Goal: Task Accomplishment & Management: Complete application form

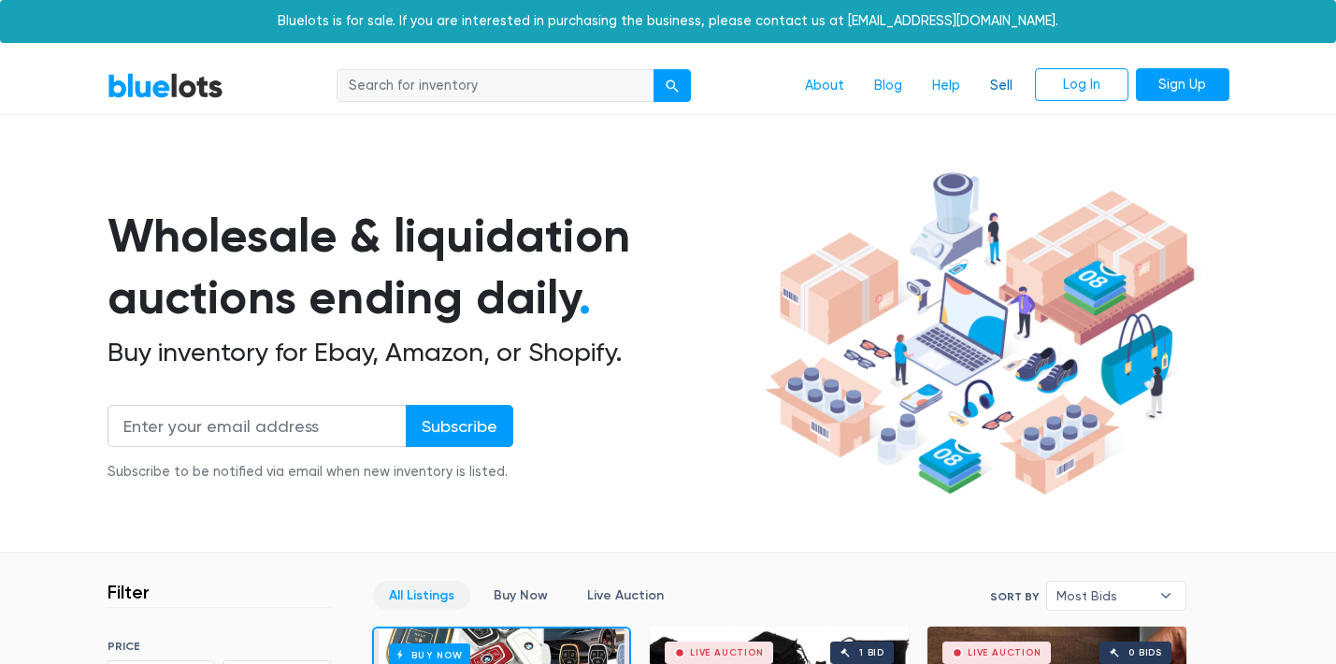
click at [1011, 84] on link "Sell" at bounding box center [1001, 86] width 52 height 36
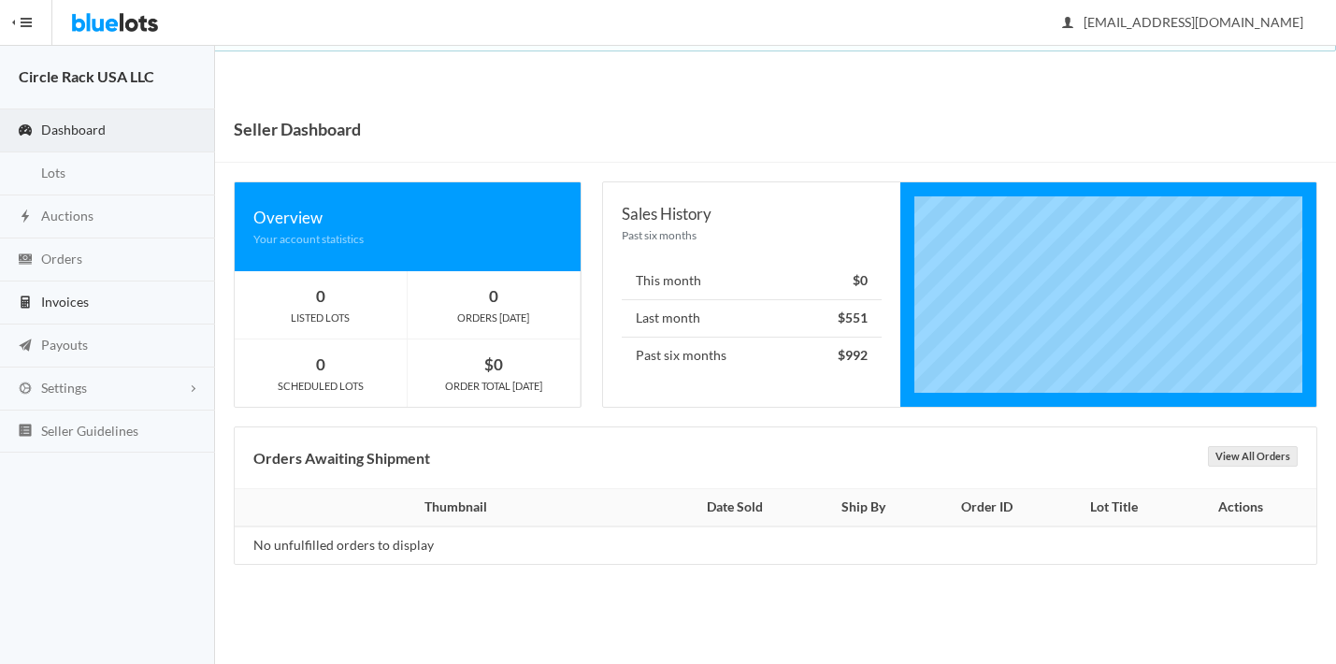
click at [100, 300] on link "Invoices" at bounding box center [107, 302] width 215 height 43
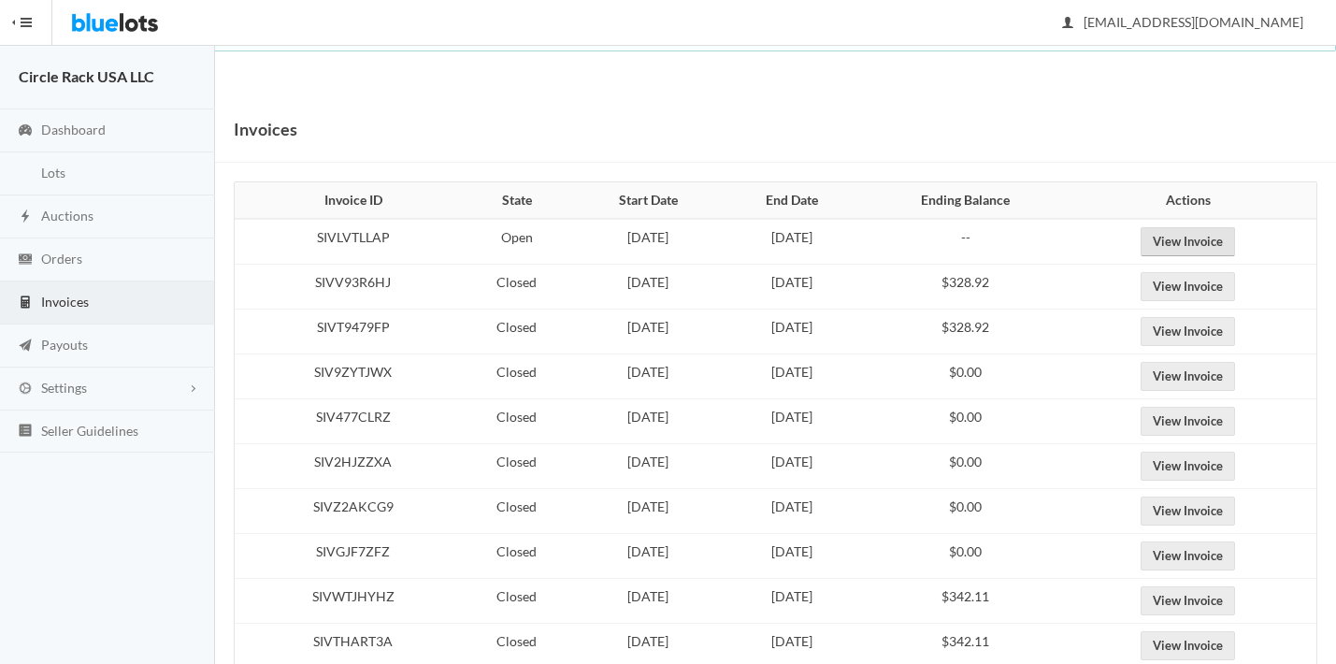
click at [1201, 251] on link "View Invoice" at bounding box center [1187, 241] width 94 height 29
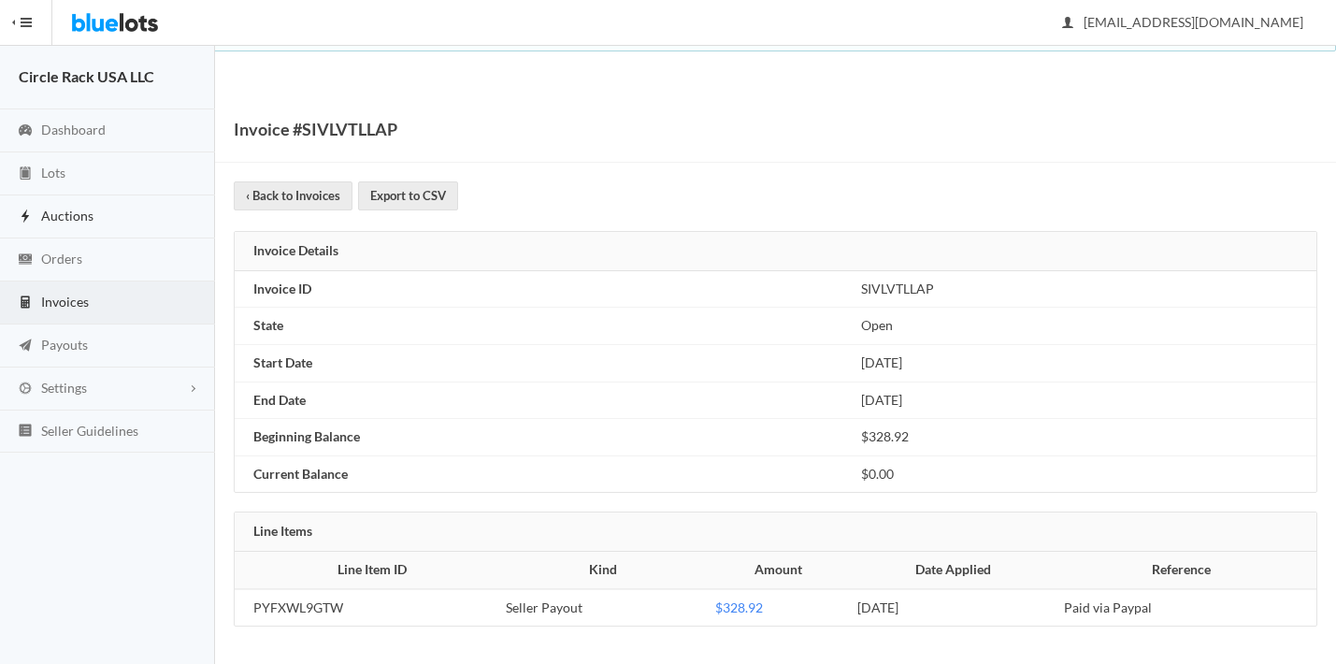
click at [72, 212] on span "Auctions" at bounding box center [67, 216] width 52 height 16
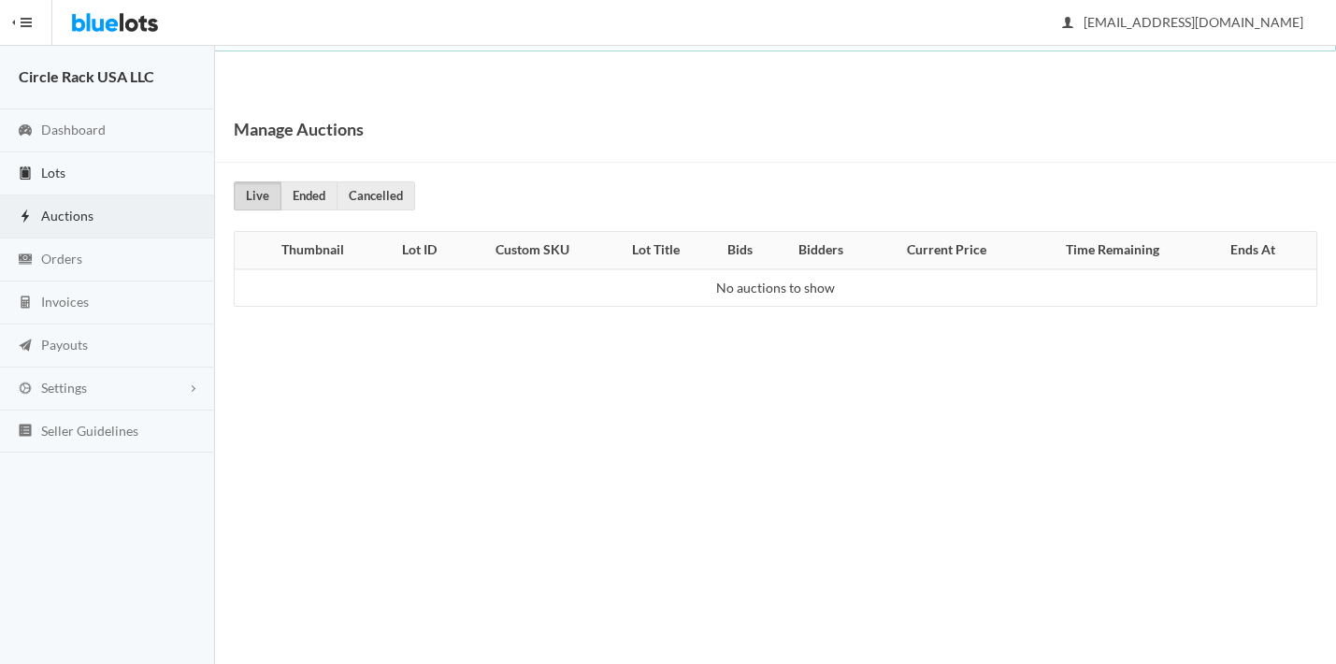
click at [69, 173] on link "Lots" at bounding box center [107, 173] width 215 height 43
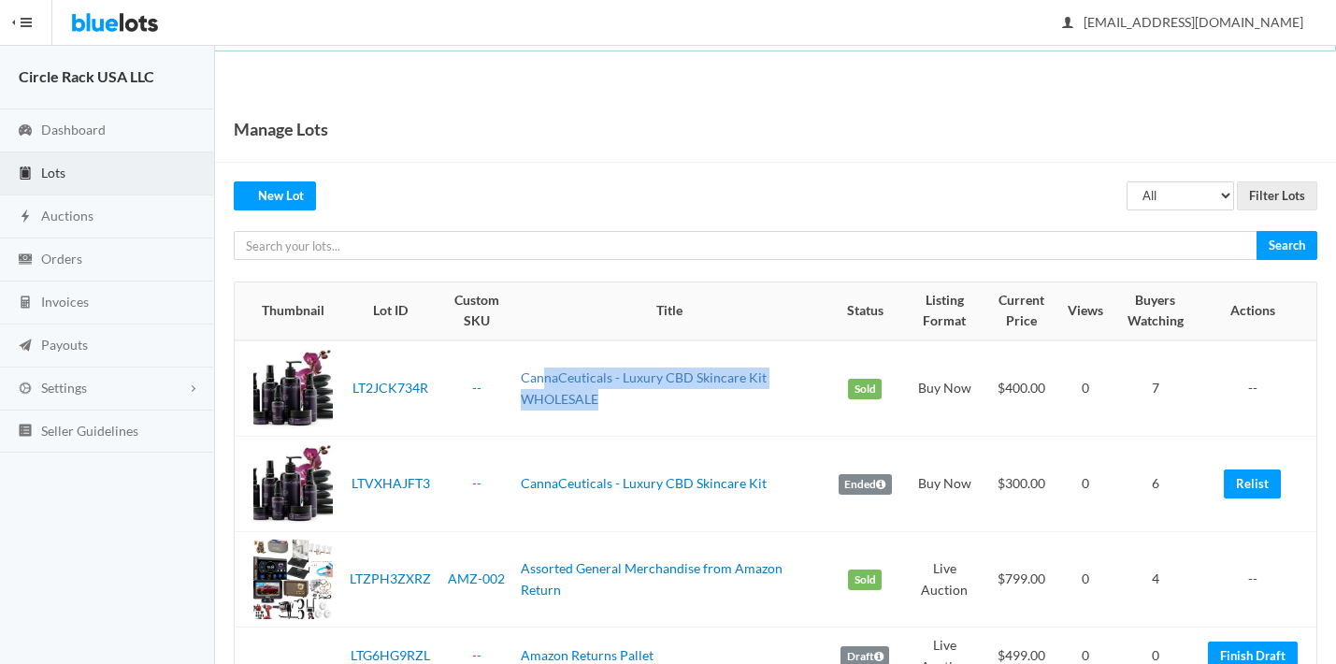
drag, startPoint x: 626, startPoint y: 393, endPoint x: 546, endPoint y: 376, distance: 82.1
click at [547, 376] on td "CannaCeuticals - Luxury CBD Skincare Kit WHOLESALE" at bounding box center [669, 388] width 312 height 96
drag, startPoint x: 1253, startPoint y: 480, endPoint x: 838, endPoint y: 334, distance: 439.9
click at [1253, 480] on link "Relist" at bounding box center [1252, 483] width 57 height 29
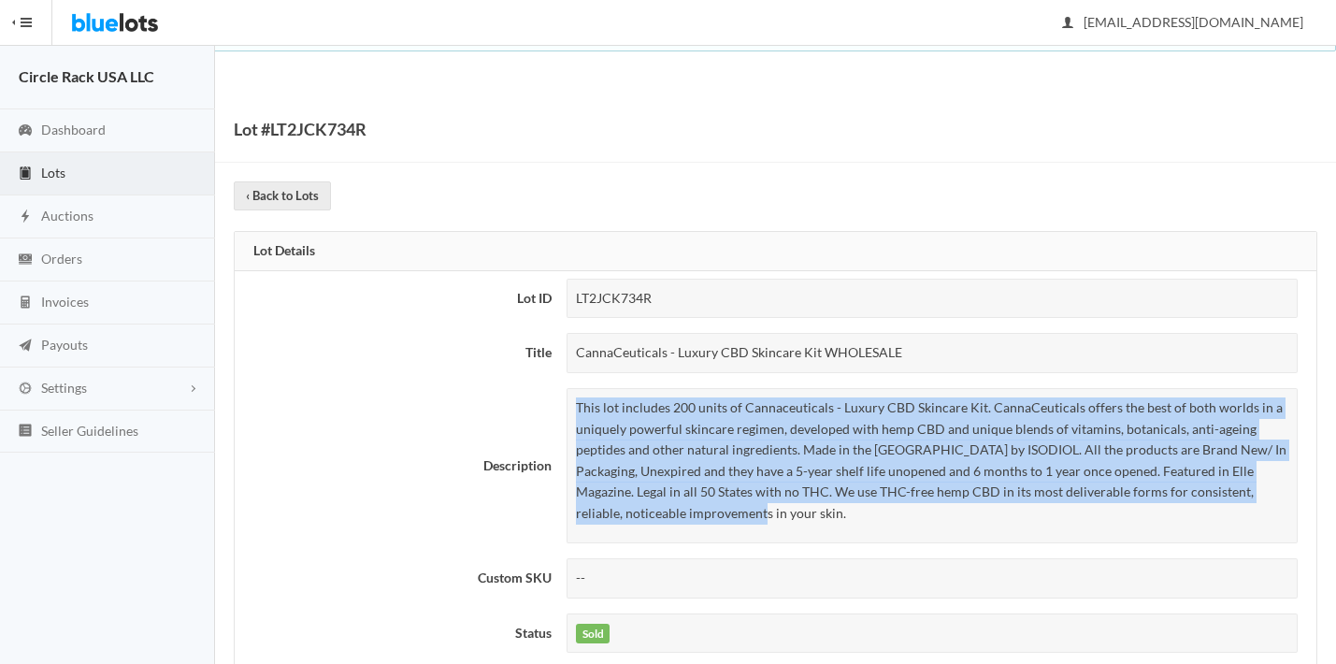
drag, startPoint x: 580, startPoint y: 408, endPoint x: 726, endPoint y: 506, distance: 176.6
click at [727, 506] on p "This lot includes 200 units of Cannaceuticals - Luxury CBD Skincare Kit. CannaC…" at bounding box center [932, 460] width 712 height 127
copy p "This lot includes 200 units of Cannaceuticals - Luxury CBD Skincare Kit. CannaC…"
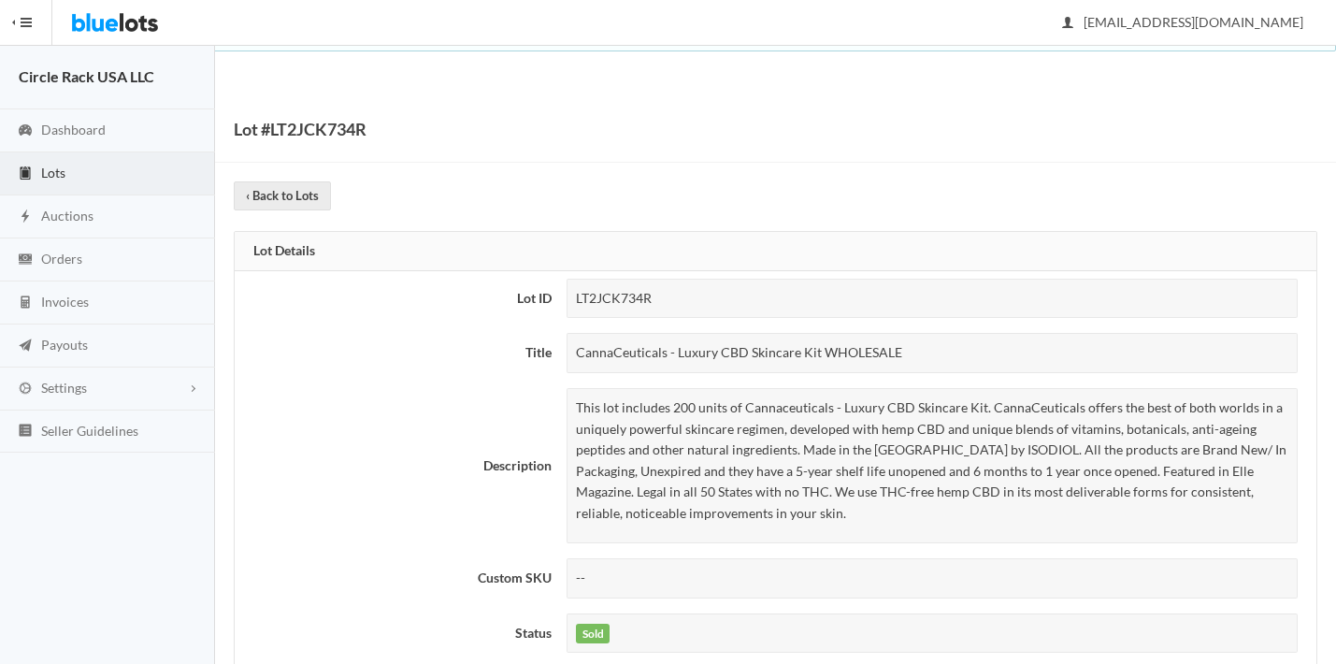
click at [675, 341] on div "CannaCeuticals - Luxury CBD Skincare Kit WHOLESALE" at bounding box center [931, 353] width 731 height 40
click at [674, 341] on div "CannaCeuticals - Luxury CBD Skincare Kit WHOLESALE" at bounding box center [931, 353] width 731 height 40
click at [675, 340] on div "CannaCeuticals - Luxury CBD Skincare Kit WHOLESALE" at bounding box center [931, 353] width 731 height 40
copy tbody "CannaCeuticals - Luxury CBD Skincare Kit WHOLESALE"
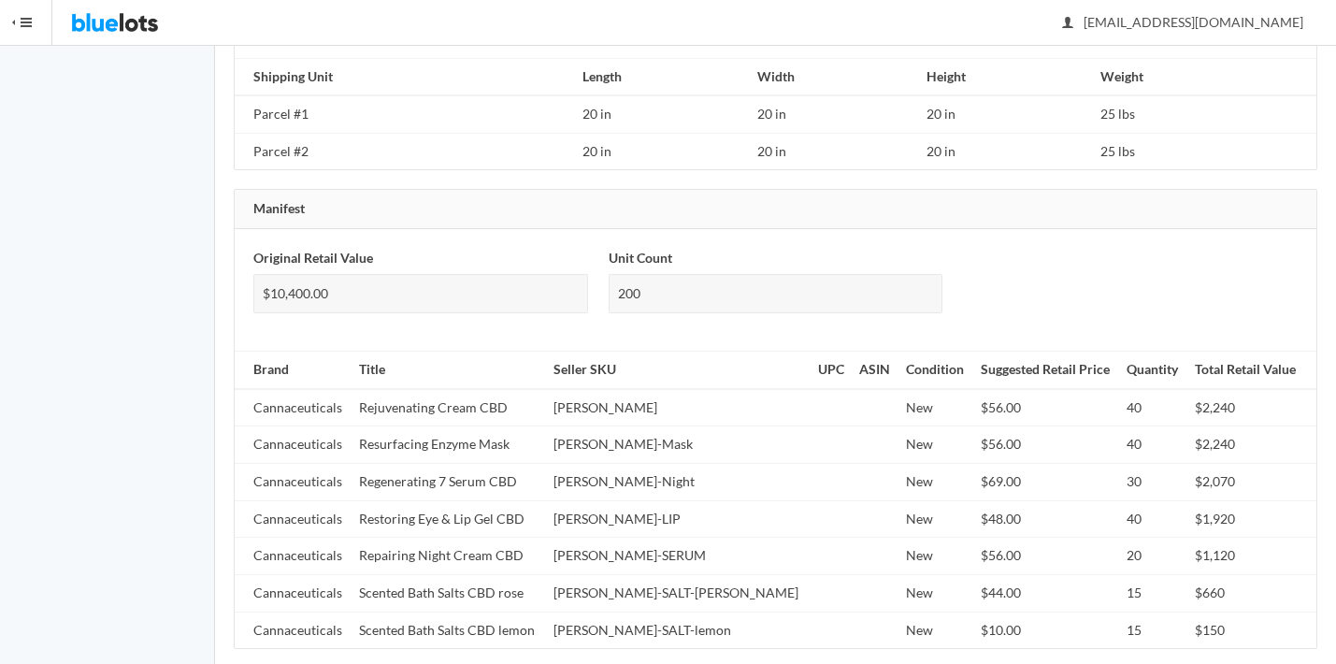
scroll to position [1505, 0]
click at [466, 395] on td "Rejuvenating Cream CBD" at bounding box center [448, 408] width 194 height 37
click at [465, 395] on td "Rejuvenating Cream CBD" at bounding box center [448, 408] width 194 height 37
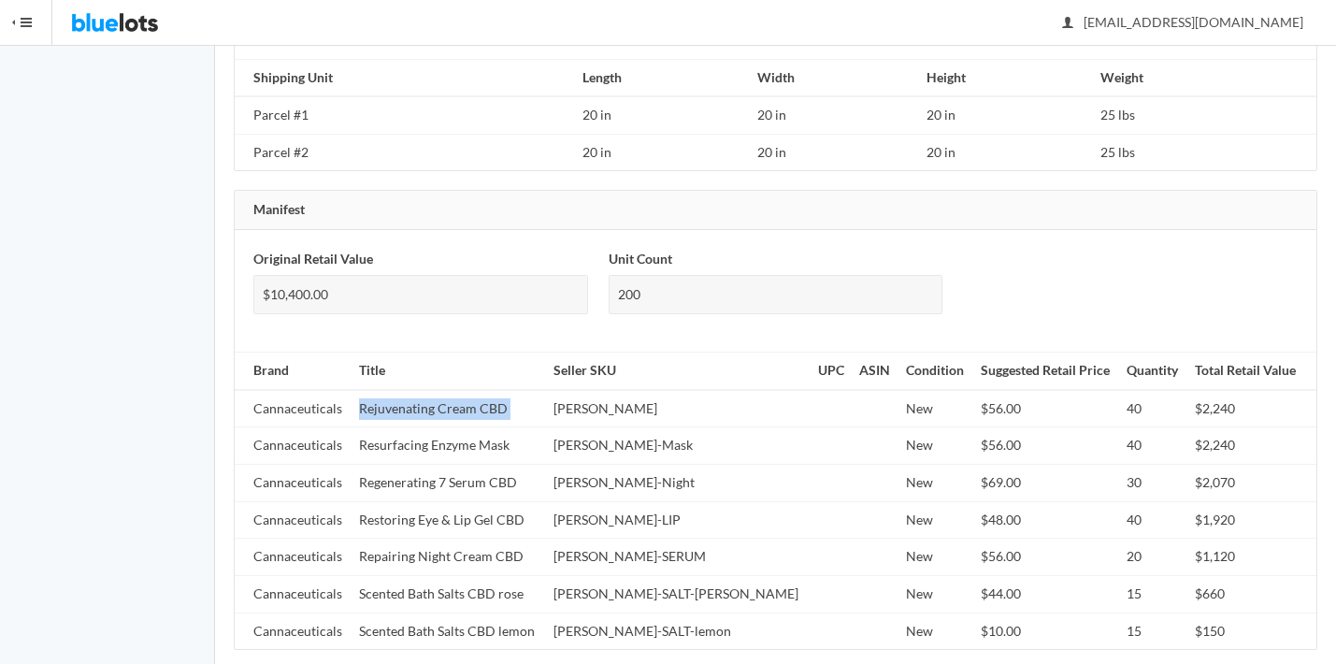
click at [465, 395] on td "Rejuvenating Cream CBD" at bounding box center [448, 408] width 194 height 37
click at [264, 395] on td "Cannaceuticals" at bounding box center [293, 408] width 117 height 37
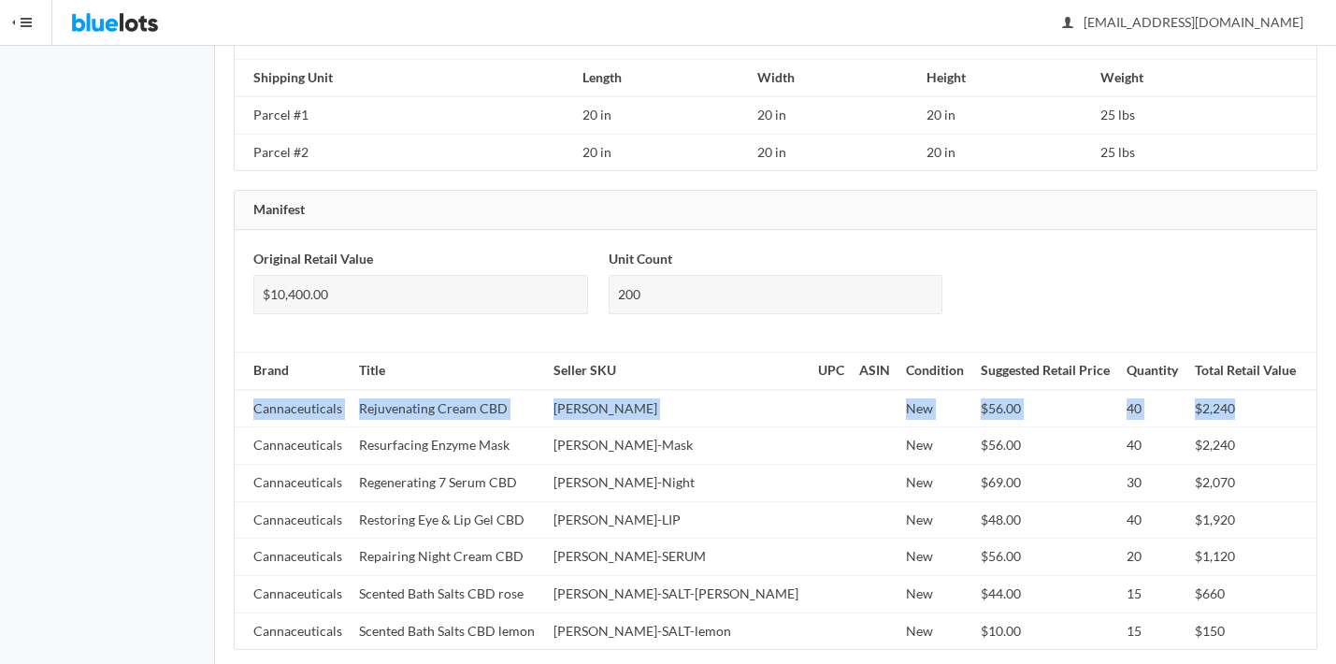
drag, startPoint x: 1242, startPoint y: 387, endPoint x: 241, endPoint y: 381, distance: 1001.2
click at [241, 390] on tr "Cannaceuticals Rejuvenating Cream CBD Cann-REJU New $56.00 40 $2,240" at bounding box center [776, 408] width 1082 height 37
copy tr "Cannaceuticals Rejuvenating Cream CBD Cann-REJU New $56.00 40 $2,240"
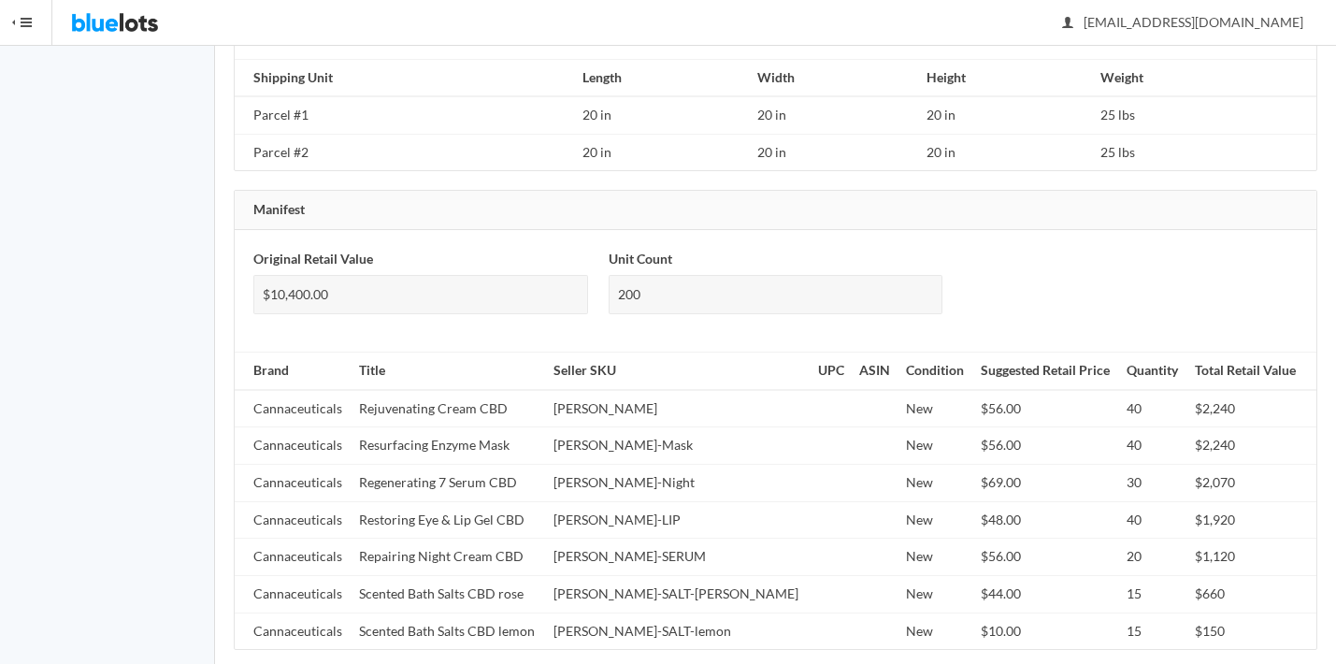
click at [429, 399] on td "Rejuvenating Cream CBD" at bounding box center [448, 408] width 194 height 37
click at [438, 390] on td "Rejuvenating Cream CBD" at bounding box center [448, 408] width 194 height 37
click at [445, 390] on td "Rejuvenating Cream CBD" at bounding box center [448, 408] width 194 height 37
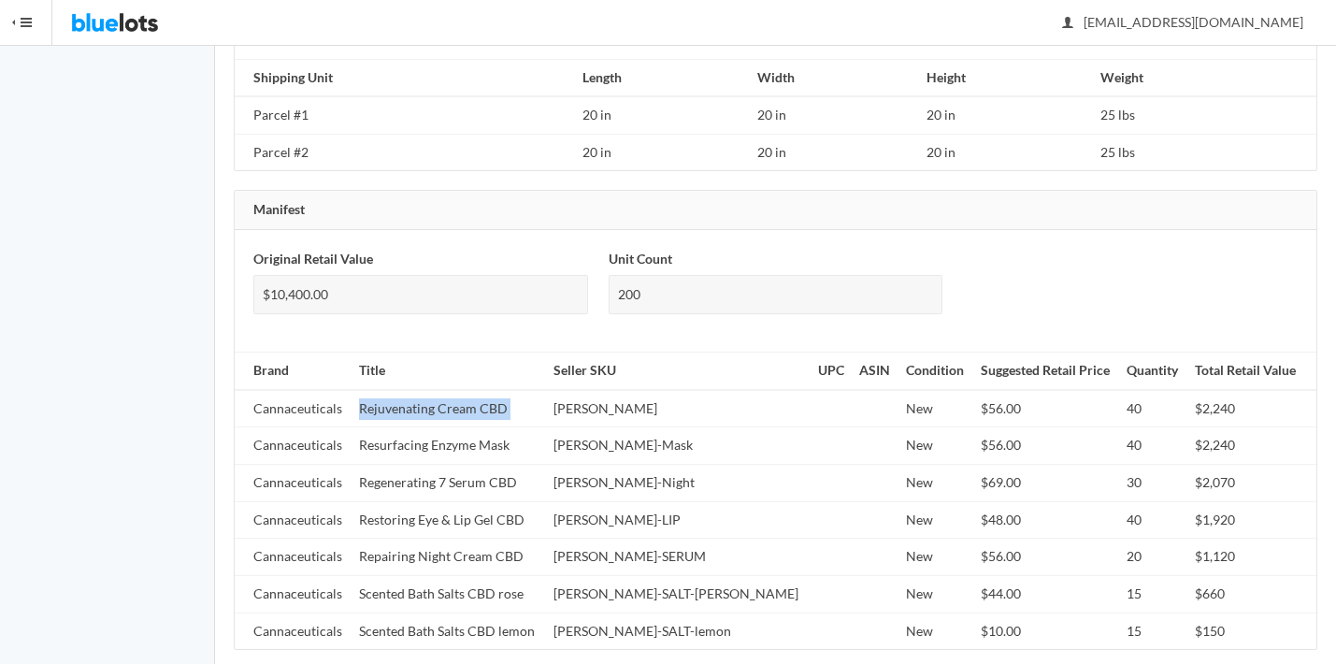
click at [445, 390] on td "Rejuvenating Cream CBD" at bounding box center [448, 408] width 194 height 37
click at [641, 390] on td "Cann-REJU" at bounding box center [678, 408] width 265 height 37
copy tr "Cann-REJU"
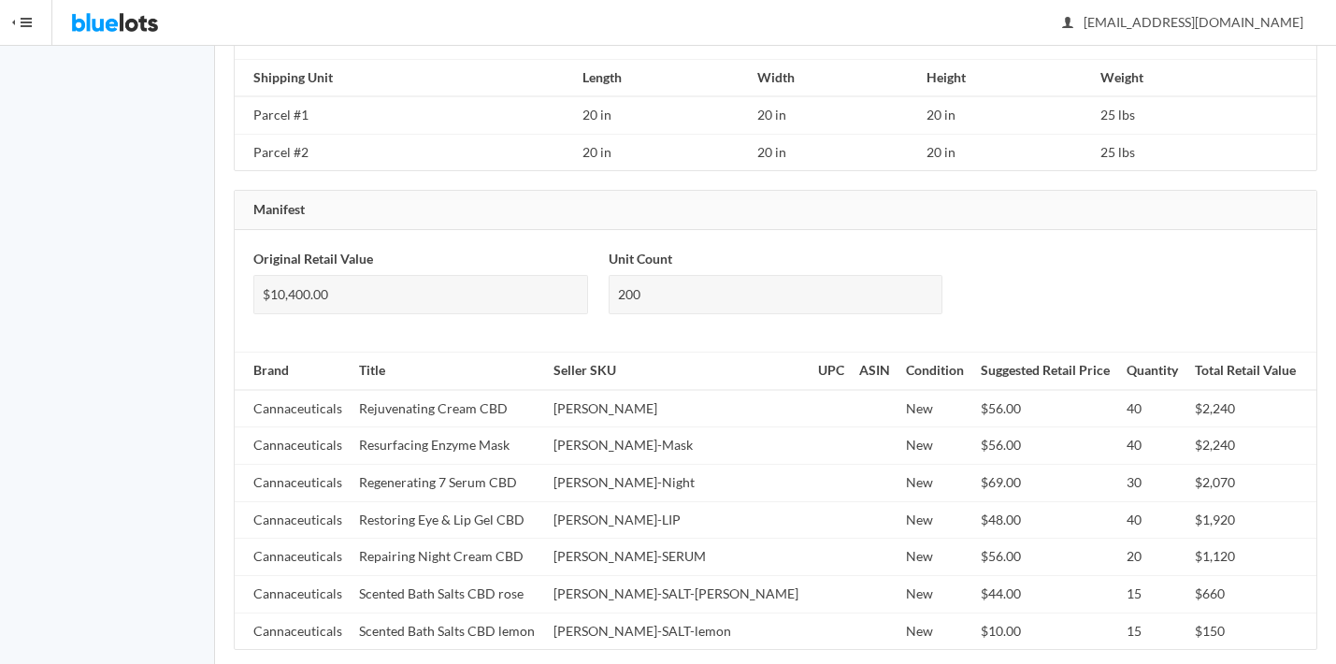
click at [497, 427] on td "Resurfacing Enzyme Mask" at bounding box center [448, 445] width 194 height 37
copy tr "Resurfacing Enzyme Mask"
click at [591, 427] on td "Cann-Mask" at bounding box center [678, 445] width 265 height 37
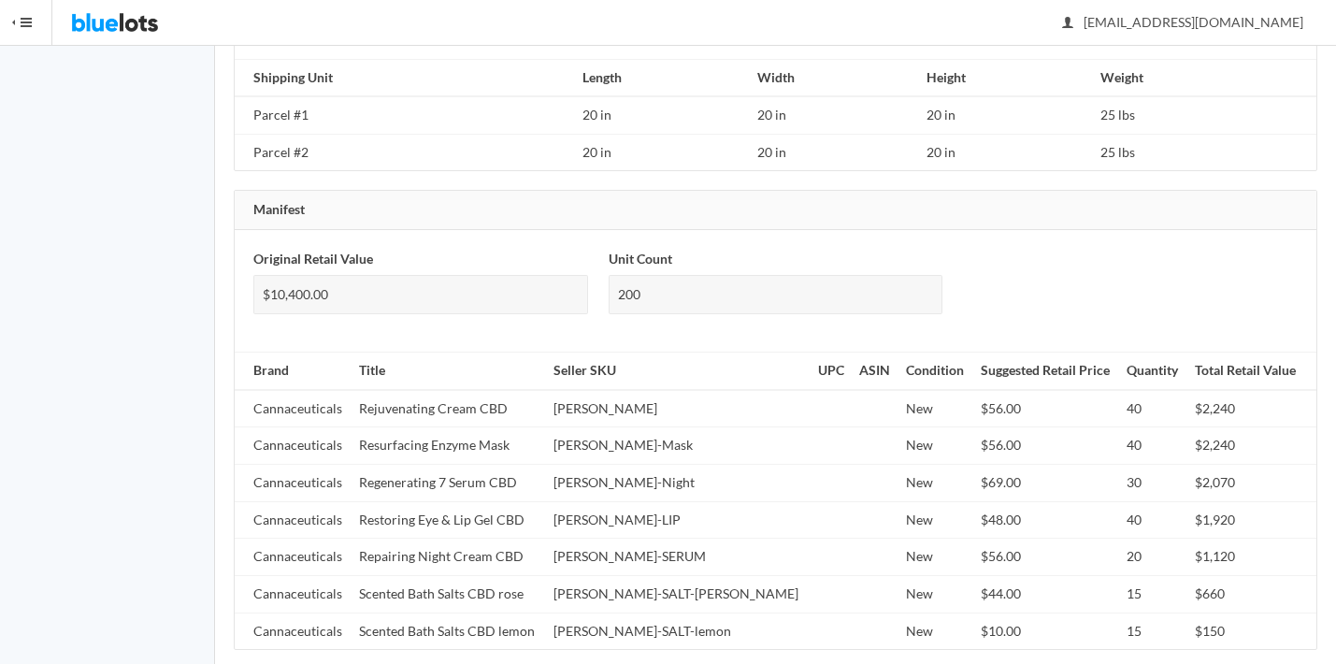
click at [613, 427] on td "Cann-Mask" at bounding box center [678, 445] width 265 height 37
click at [612, 427] on td "Cann-Mask" at bounding box center [678, 445] width 265 height 37
copy tr "Cann-Mask"
click at [324, 465] on td "Cannaceuticals" at bounding box center [293, 483] width 117 height 37
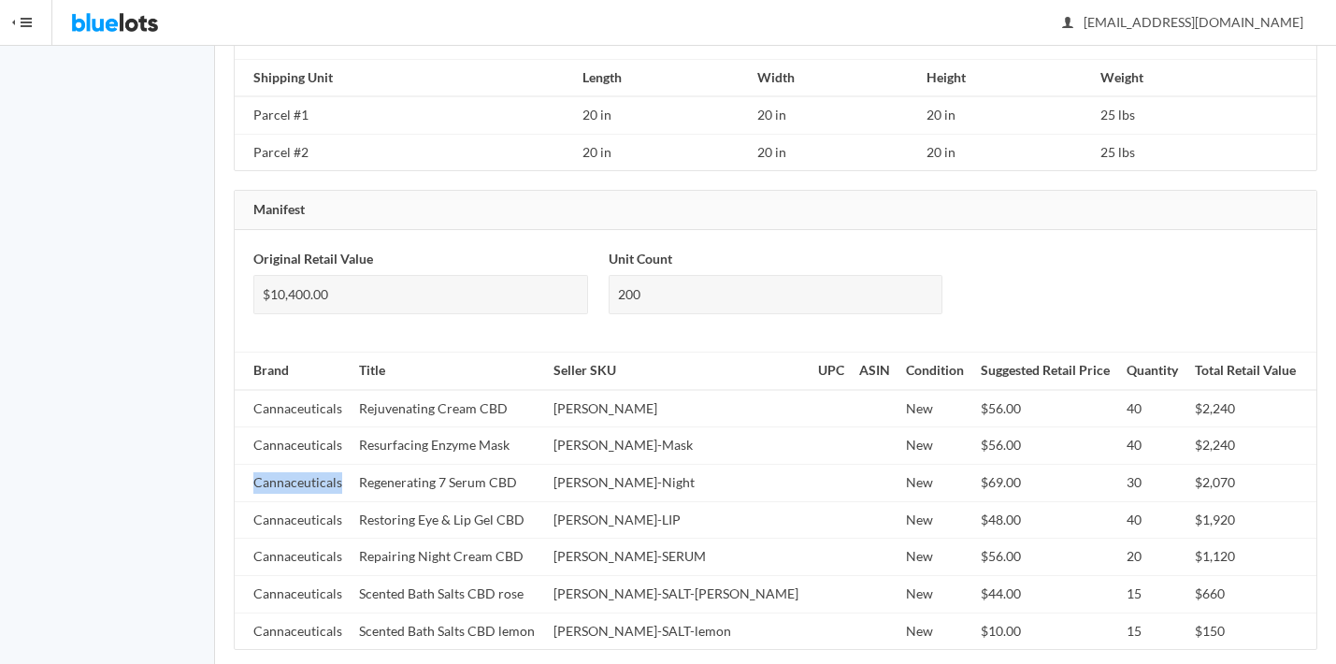
click at [324, 465] on td "Cannaceuticals" at bounding box center [293, 483] width 117 height 37
copy td "Cannaceuticals"
click at [397, 465] on td "Regenerating 7 Serum CBD" at bounding box center [448, 483] width 194 height 37
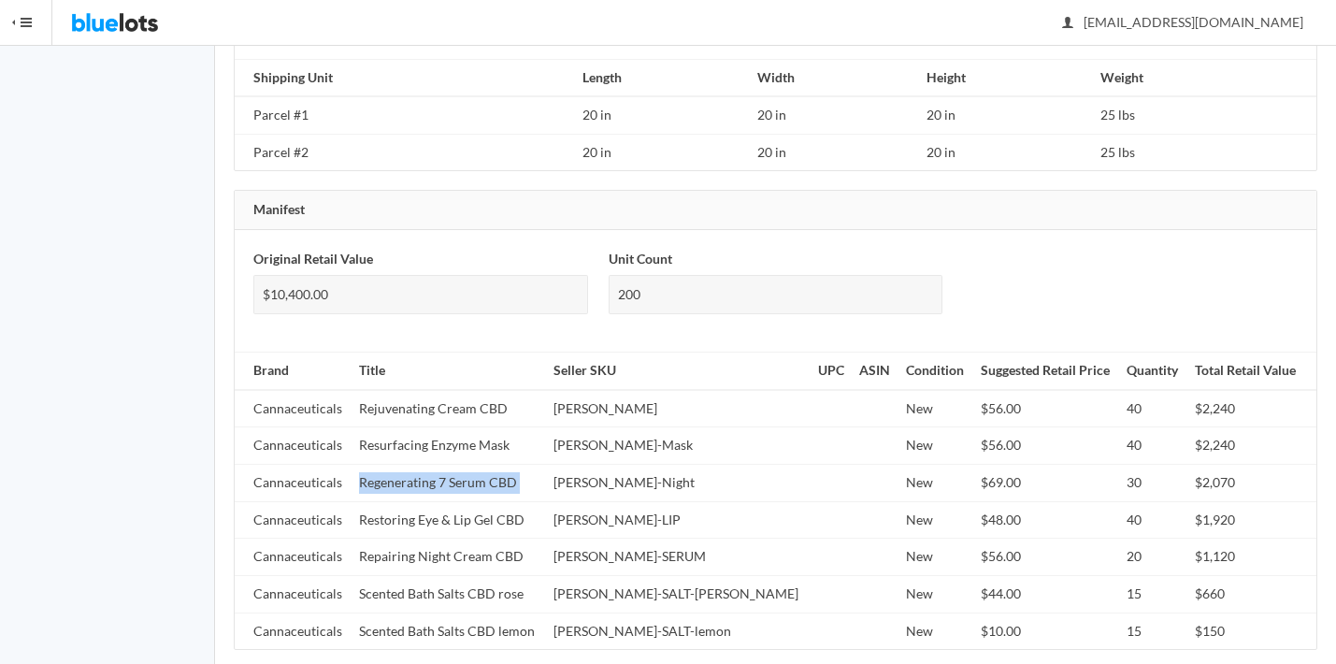
copy tr "Regenerating 7 Serum CBD"
click at [396, 503] on td "Restoring Eye & Lip Gel CBD" at bounding box center [448, 519] width 194 height 37
copy tr "Restoring Eye & Lip Gel CBD"
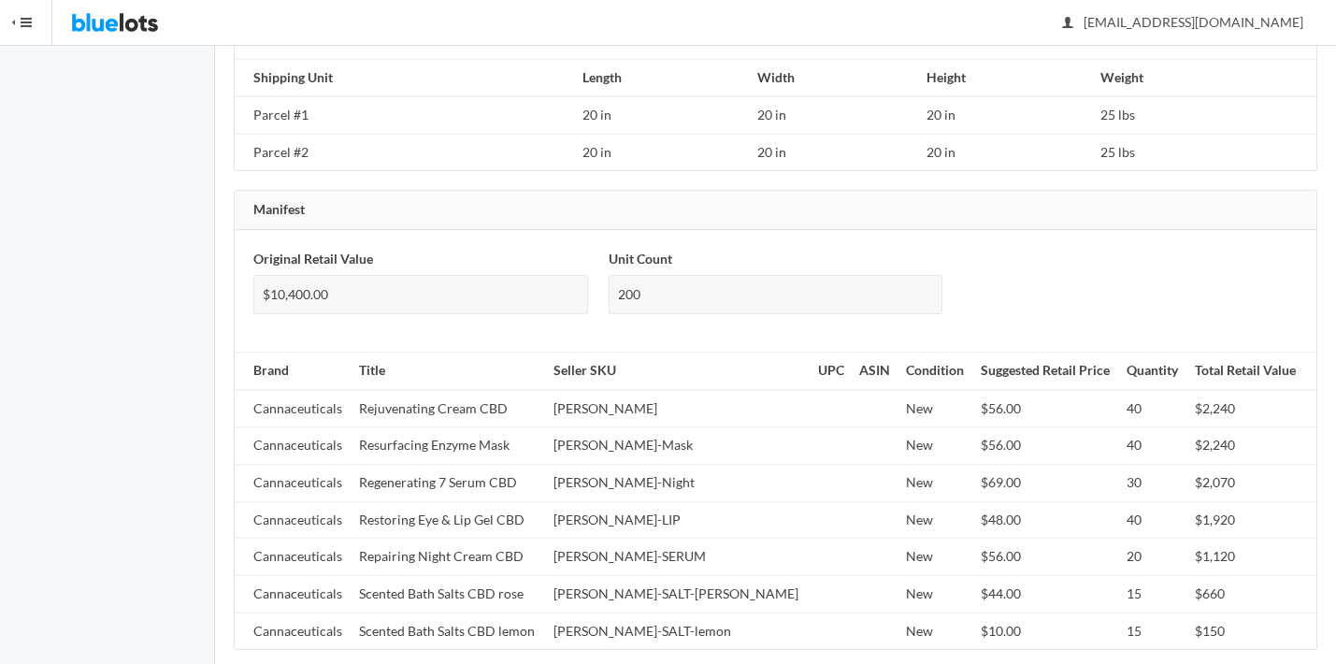
click at [629, 501] on td "CANN-LIP" at bounding box center [678, 519] width 265 height 37
copy tr "CANN-LIP"
click at [973, 501] on td "$48.00" at bounding box center [1046, 519] width 147 height 37
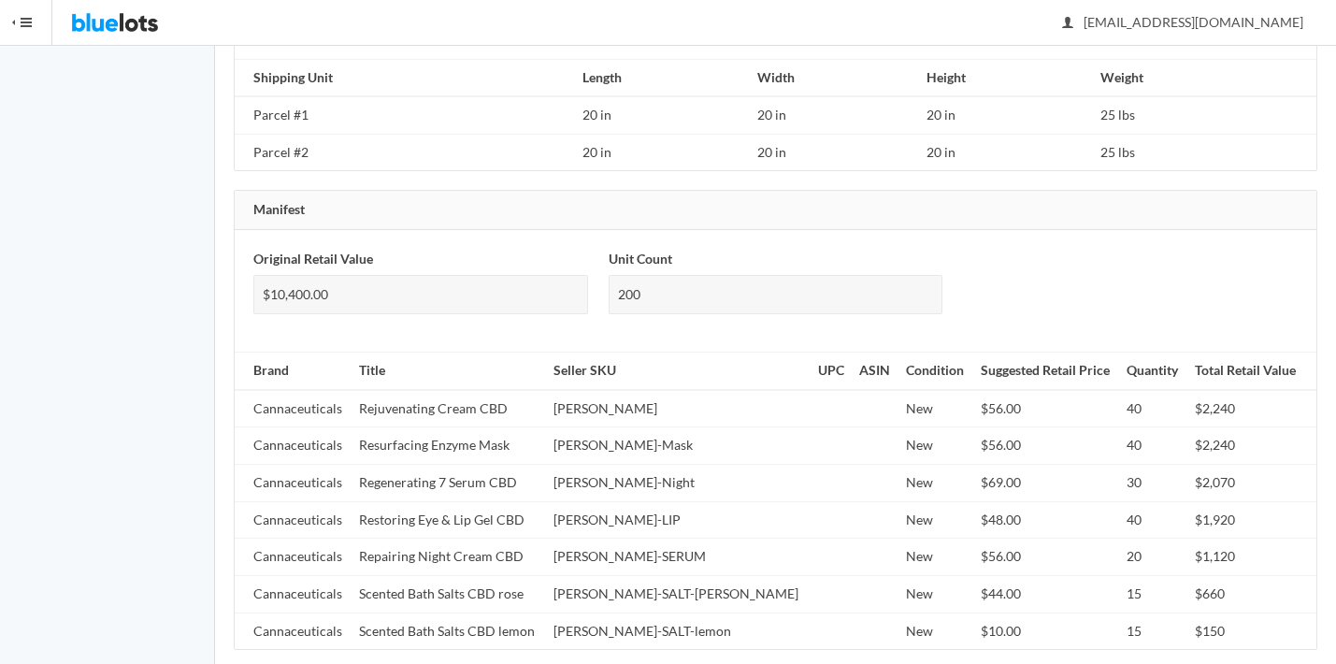
scroll to position [1505, 1]
click at [438, 538] on td "Repairing Night Cream CBD" at bounding box center [448, 556] width 194 height 37
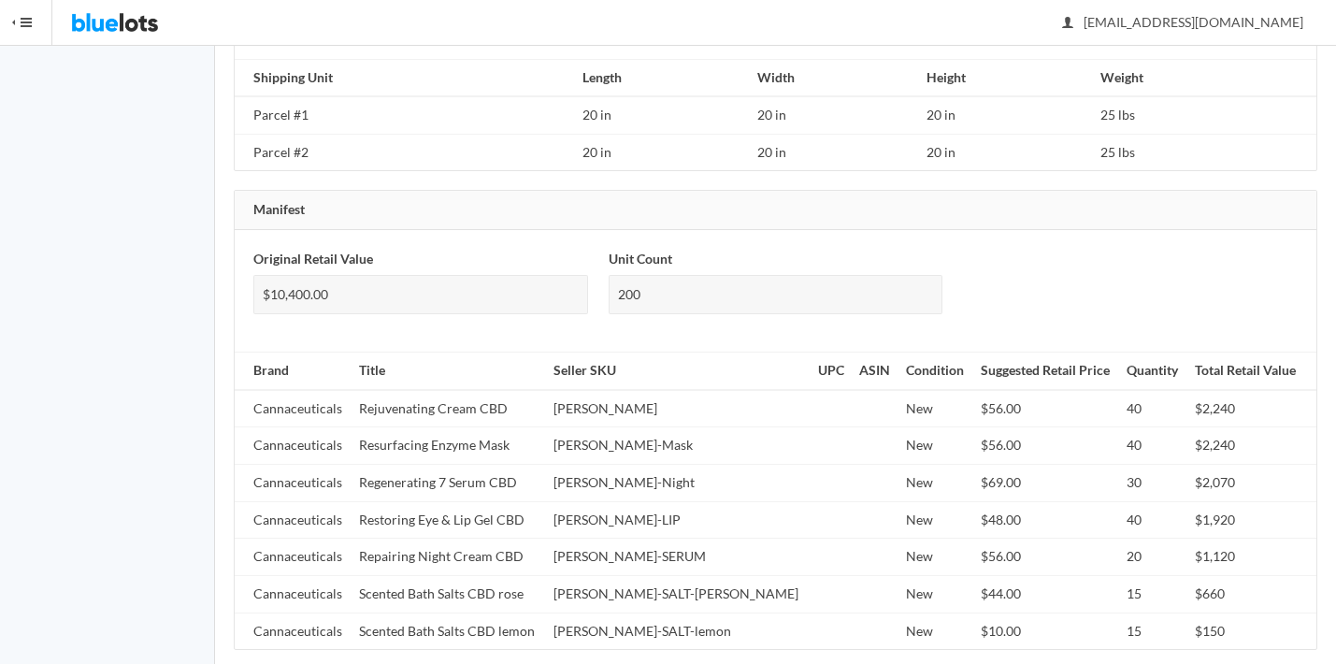
click at [665, 542] on td "CANN-SERUM" at bounding box center [678, 556] width 265 height 37
click at [664, 542] on td "CANN-SERUM" at bounding box center [678, 556] width 265 height 37
click at [632, 465] on td "Cann-Night" at bounding box center [678, 483] width 265 height 37
click at [631, 465] on td "Cann-Night" at bounding box center [678, 483] width 265 height 37
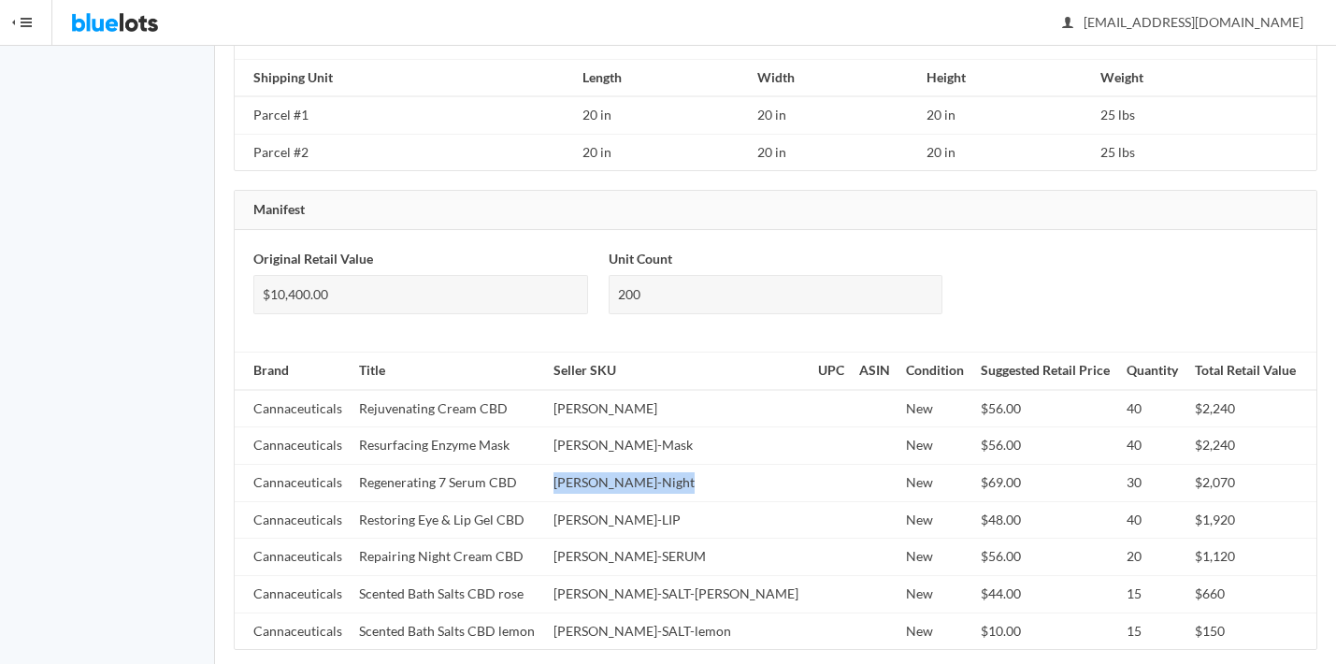
click at [631, 465] on td "Cann-Night" at bounding box center [678, 483] width 265 height 37
click at [520, 465] on td "Regenerating 7 Serum CBD" at bounding box center [448, 483] width 194 height 37
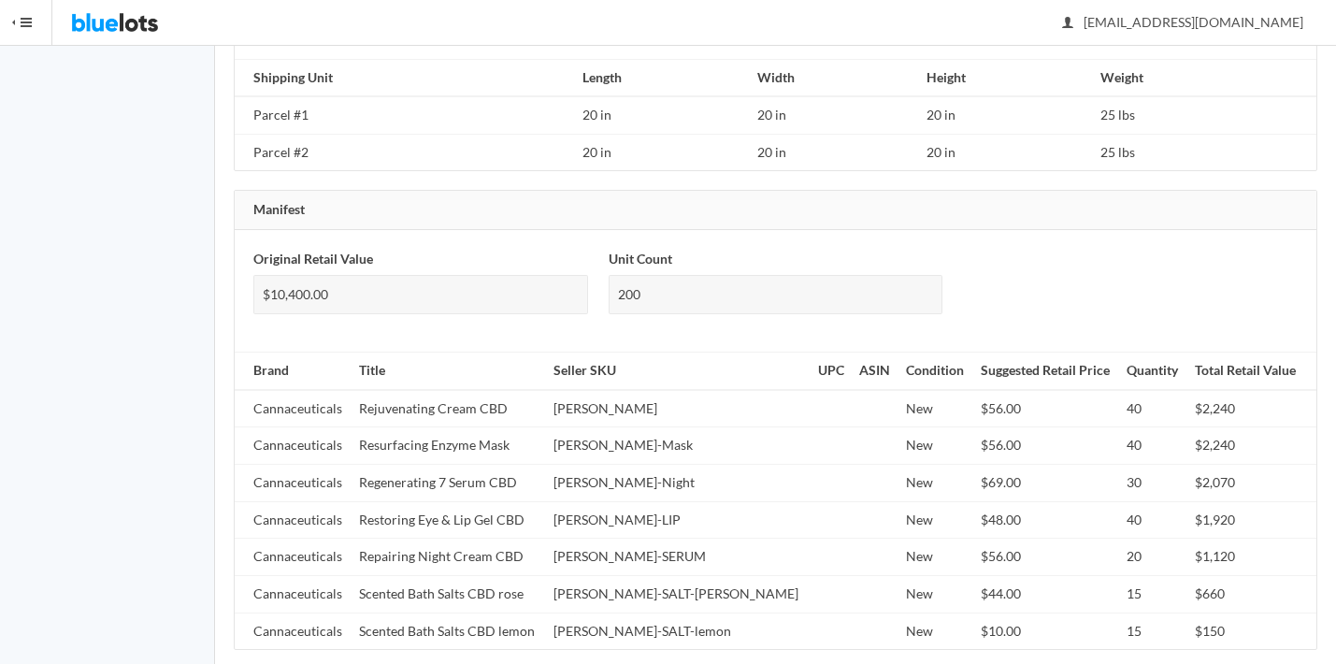
click at [635, 465] on td "Cann-Night" at bounding box center [678, 483] width 265 height 37
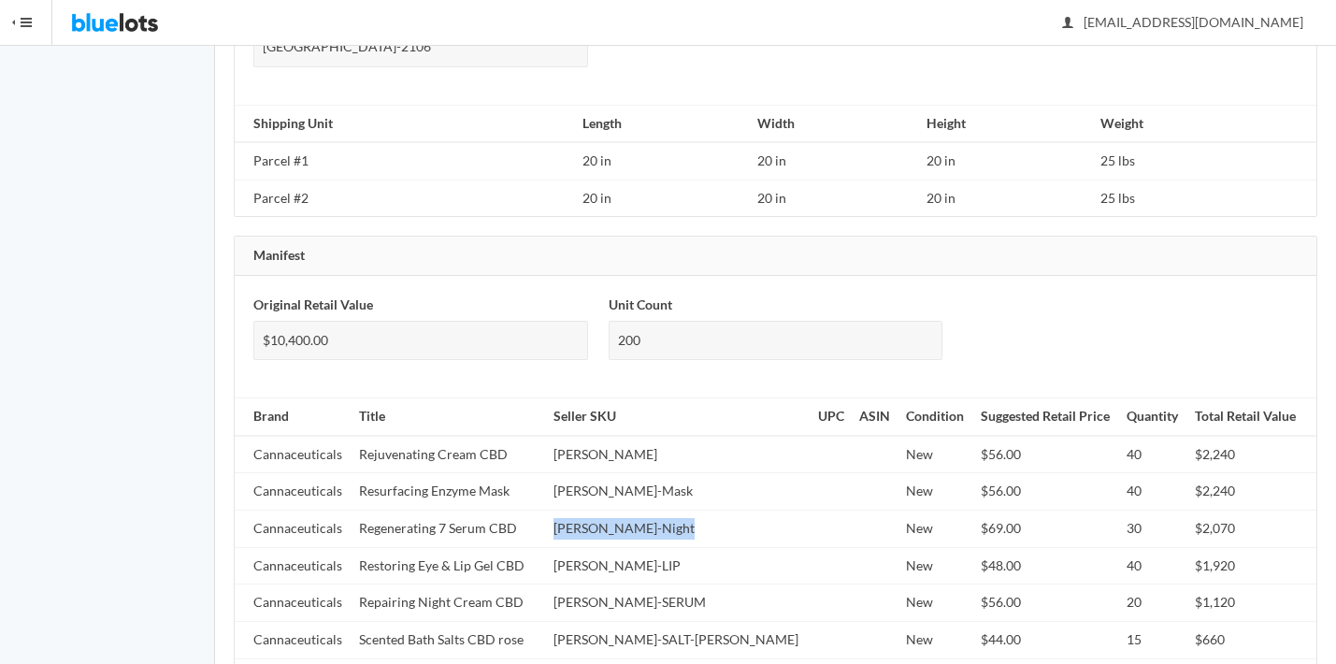
scroll to position [1461, 0]
click at [457, 437] on td "Rejuvenating Cream CBD" at bounding box center [448, 452] width 194 height 37
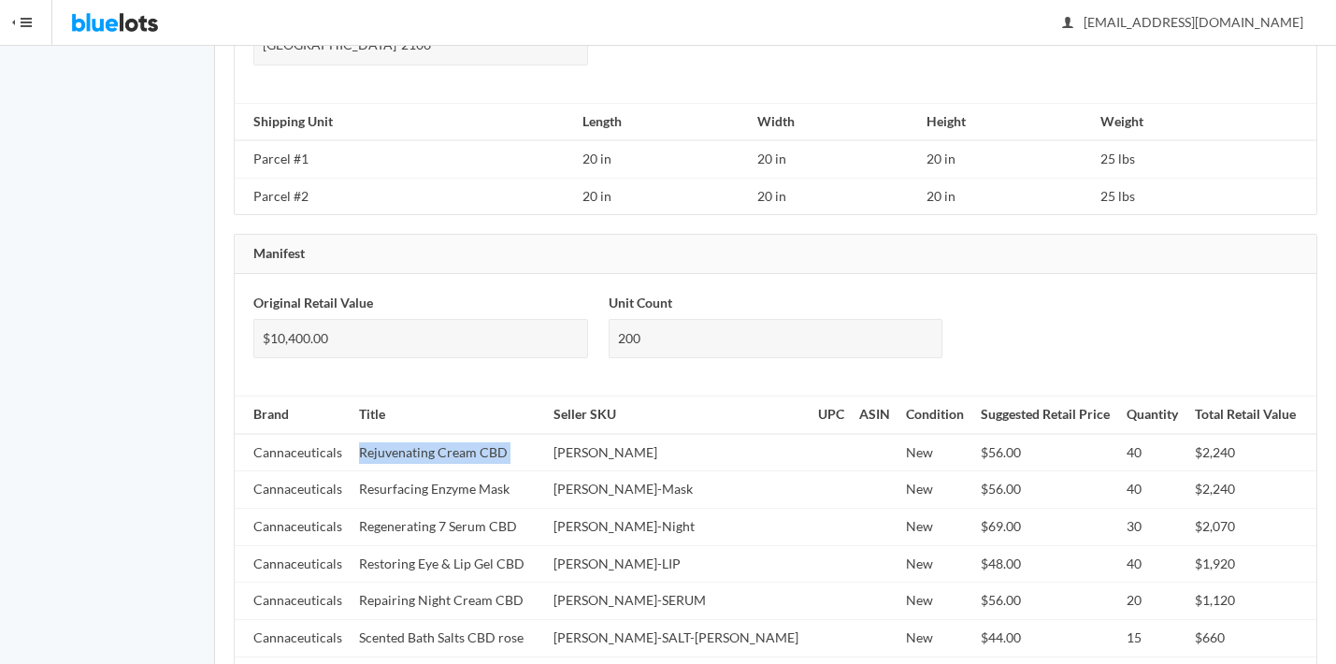
click at [457, 437] on td "Rejuvenating Cream CBD" at bounding box center [448, 452] width 194 height 37
click at [638, 434] on td "Cann-REJU" at bounding box center [678, 452] width 265 height 37
click at [637, 434] on td "Cann-REJU" at bounding box center [678, 452] width 265 height 37
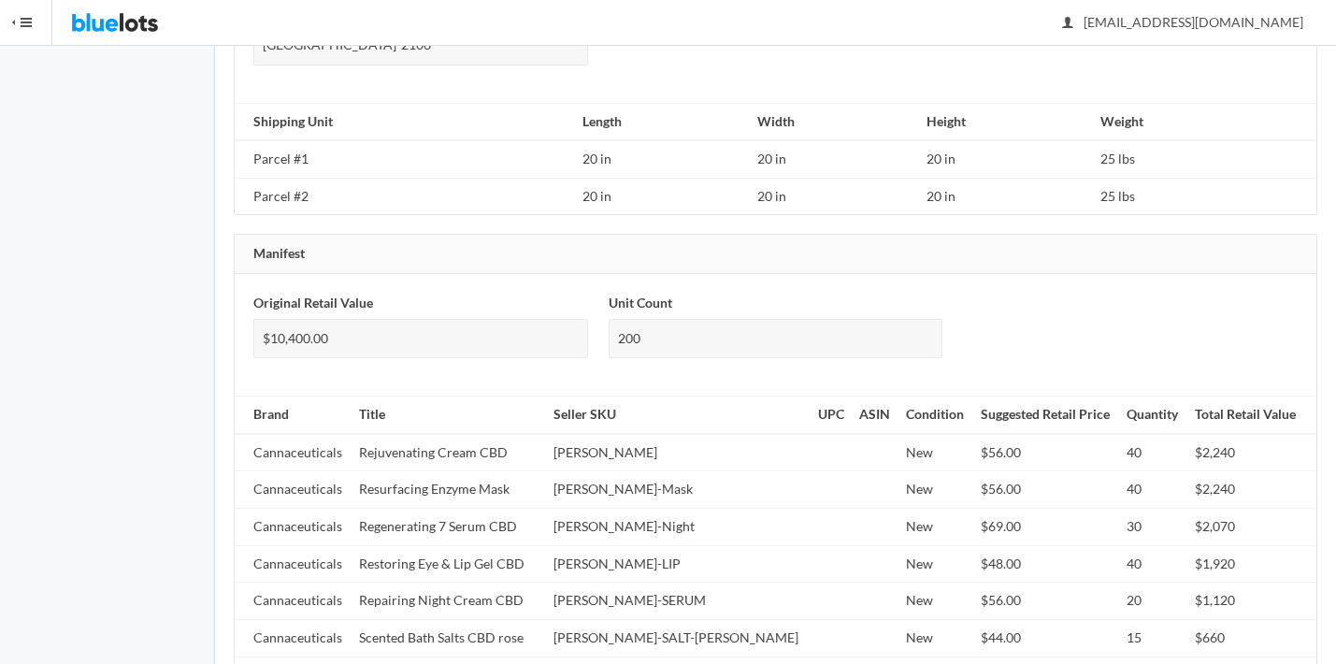
click at [635, 471] on td "Cann-Mask" at bounding box center [678, 489] width 265 height 37
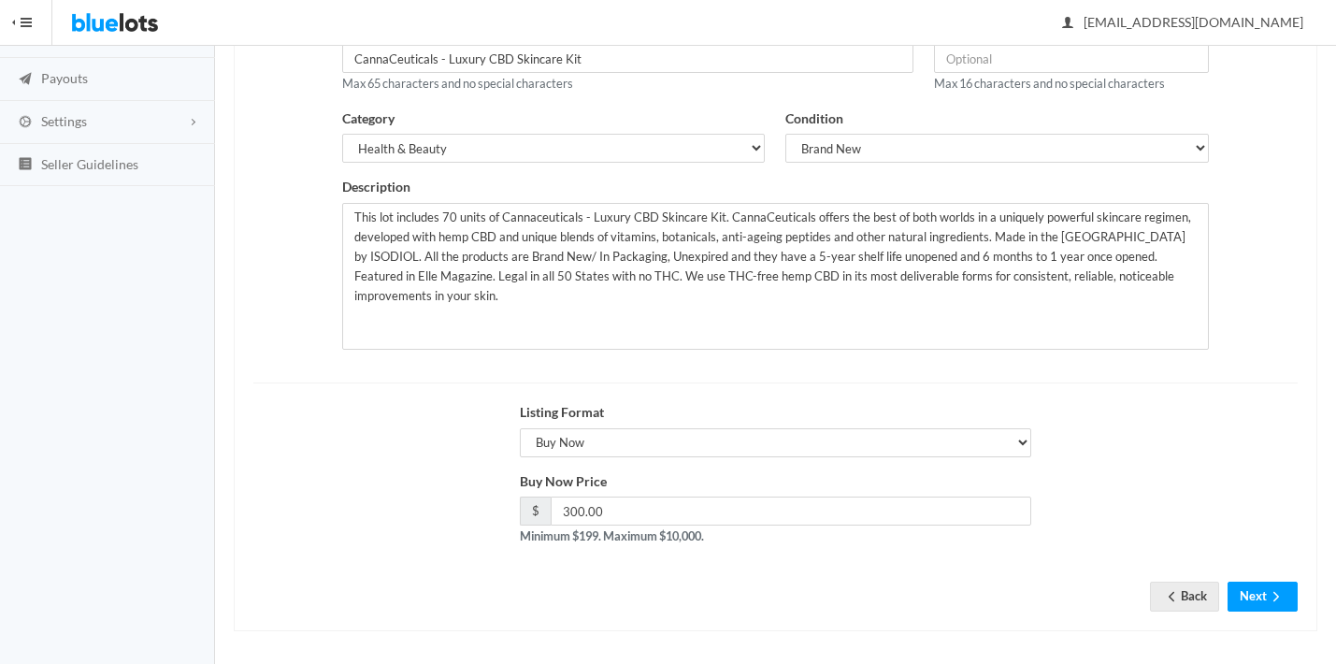
scroll to position [265, 0]
click at [1265, 604] on button "Next" at bounding box center [1262, 596] width 70 height 29
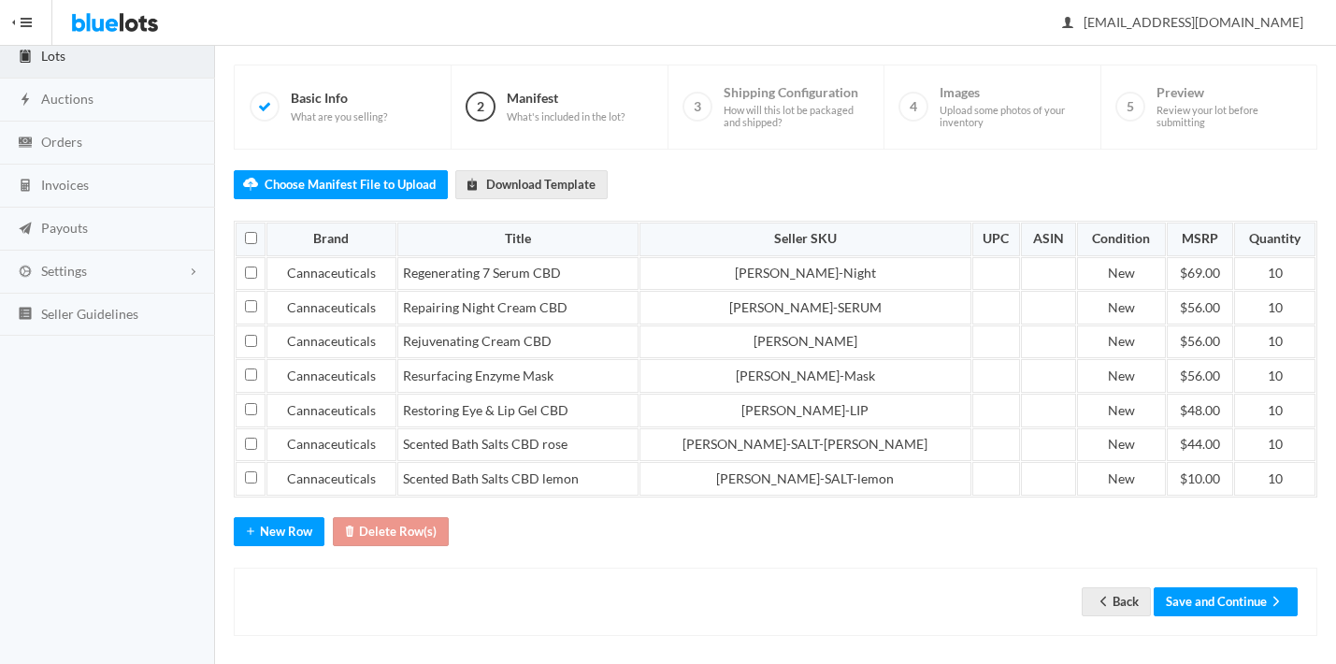
scroll to position [116, 0]
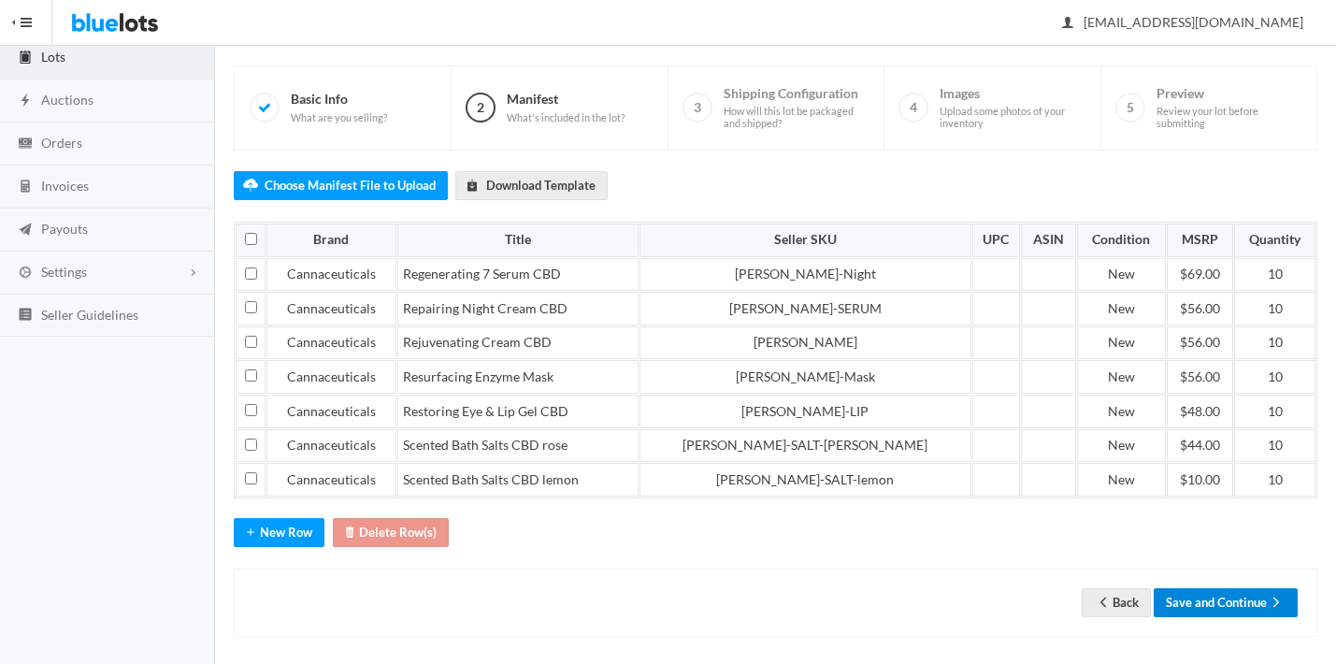
click at [1186, 588] on button "Save and Continue" at bounding box center [1226, 602] width 144 height 29
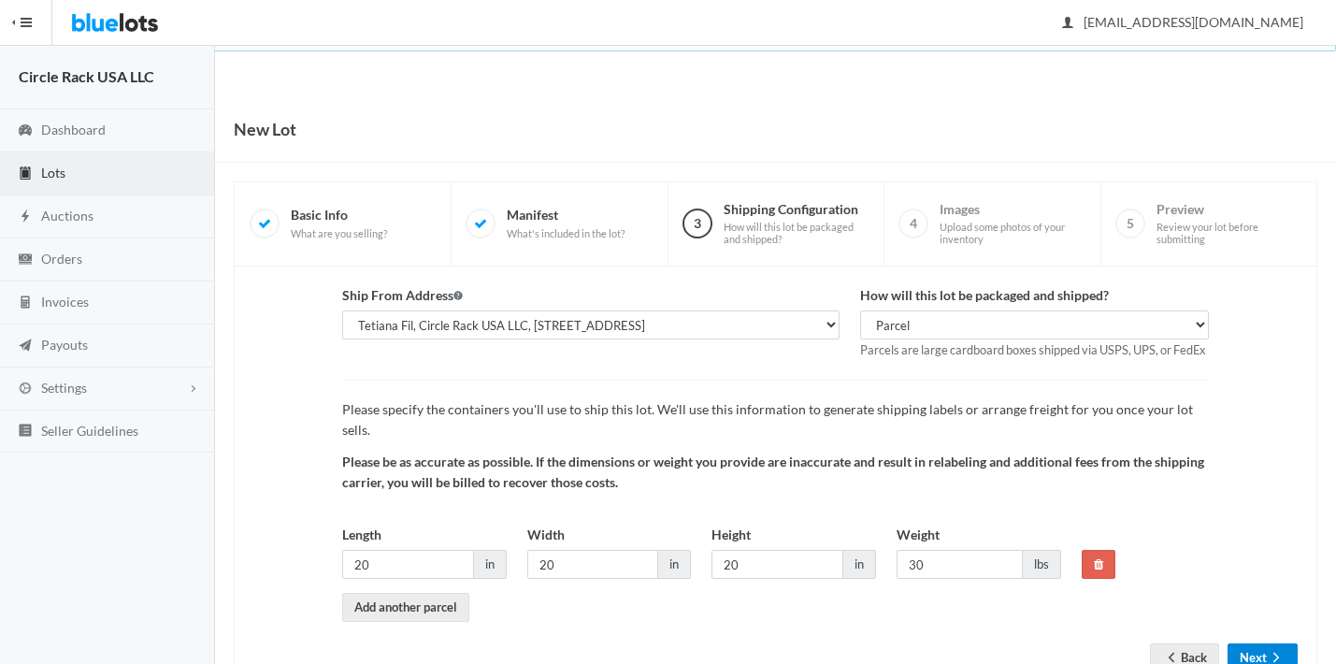
click at [1252, 643] on button "Next" at bounding box center [1262, 657] width 70 height 29
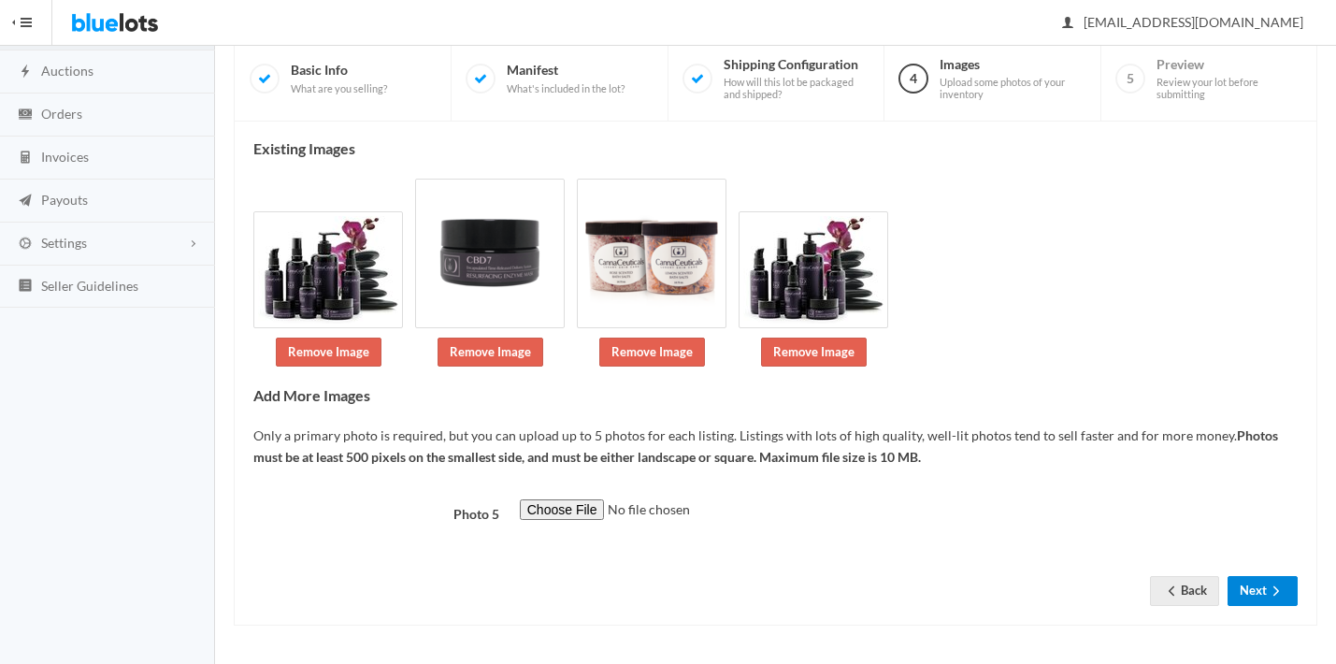
scroll to position [257, 0]
click at [1252, 587] on button "Next" at bounding box center [1262, 590] width 70 height 29
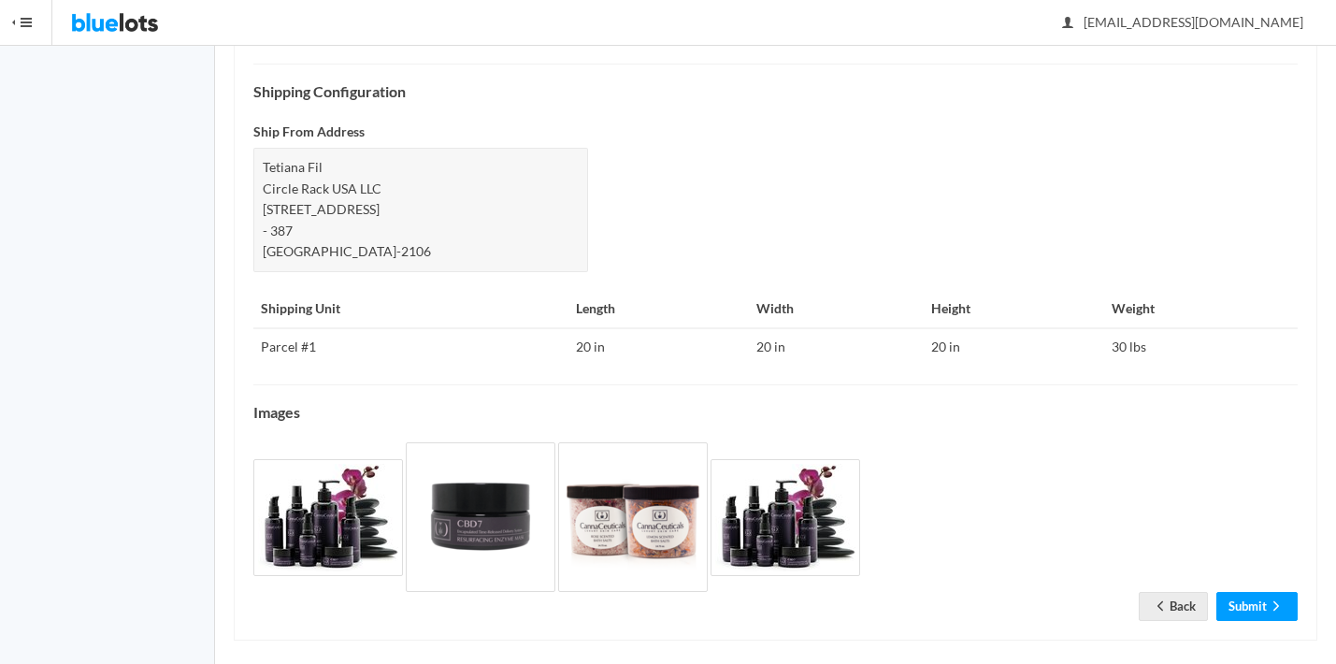
scroll to position [785, 0]
click at [1242, 598] on link "Submit" at bounding box center [1256, 607] width 81 height 29
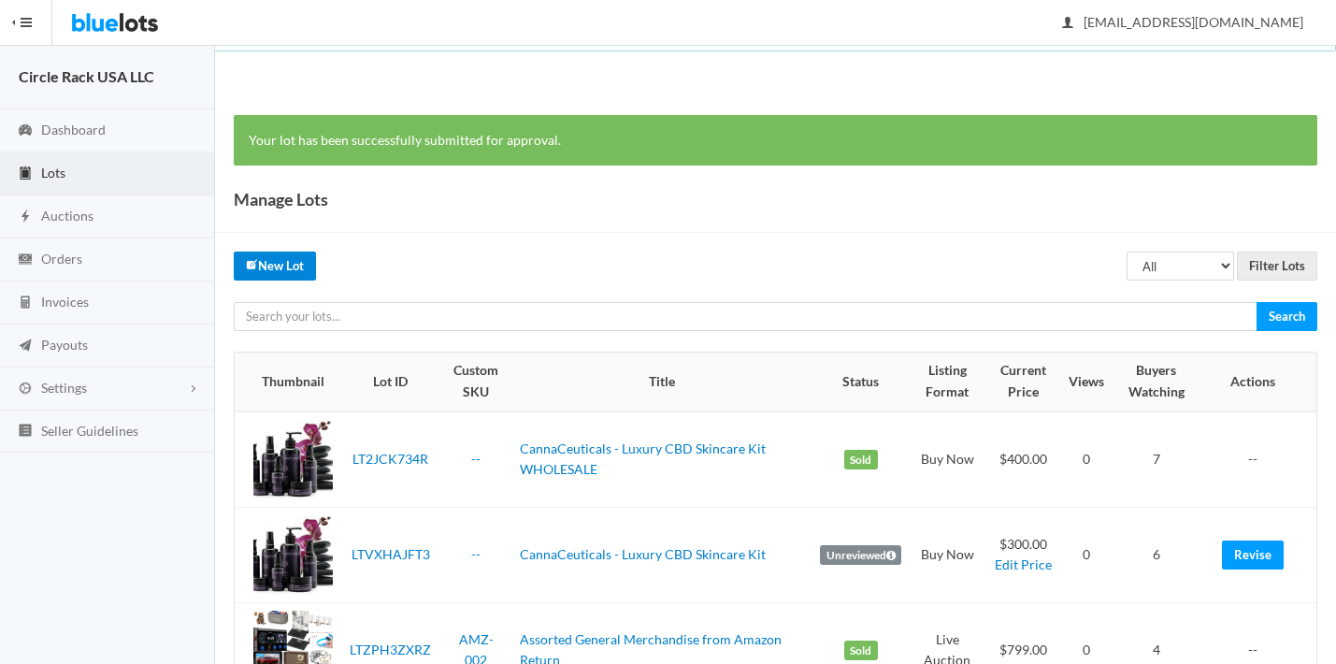
click at [269, 254] on link "New Lot" at bounding box center [275, 265] width 82 height 29
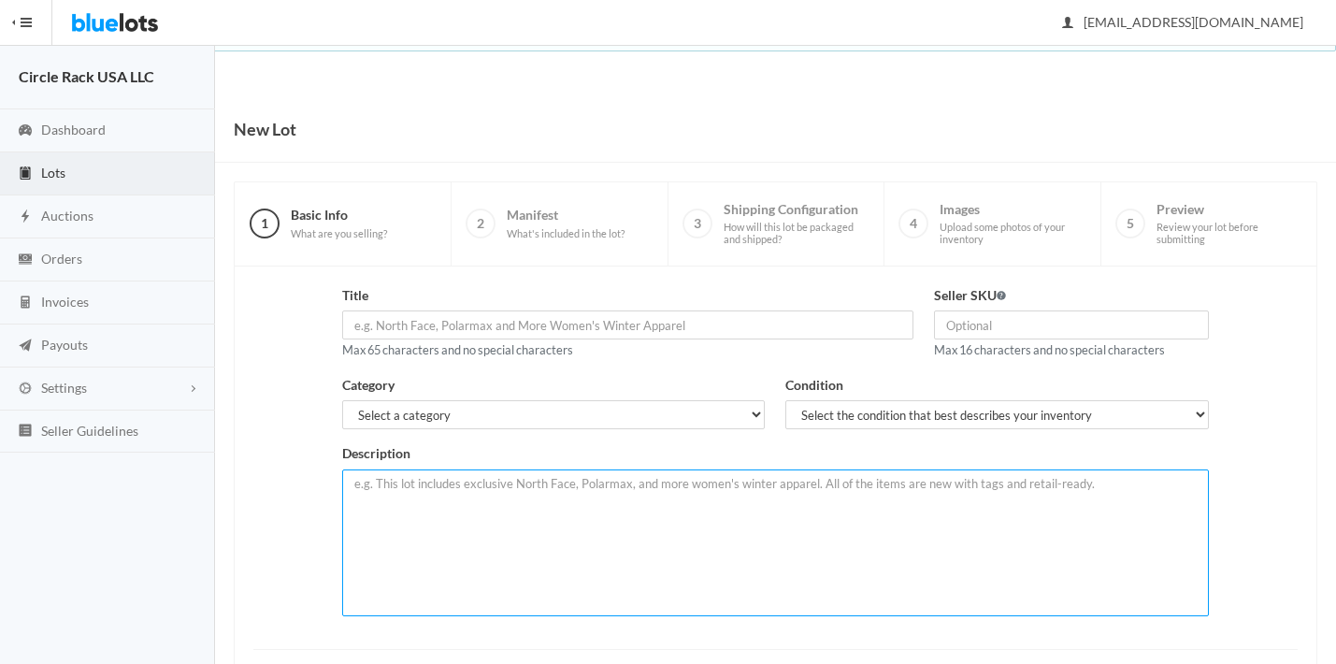
click at [564, 497] on textarea at bounding box center [775, 542] width 867 height 147
paste textarea "This lot includes 200 units of Cannaceuticals - Luxury CBD Skincare Kit. CannaC…"
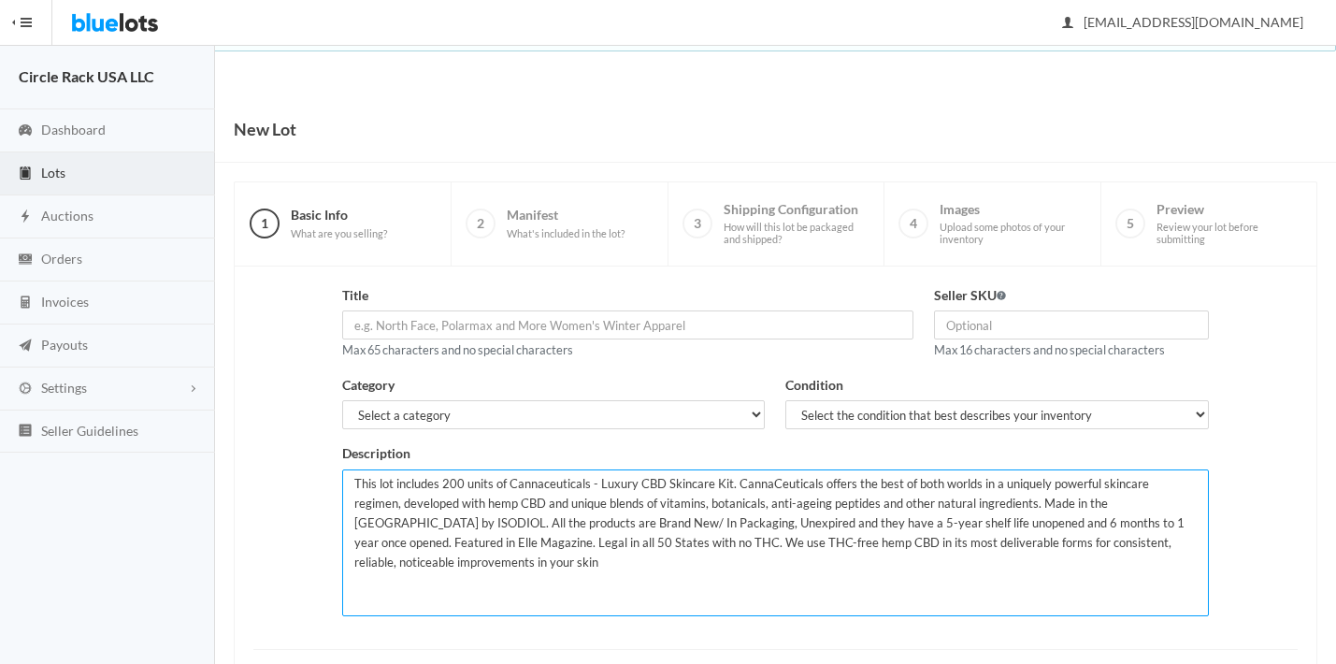
drag, startPoint x: 460, startPoint y: 481, endPoint x: 442, endPoint y: 485, distance: 18.2
click at [442, 485] on textarea "This lot includes 200 units of Cannaceuticals - Luxury CBD Skincare Kit. CannaC…" at bounding box center [775, 542] width 867 height 147
type textarea "This lot includes 400 units of Cannaceuticals - Luxury CBD Skincare Kit. CannaC…"
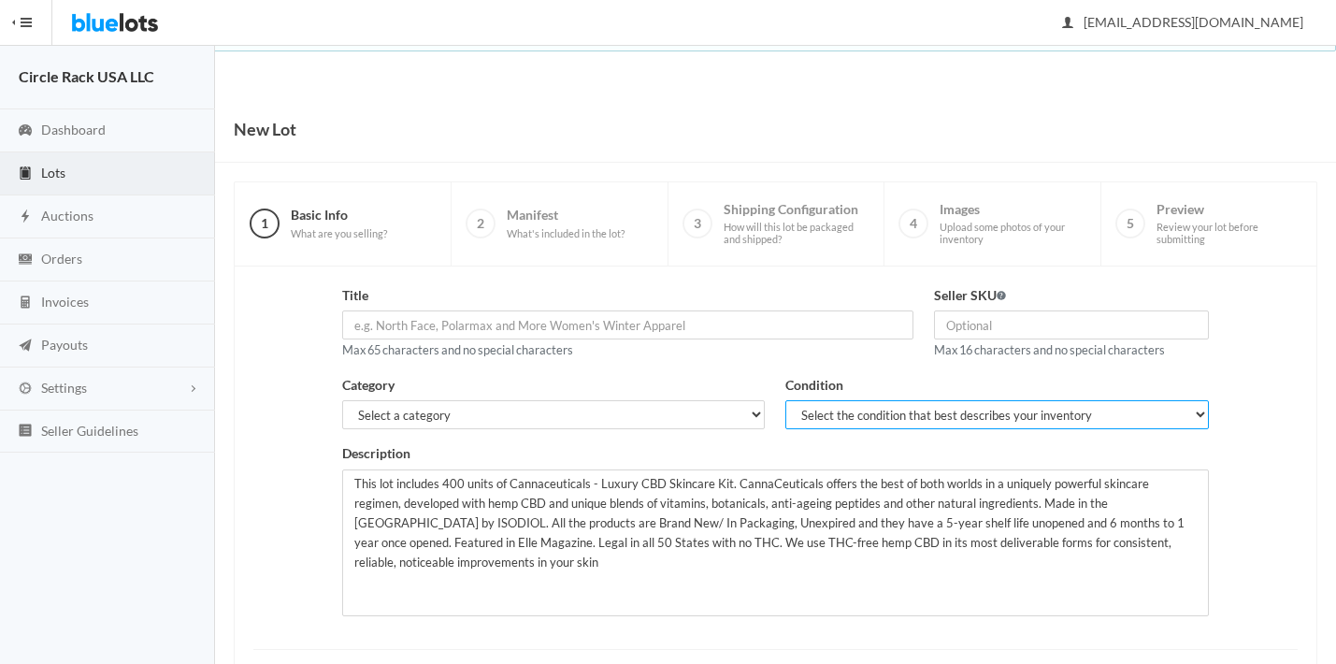
select select "1"
select select "7"
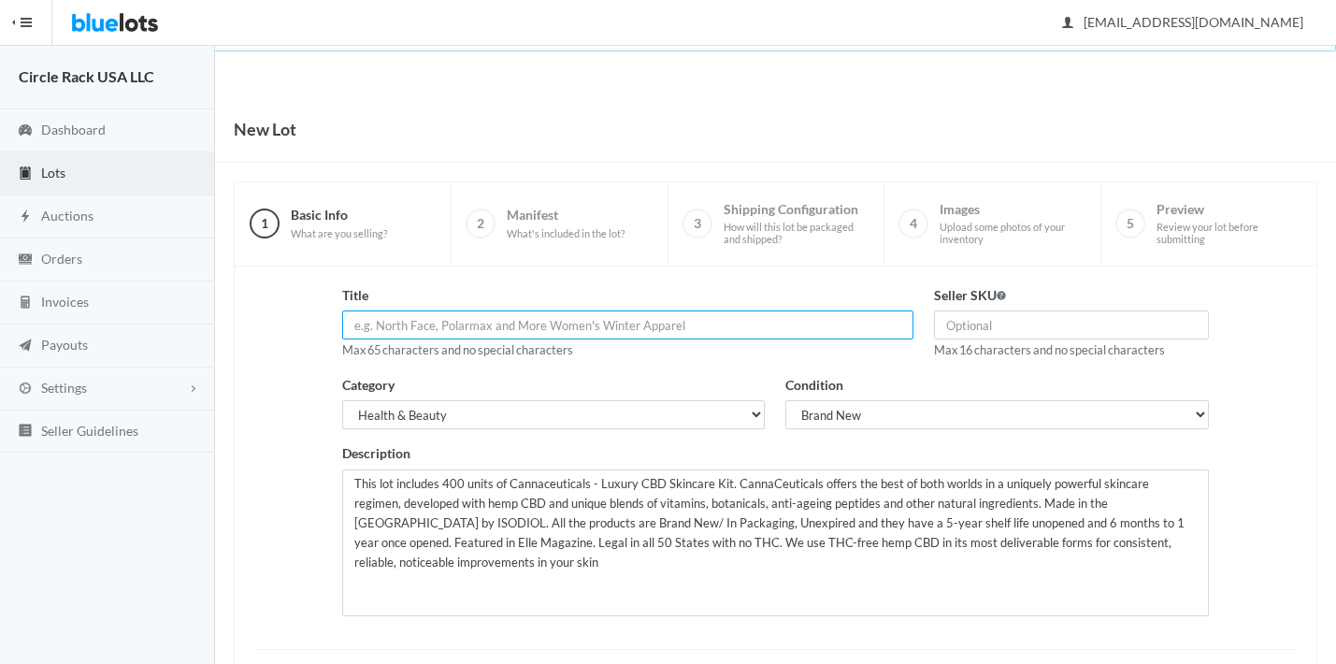
click at [761, 333] on input "text" at bounding box center [627, 324] width 571 height 29
paste input "CannaCeuticals - Luxury CBD Skincare Kit WHOLESALE"
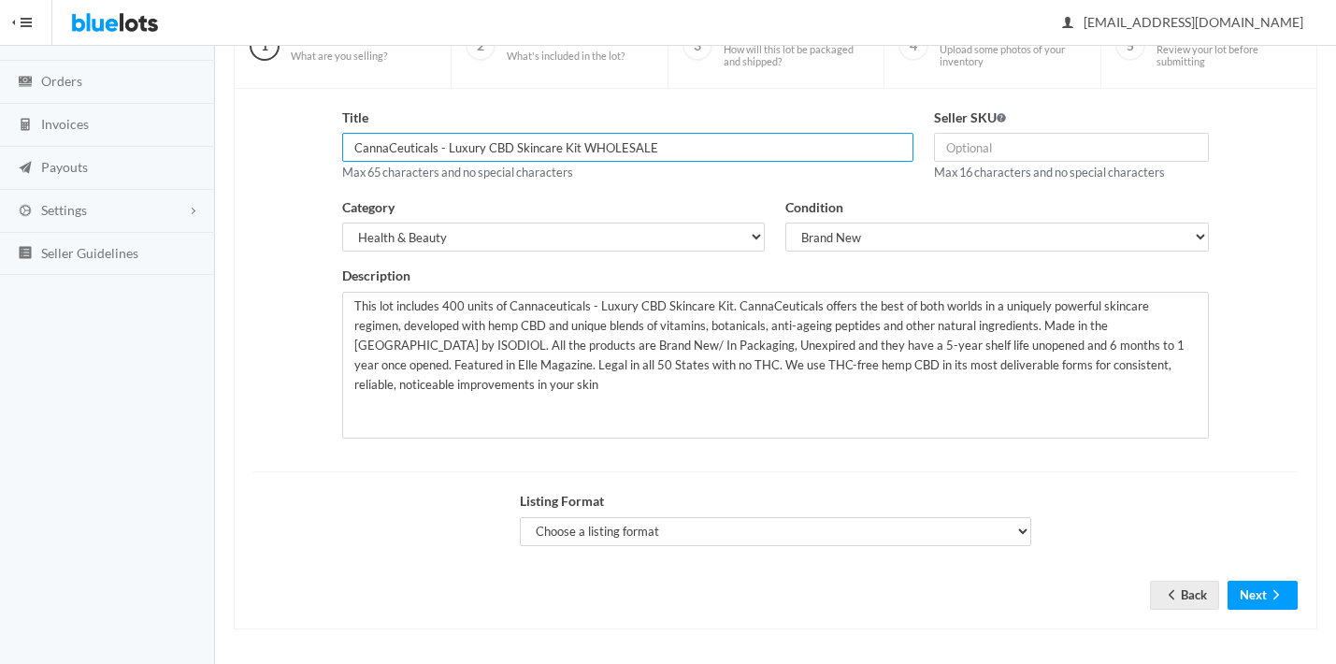
scroll to position [177, 0]
type input "CannaCeuticals - Luxury CBD Skincare Kit WHOLESALE"
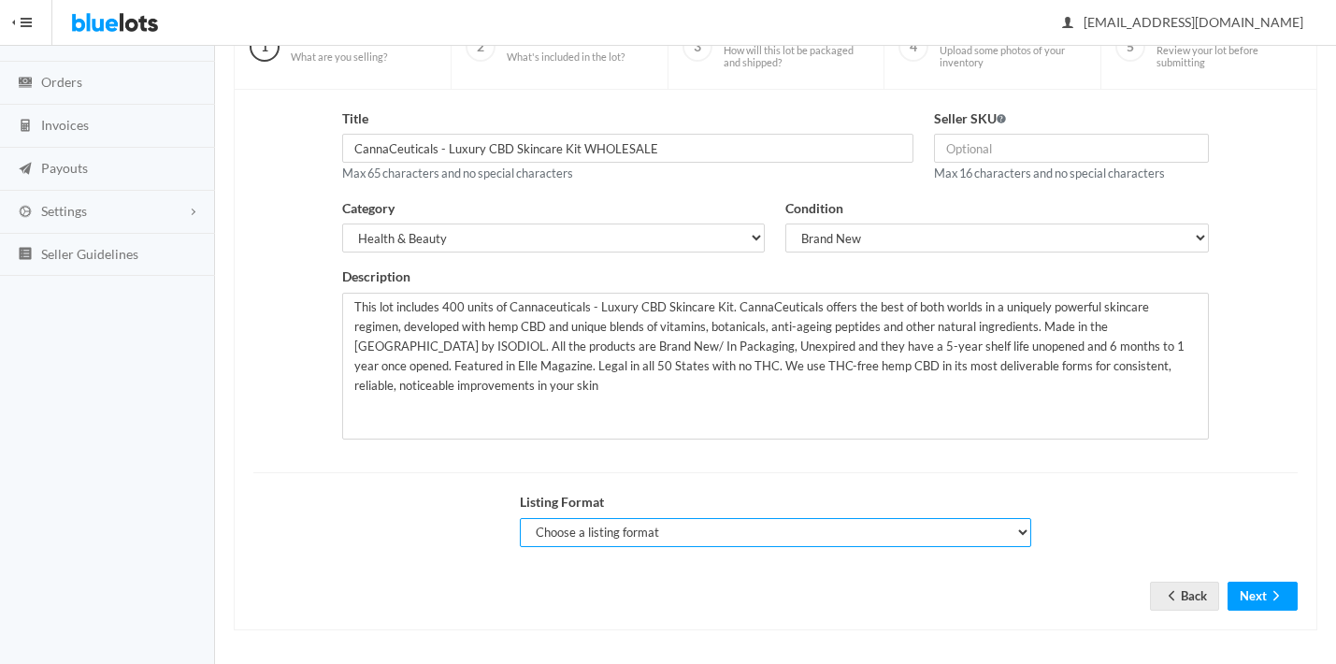
select select "true"
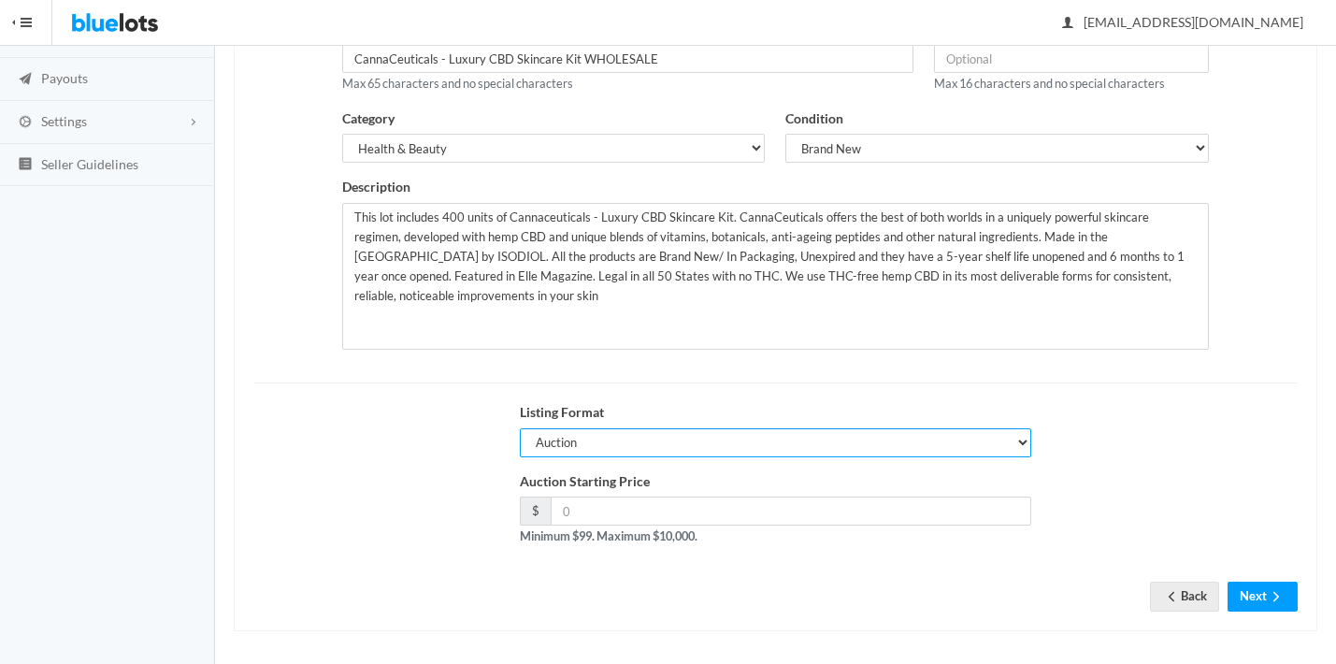
scroll to position [265, 0]
click at [721, 512] on input "number" at bounding box center [791, 511] width 481 height 29
click at [770, 511] on input "999" at bounding box center [791, 511] width 481 height 29
type input "1199"
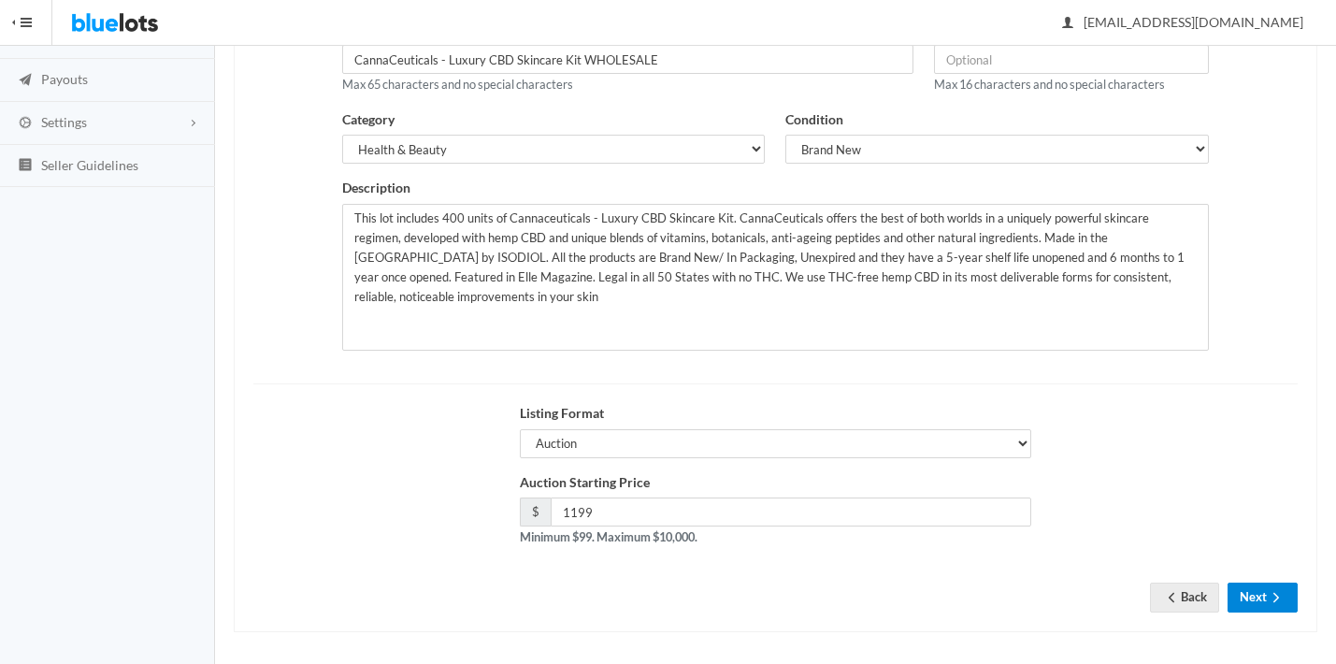
click at [1234, 594] on button "Next" at bounding box center [1262, 596] width 70 height 29
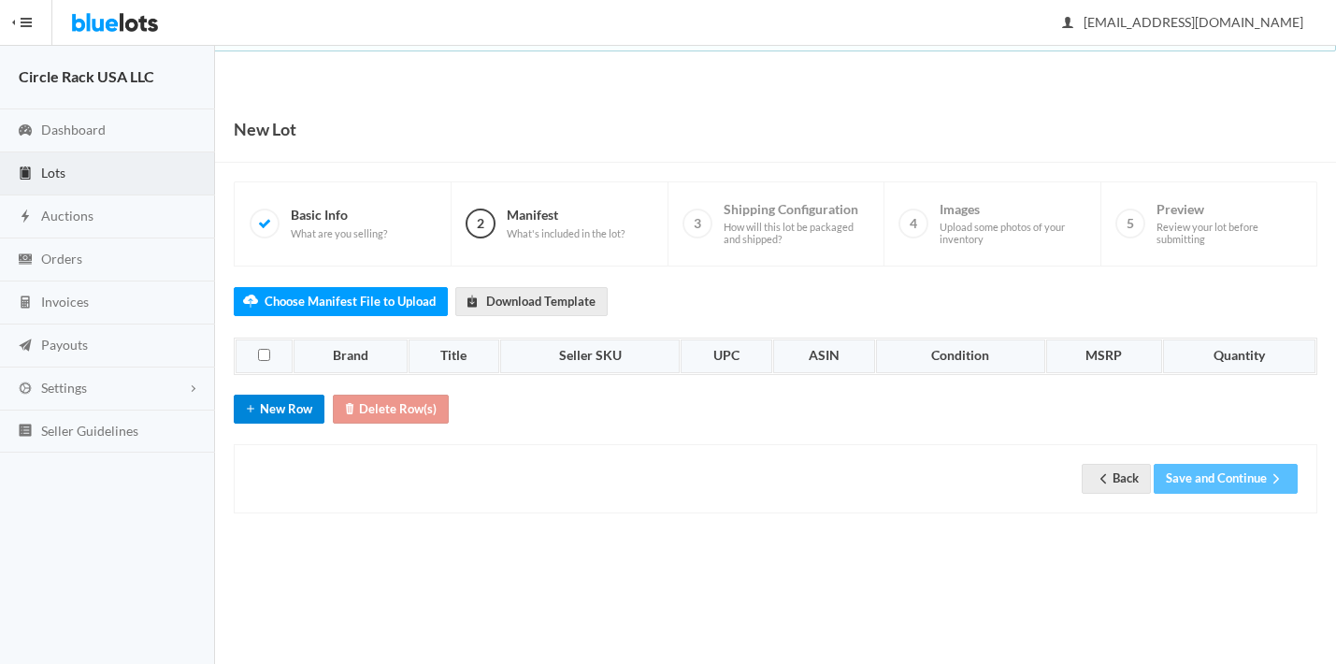
click at [315, 401] on button "New Row" at bounding box center [279, 408] width 91 height 29
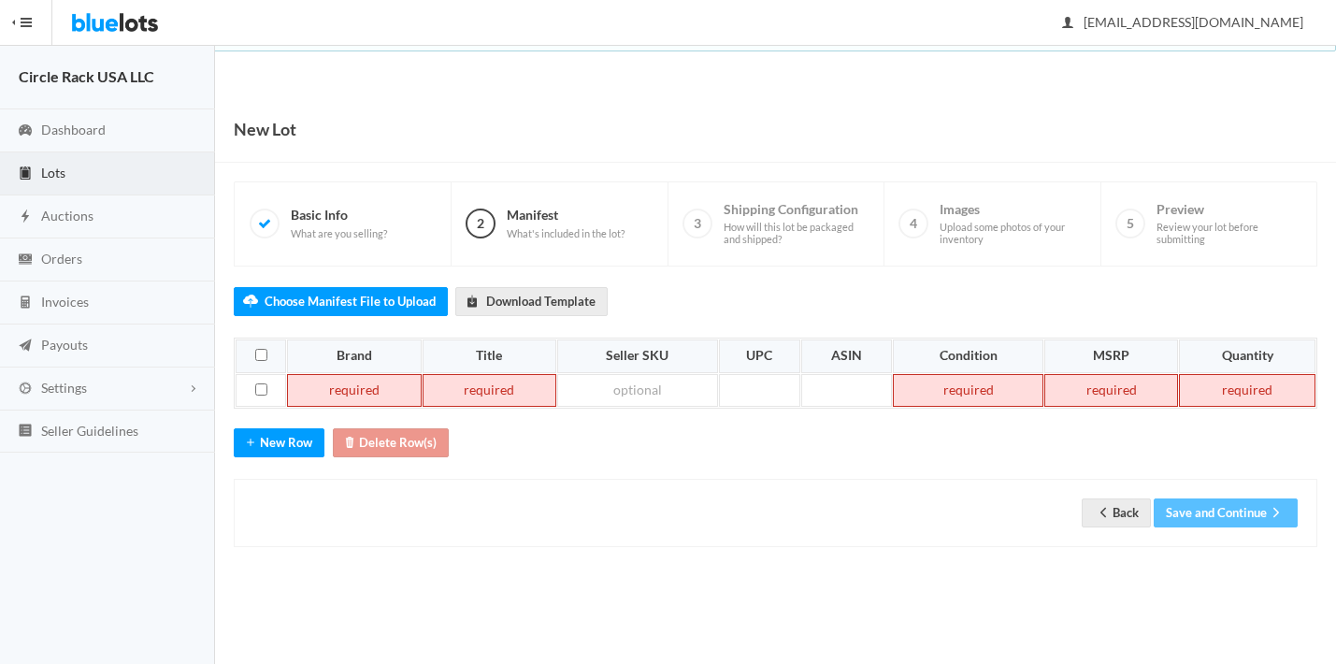
click at [385, 379] on td at bounding box center [354, 391] width 134 height 34
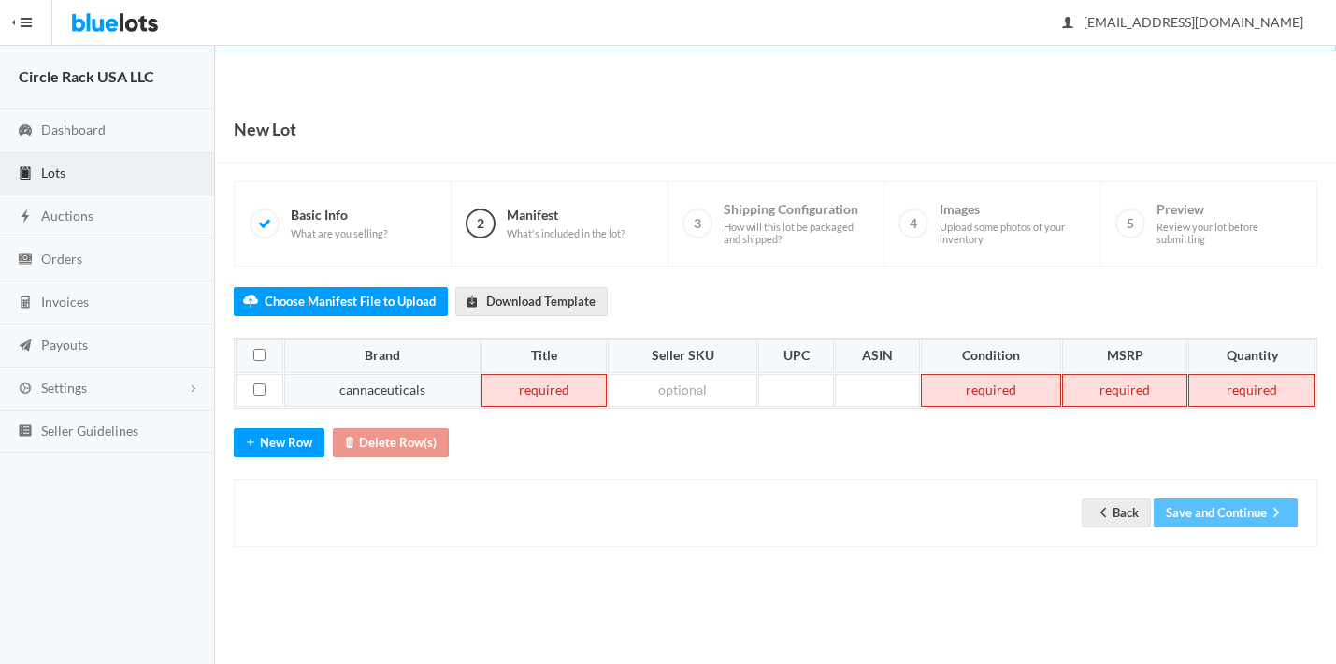
paste td
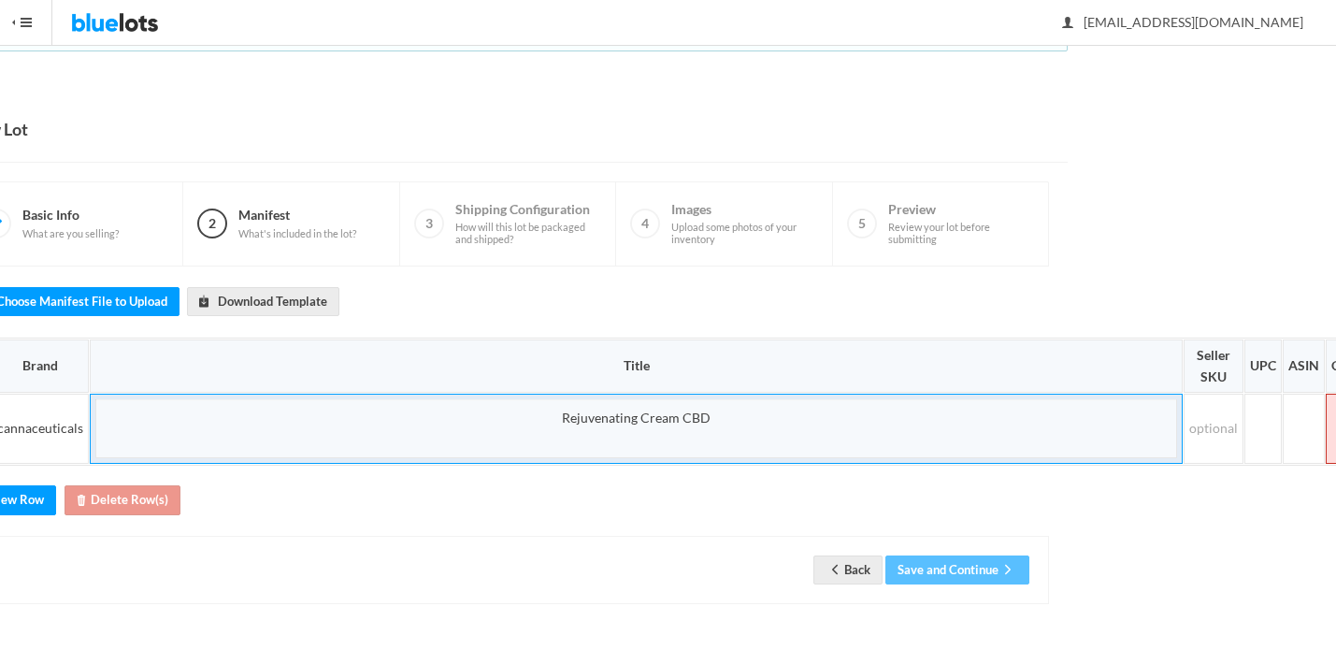
scroll to position [0, 373]
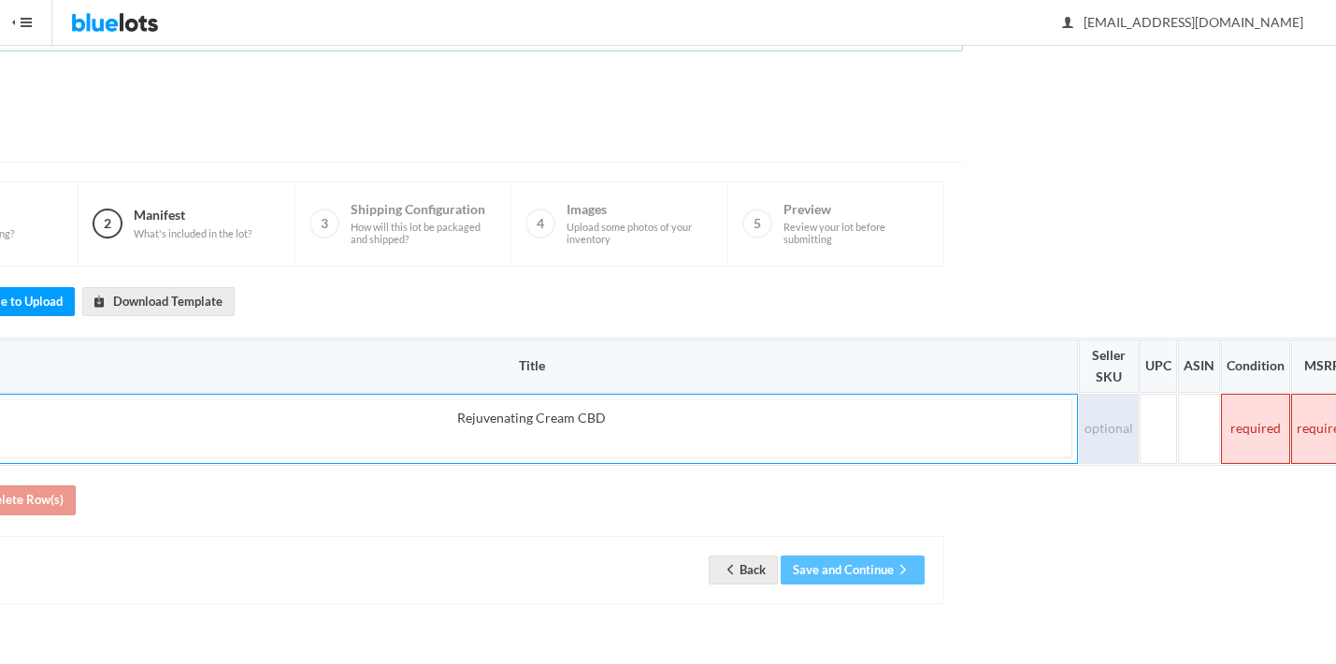
click at [1110, 415] on td at bounding box center [1109, 429] width 60 height 70
paste td
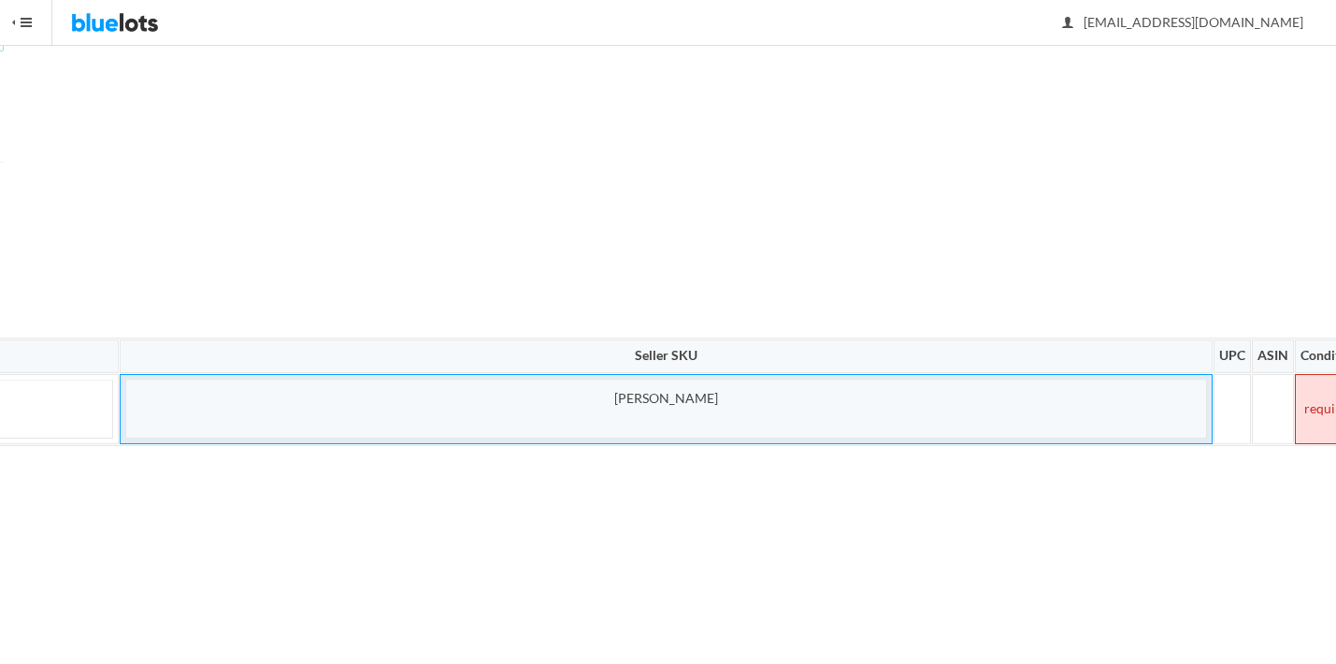
scroll to position [0, 1362]
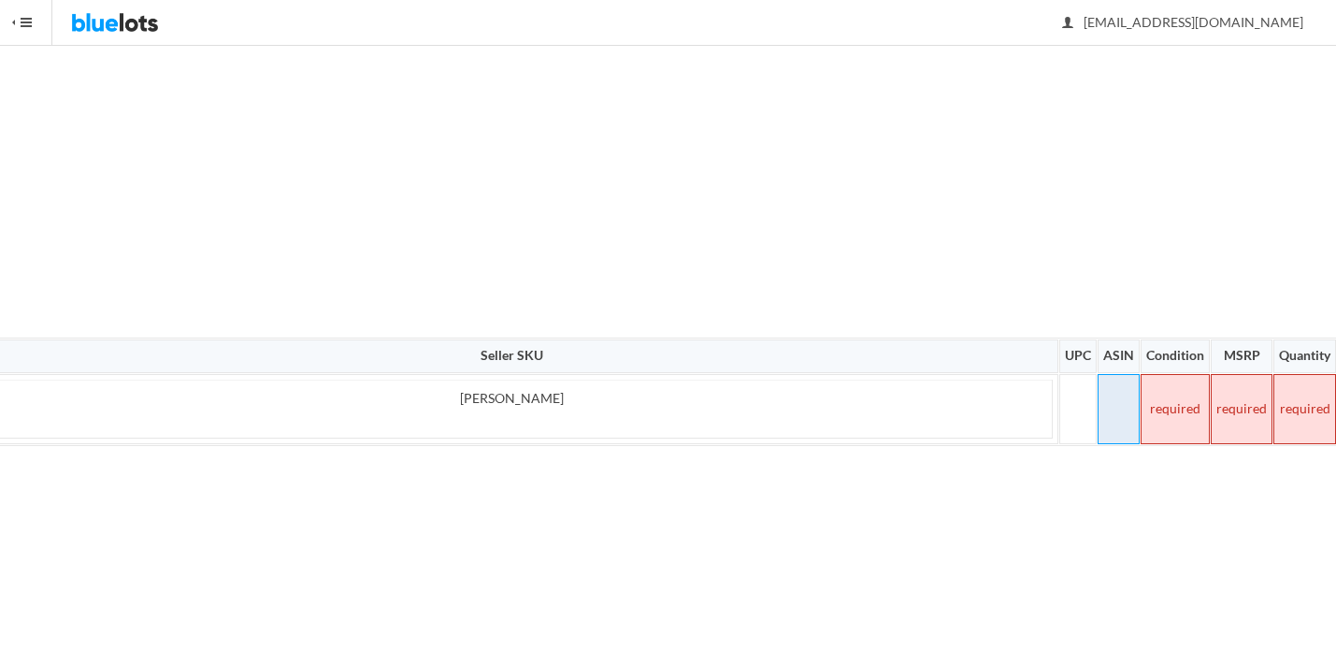
click at [1134, 403] on td at bounding box center [1118, 409] width 42 height 70
click at [1147, 402] on td at bounding box center [1174, 409] width 69 height 70
click at [1232, 404] on td at bounding box center [1242, 409] width 62 height 70
click at [1300, 411] on td at bounding box center [1304, 409] width 63 height 70
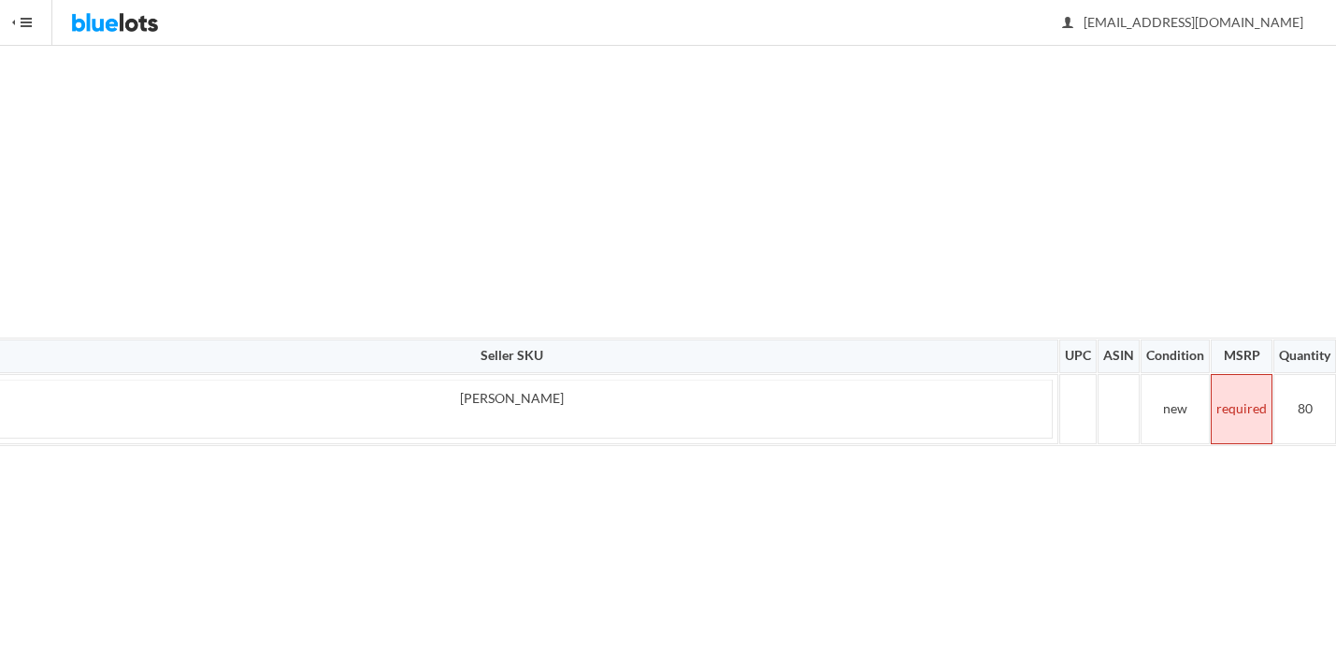
click at [1236, 403] on td at bounding box center [1242, 409] width 62 height 70
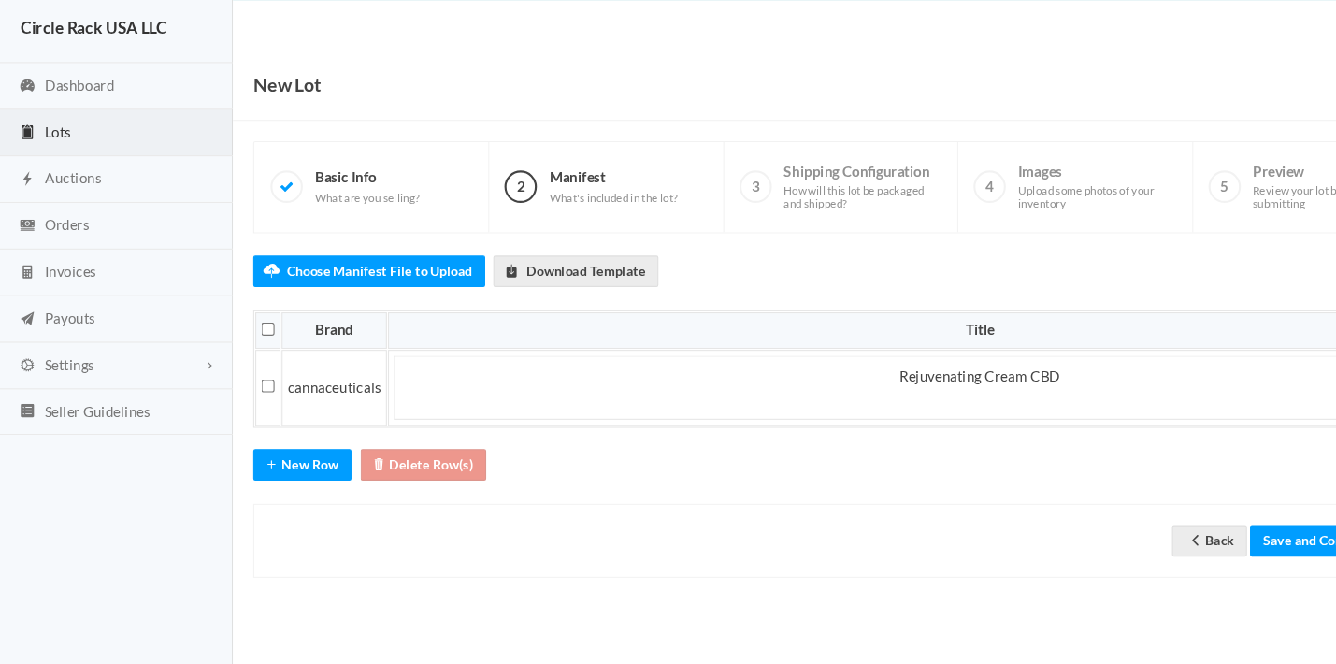
scroll to position [0, 0]
click at [233, 415] on div "New Lot 1 Basic Info What are you selling? 2 Manifest What's included in the lo…" at bounding box center [775, 359] width 1121 height 526
click at [273, 466] on button "New Row" at bounding box center [279, 480] width 91 height 29
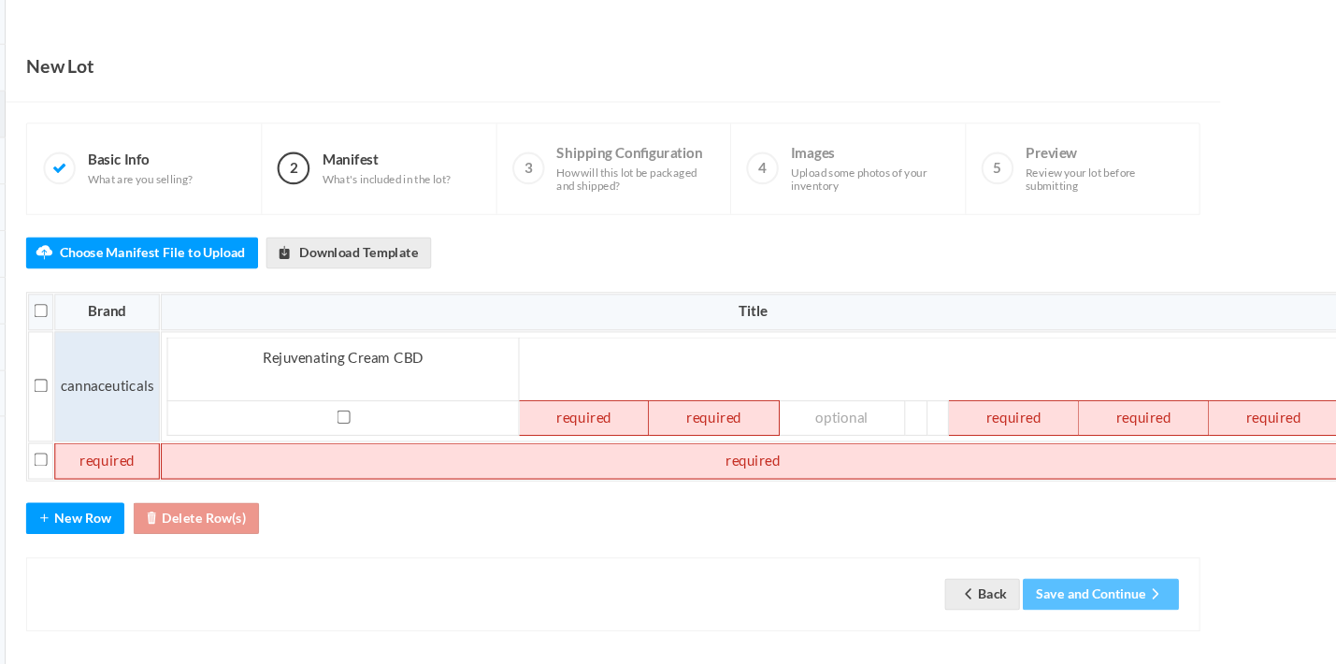
click at [153, 359] on td "cannaceuticals" at bounding box center [201, 408] width 97 height 103
copy td "cannaceuticals"
click at [153, 460] on td at bounding box center [201, 477] width 97 height 34
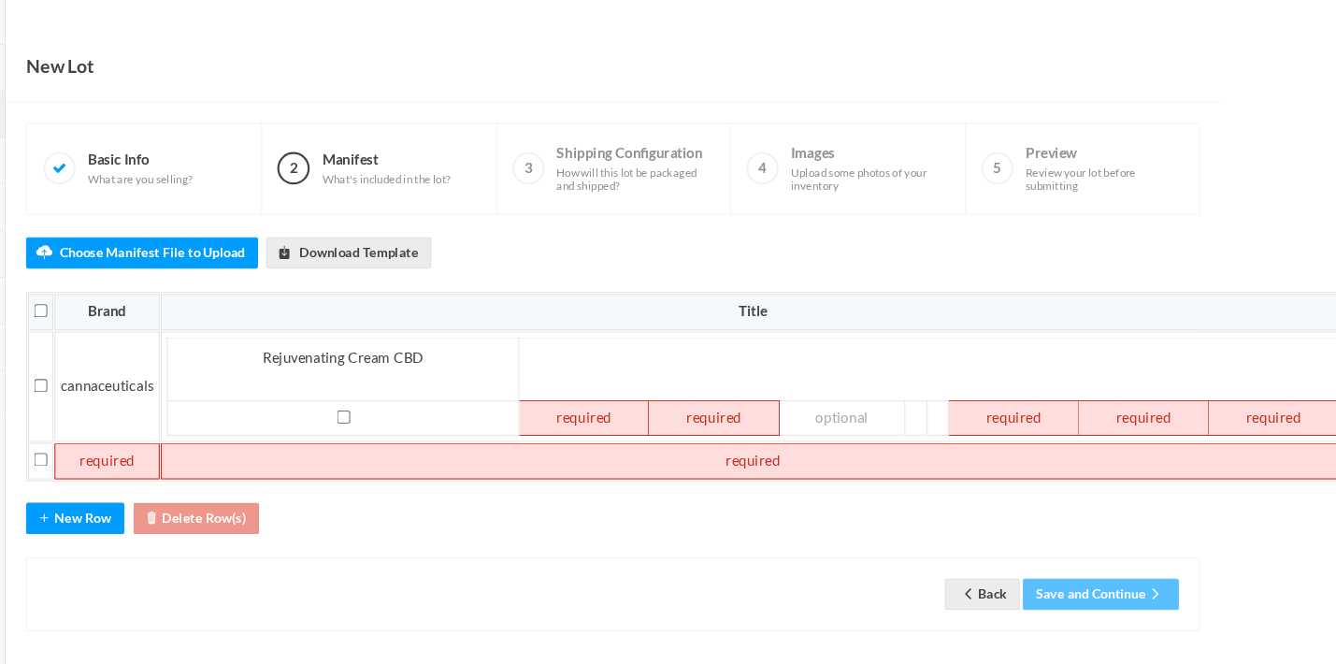
paste td
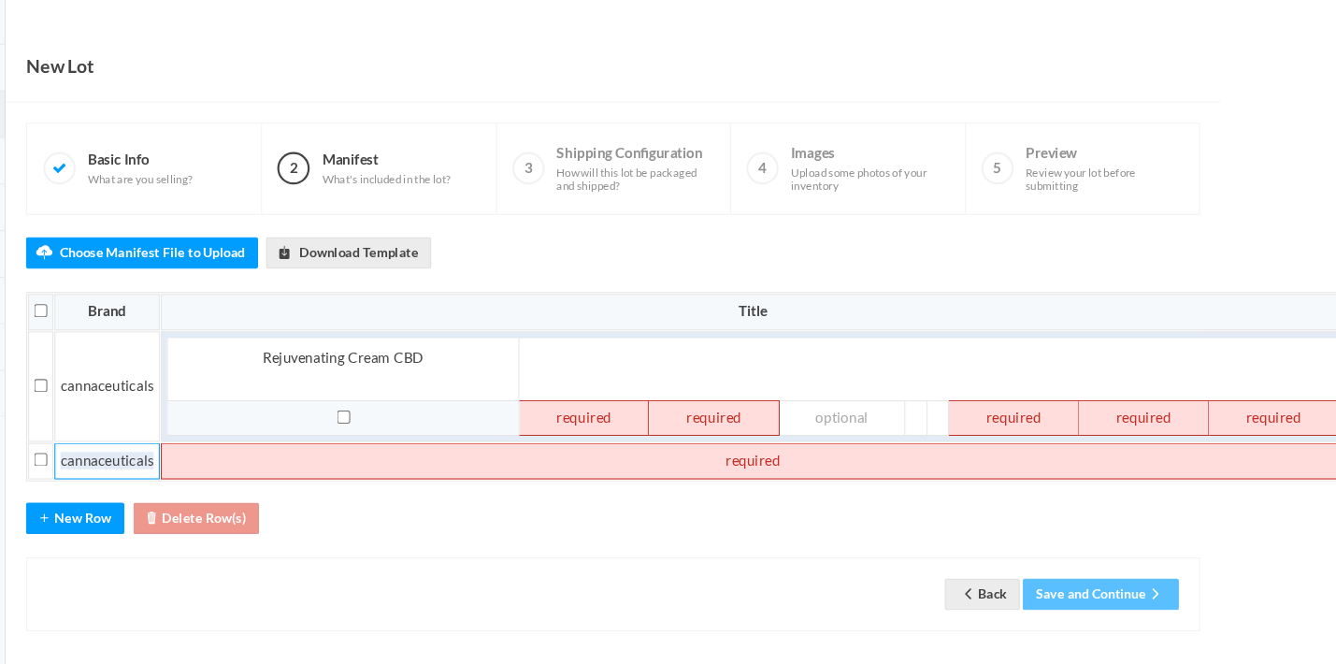
click at [380, 421] on td at bounding box center [420, 437] width 324 height 33
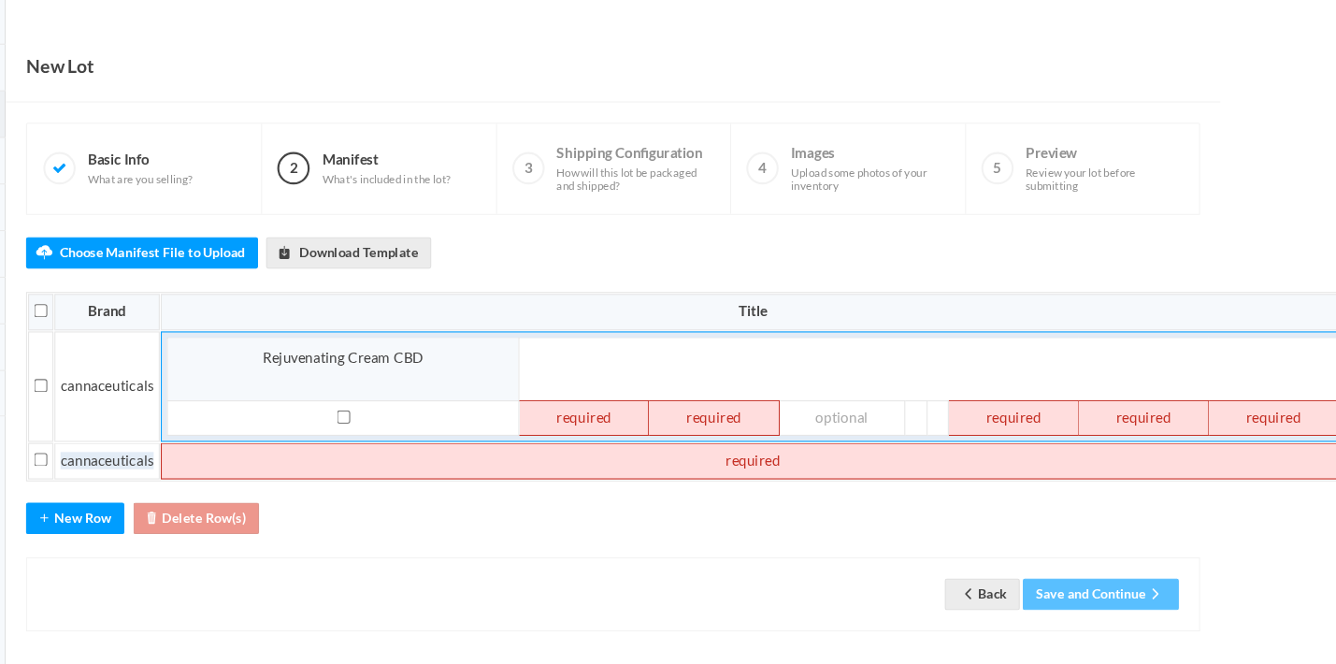
click at [328, 363] on td "Rejuvenating Cream CBD" at bounding box center [420, 392] width 324 height 58
drag, startPoint x: 328, startPoint y: 336, endPoint x: 403, endPoint y: 358, distance: 78.1
click at [328, 363] on td "Rejuvenating Cream CBD" at bounding box center [420, 392] width 324 height 58
drag, startPoint x: 547, startPoint y: 380, endPoint x: 512, endPoint y: 380, distance: 34.6
click at [582, 421] on td at bounding box center [642, 437] width 120 height 33
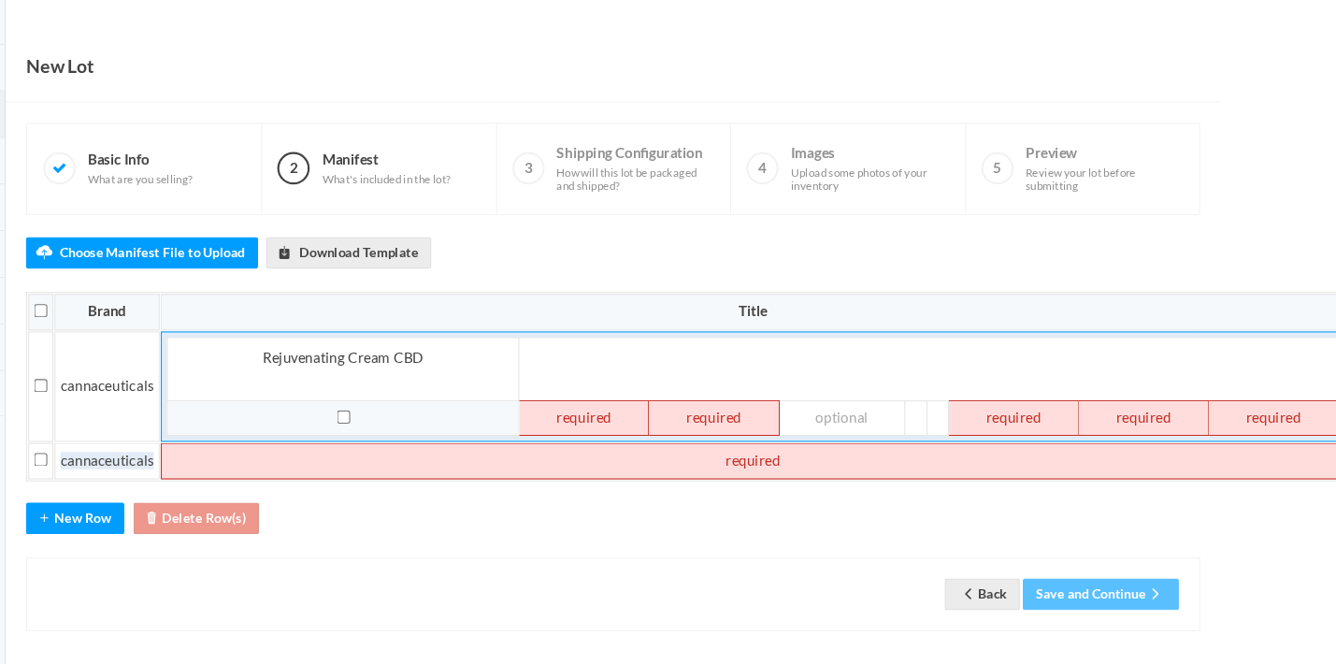
click at [335, 421] on td at bounding box center [420, 437] width 324 height 33
click at [582, 421] on td at bounding box center [642, 437] width 120 height 33
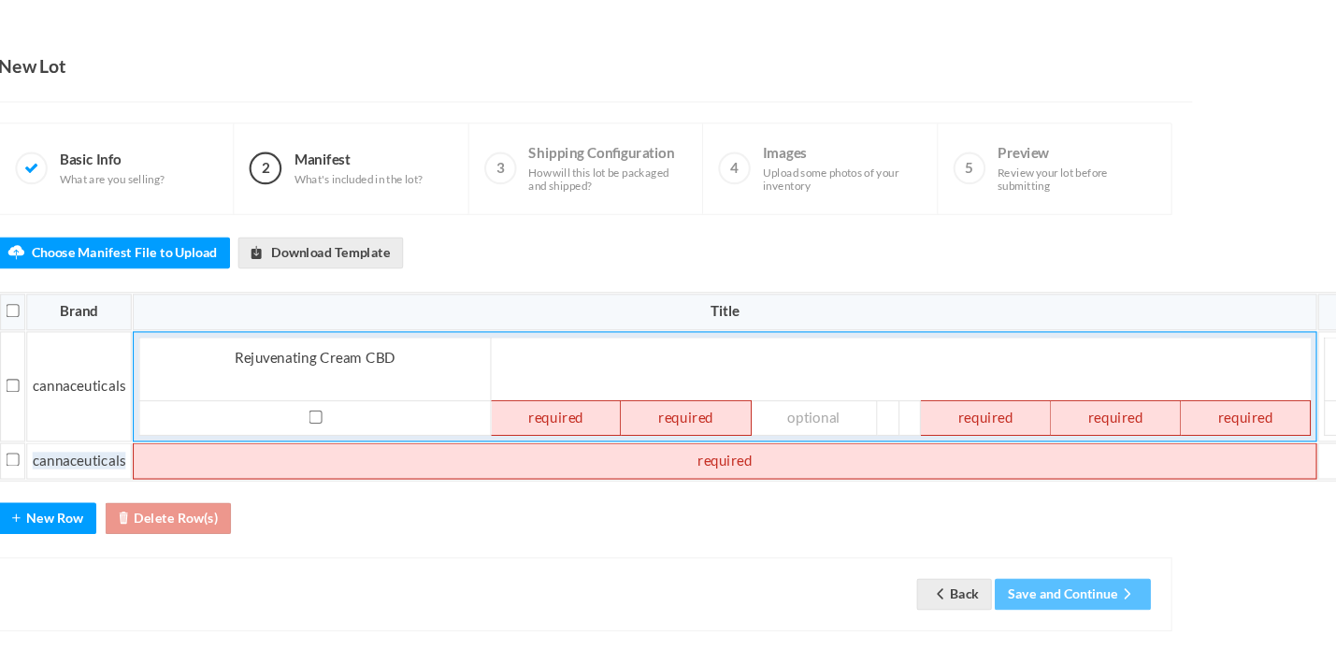
scroll to position [17, 235]
click at [348, 460] on td at bounding box center [669, 477] width 1093 height 34
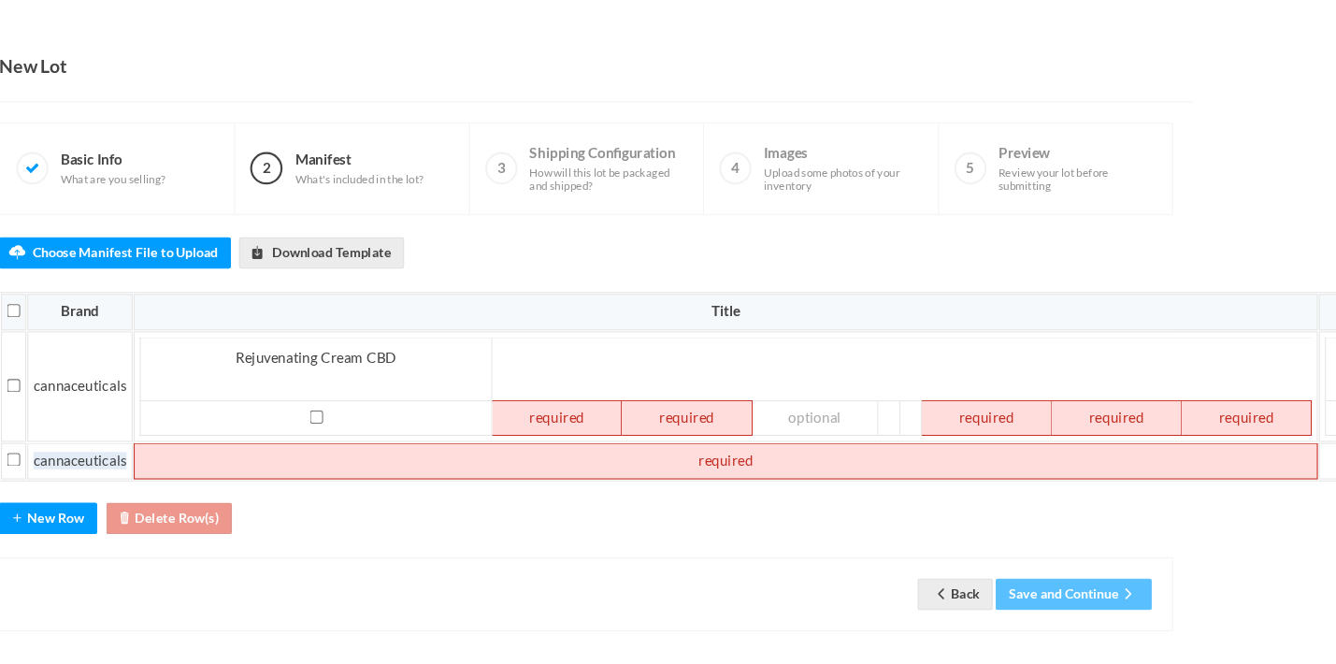
paste td
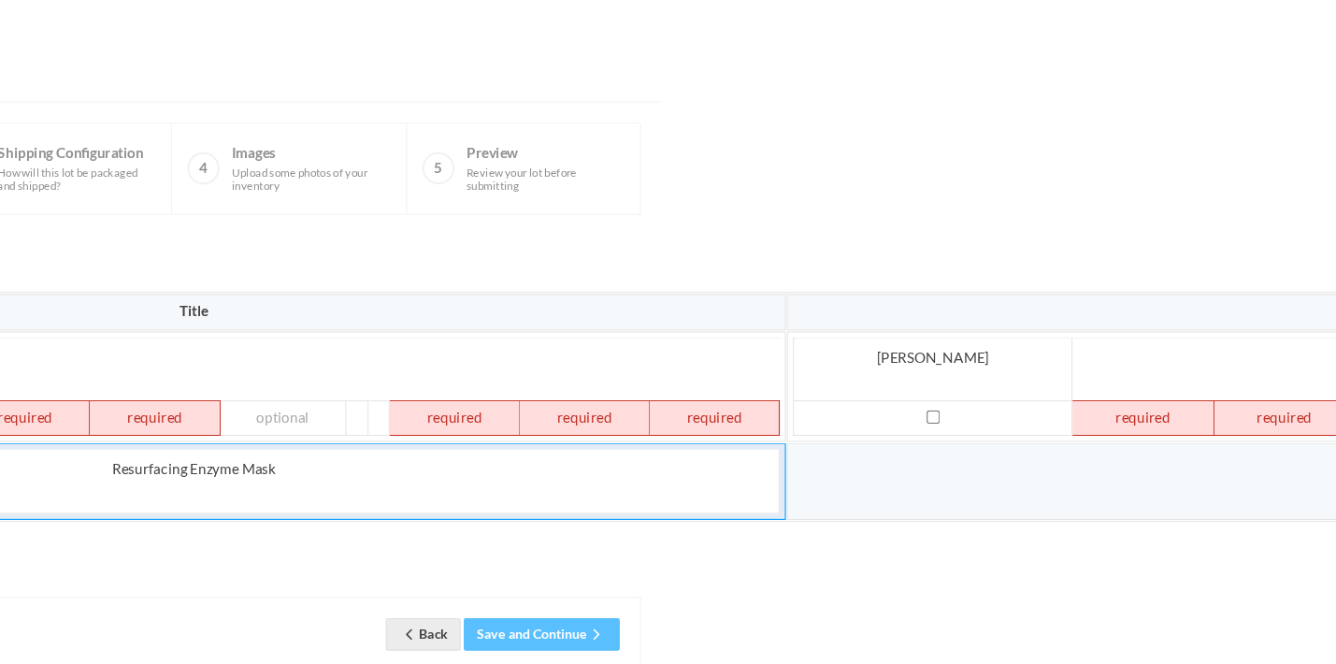
scroll to position [17, 625]
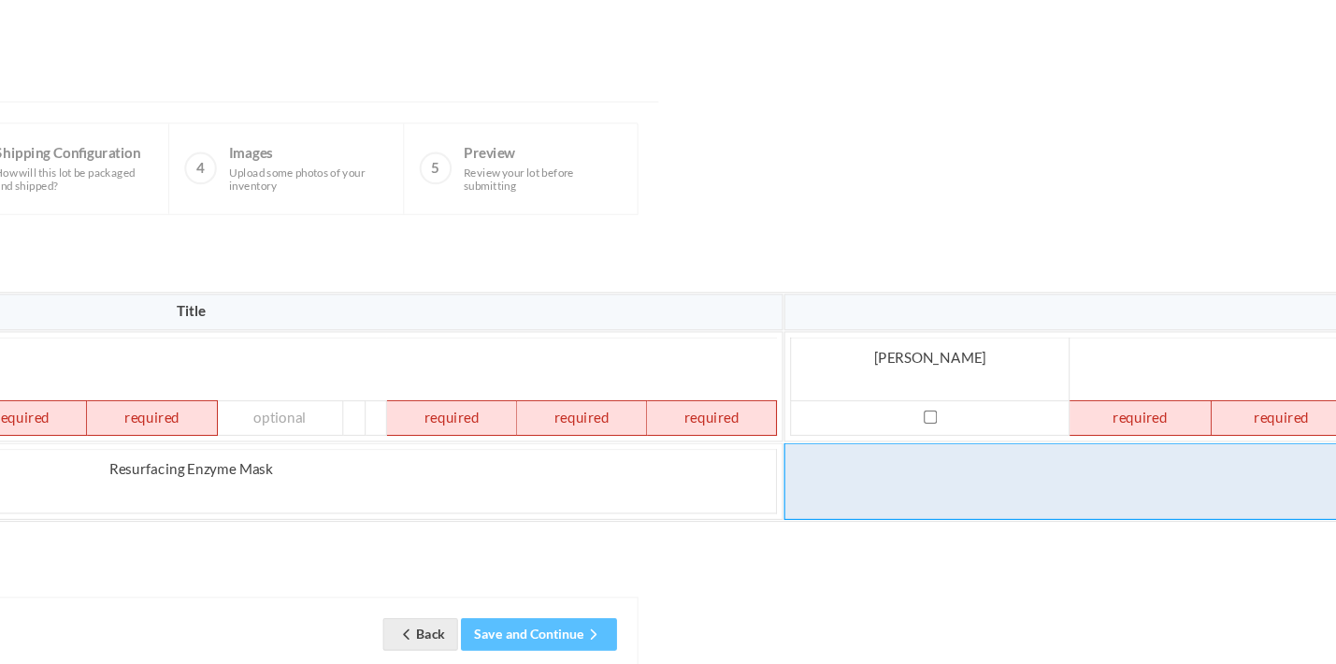
paste td
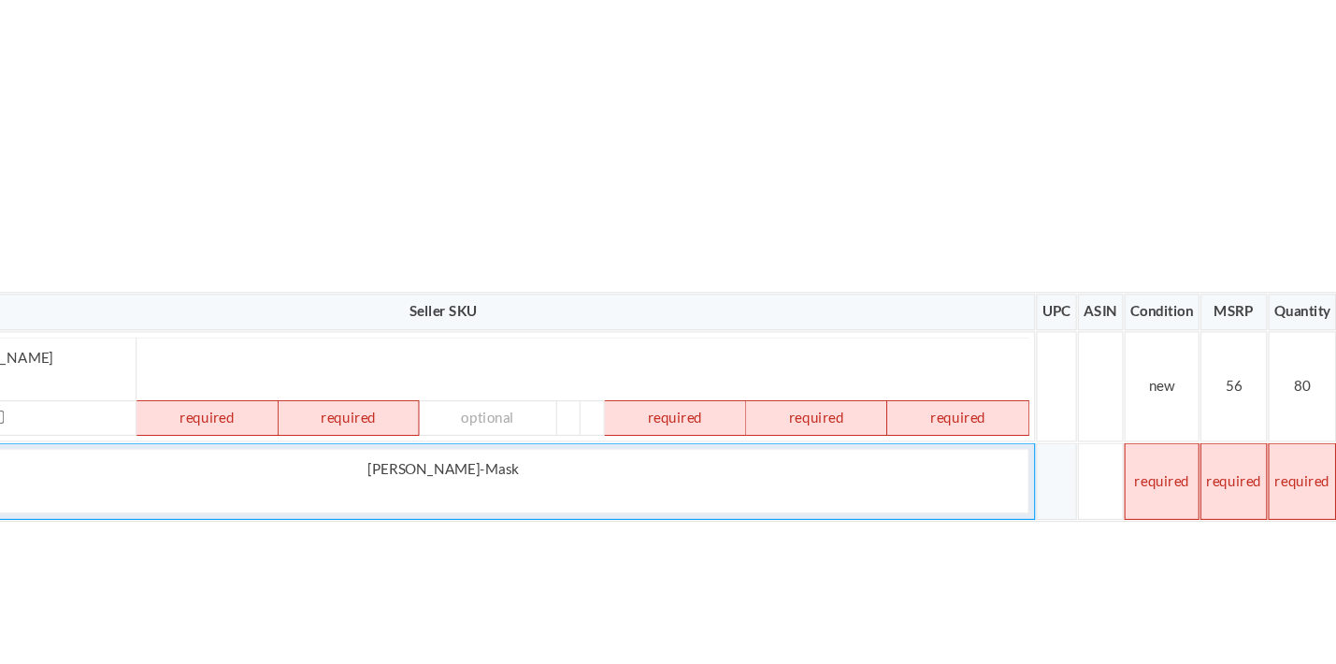
scroll to position [17, 1486]
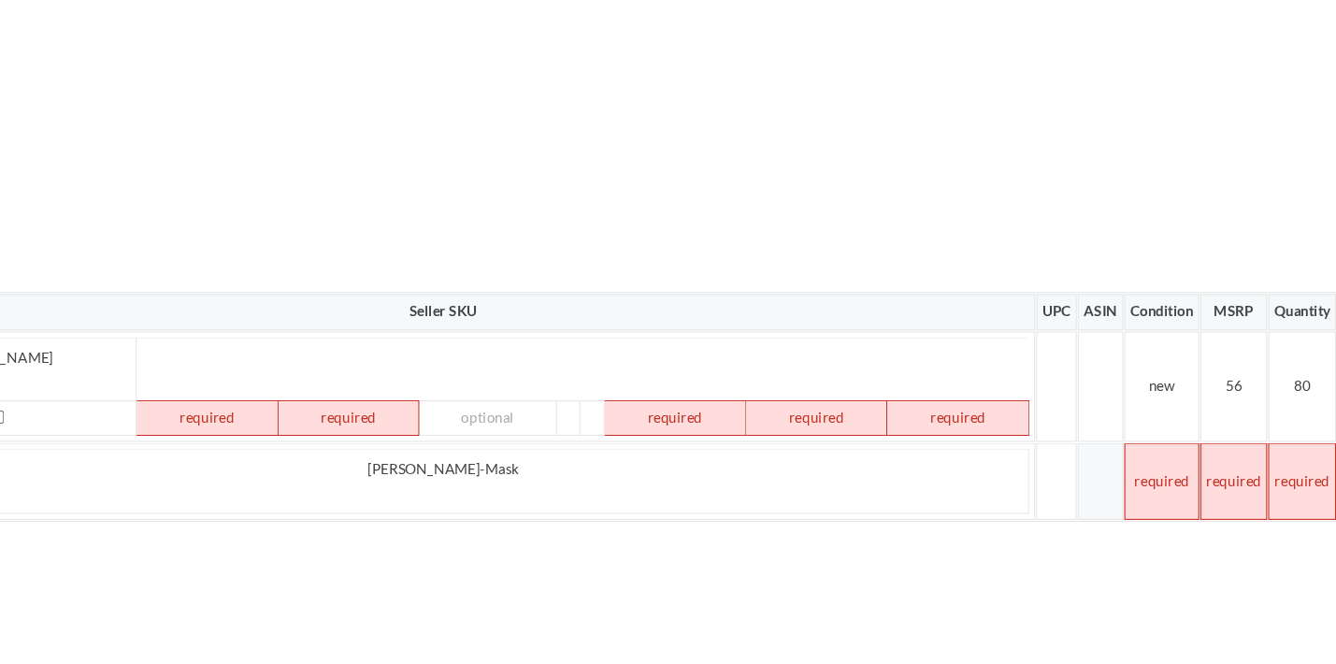
drag, startPoint x: 1045, startPoint y: 438, endPoint x: 1019, endPoint y: 442, distance: 26.4
click at [1140, 460] on td at bounding box center [1174, 495] width 69 height 70
click at [1211, 460] on td at bounding box center [1242, 495] width 62 height 70
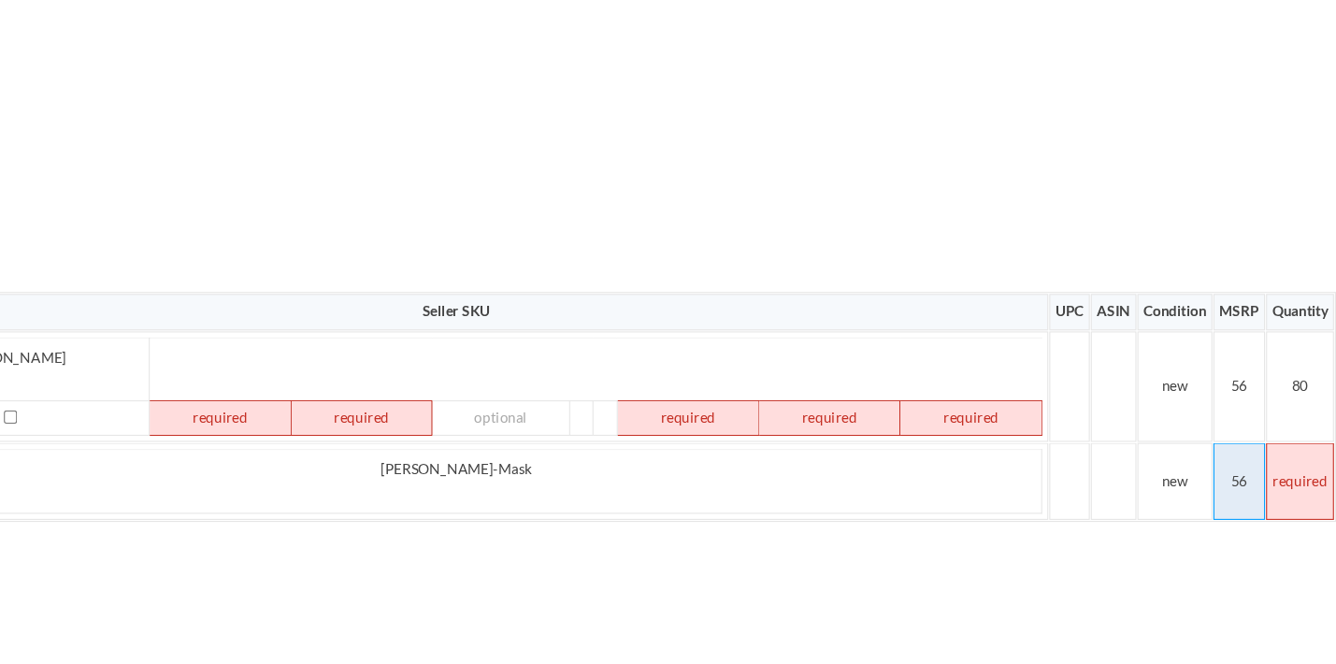
scroll to position [17, 1472]
click at [1273, 460] on td at bounding box center [1304, 495] width 63 height 70
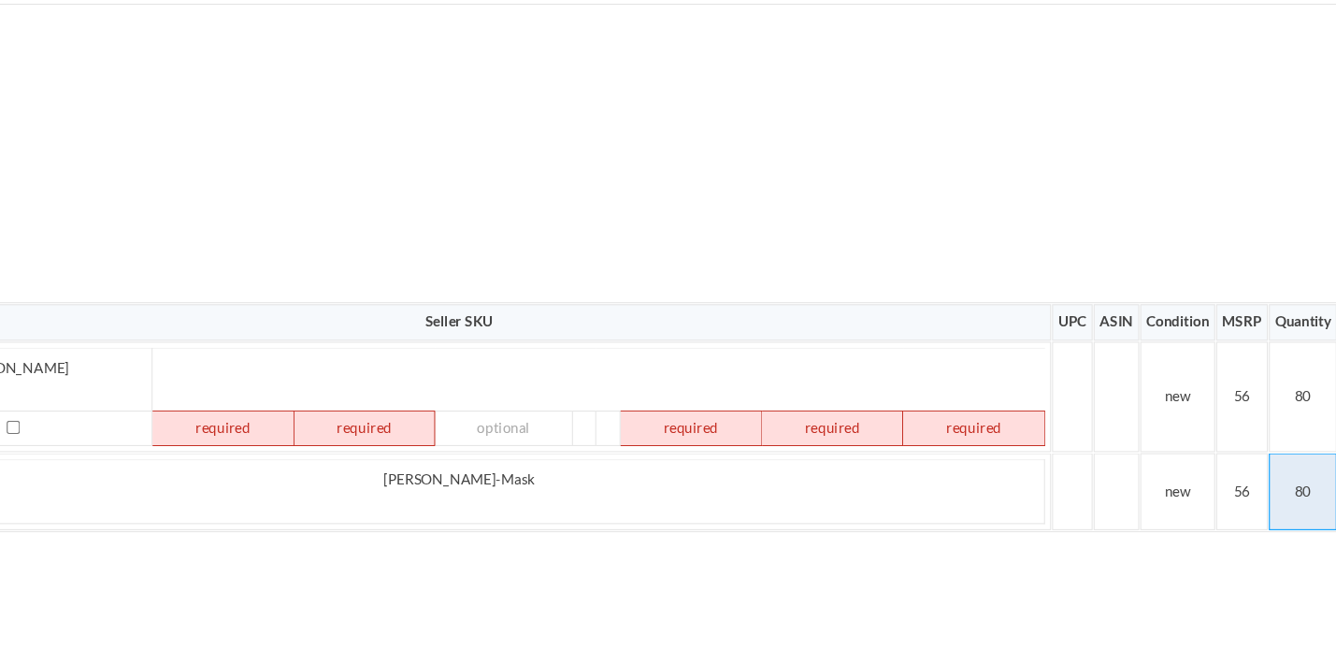
click at [1273, 460] on td "80" at bounding box center [1304, 495] width 63 height 70
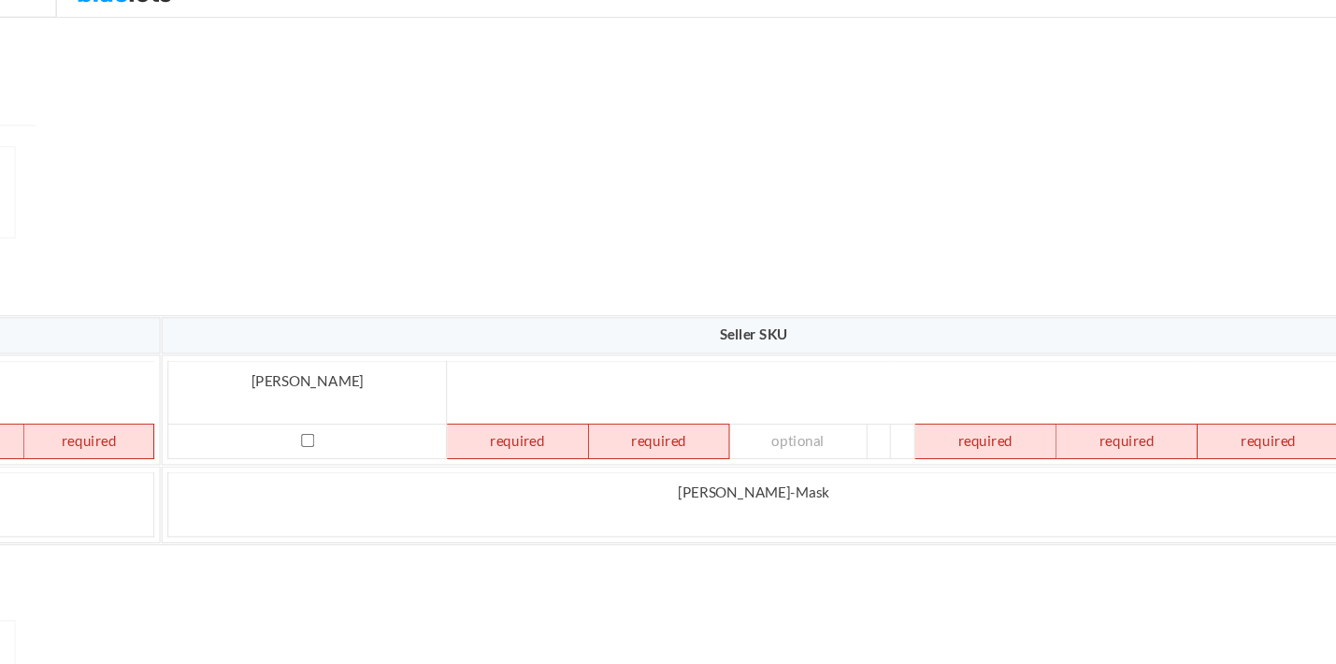
drag, startPoint x: 1140, startPoint y: 472, endPoint x: 1099, endPoint y: 503, distance: 50.7
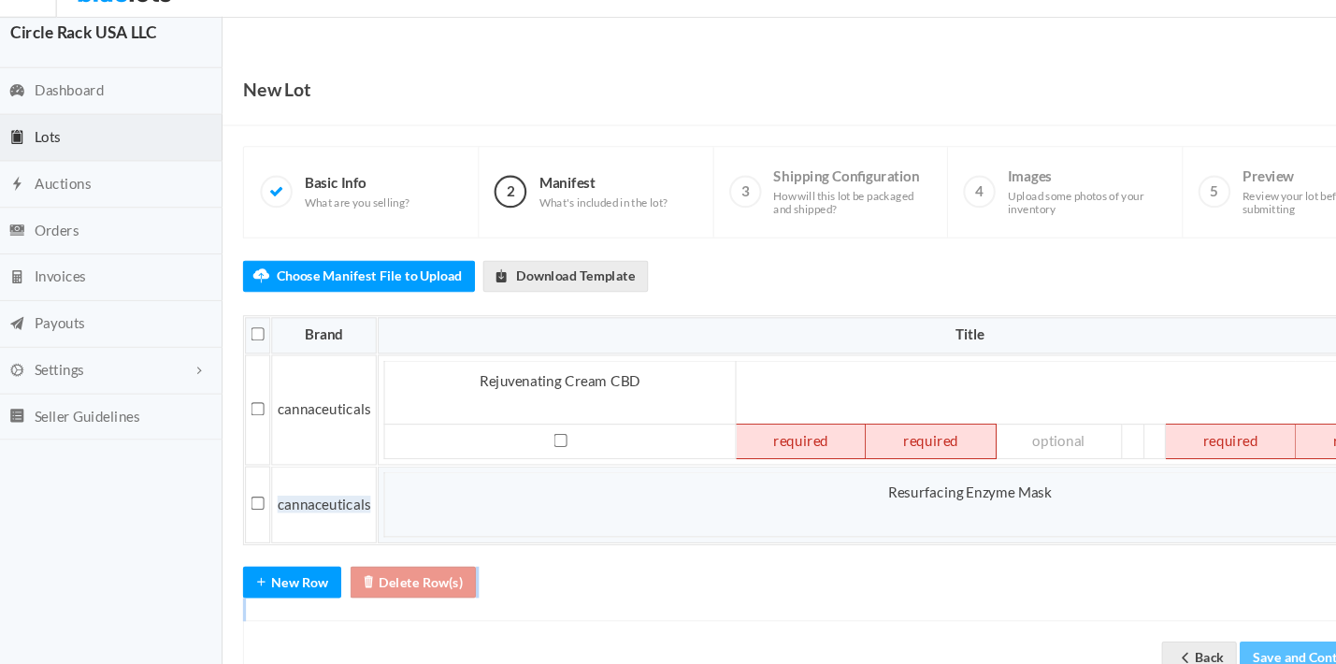
scroll to position [17, 7]
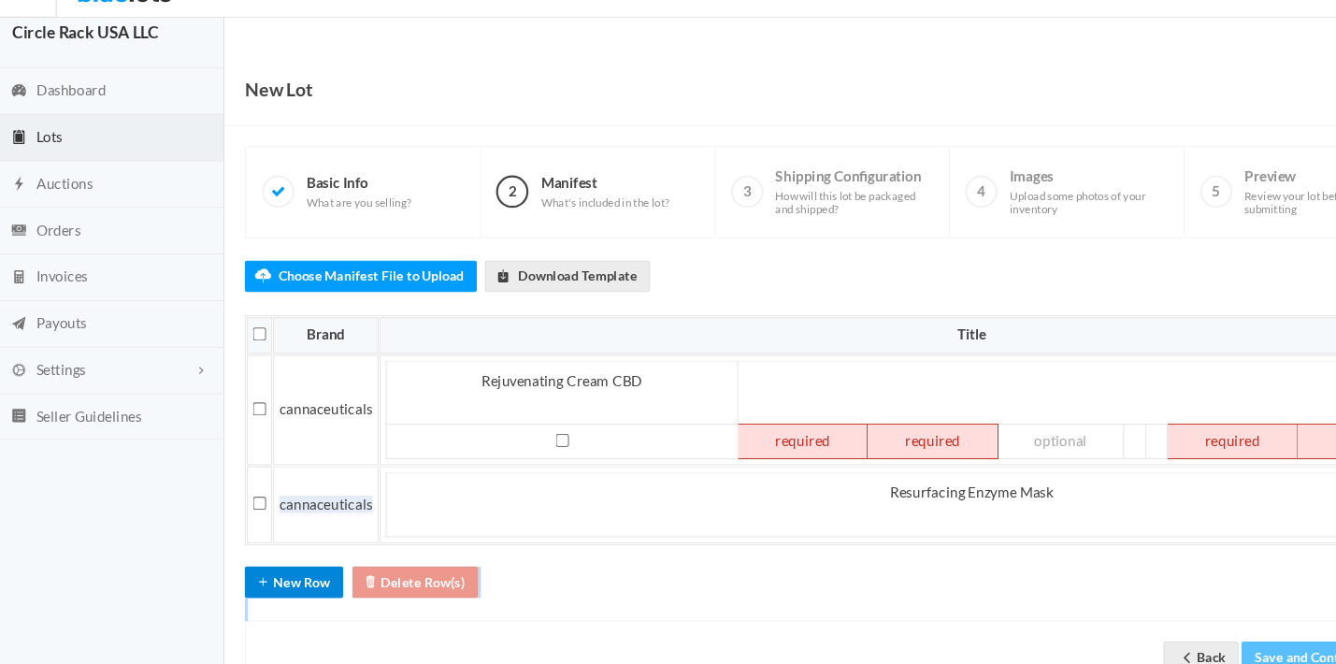
click at [297, 552] on button "New Row" at bounding box center [271, 566] width 91 height 29
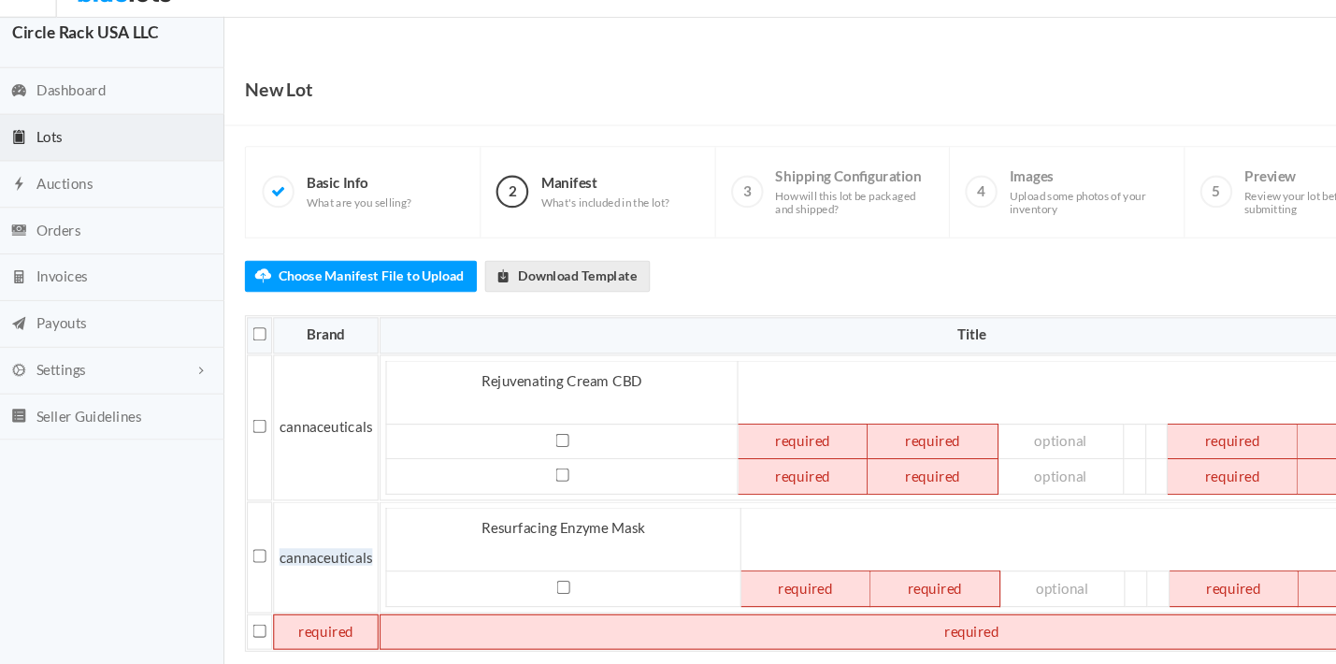
scroll to position [150, 107]
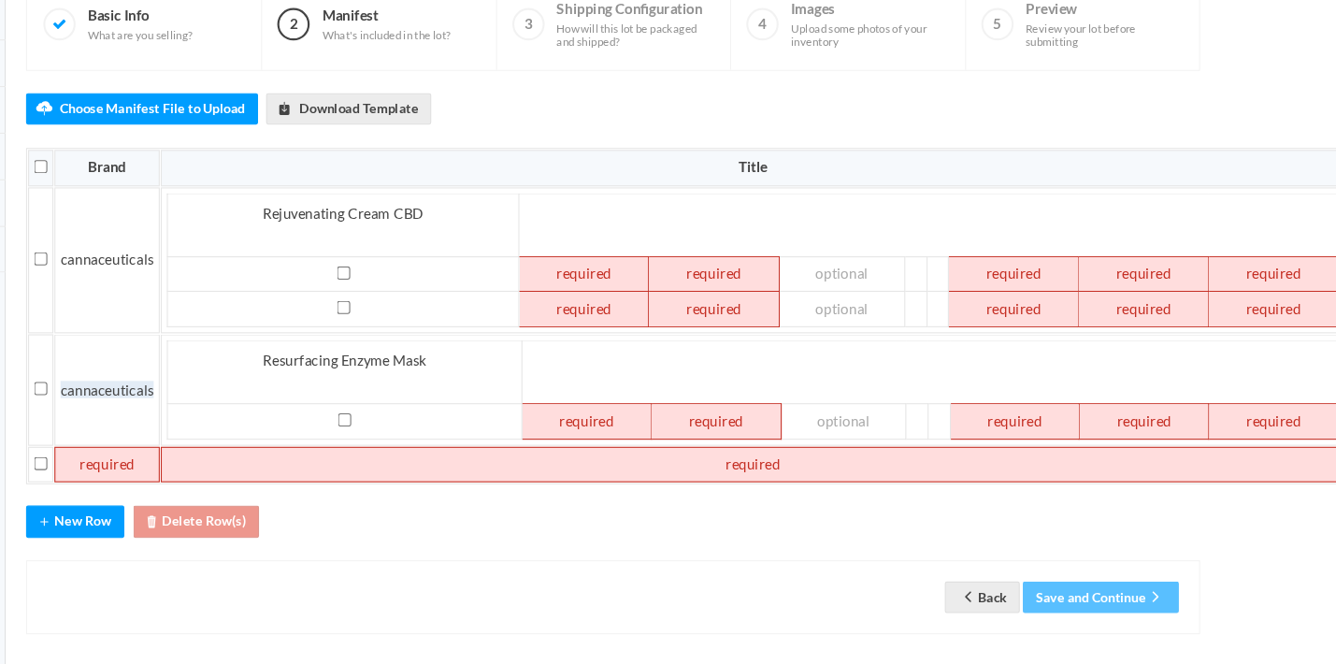
click at [251, 464] on td at bounding box center [797, 481] width 1093 height 34
paste td
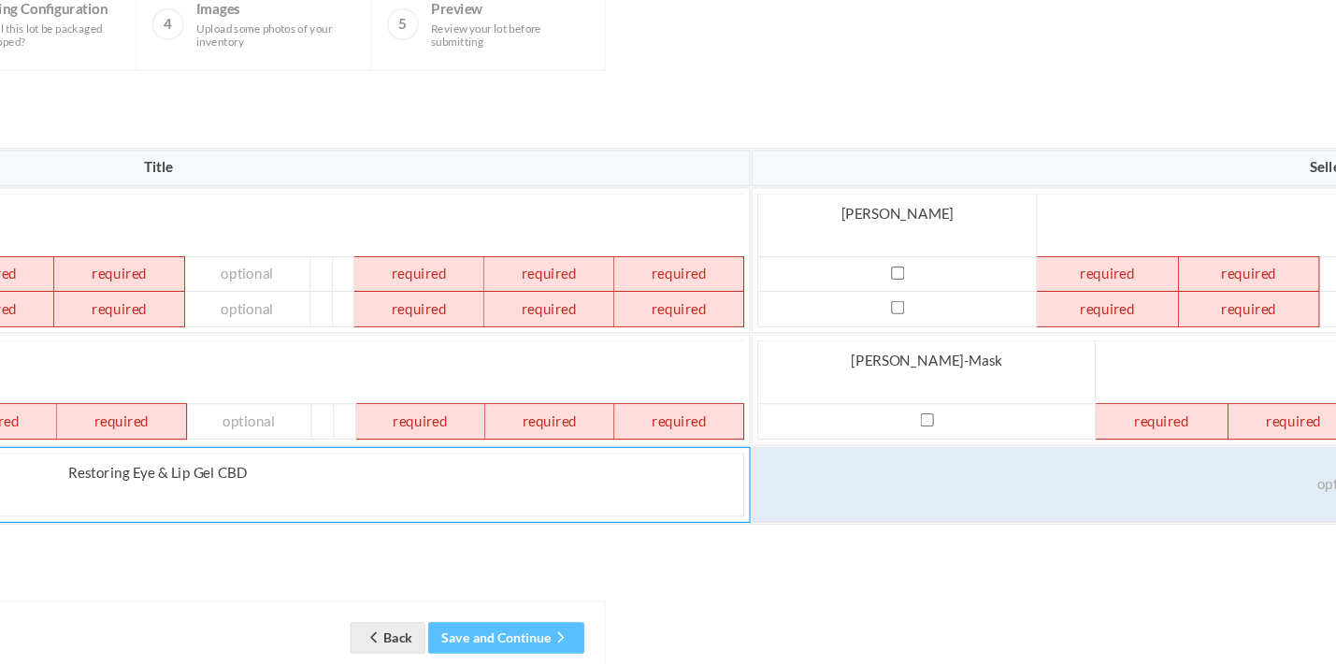
click at [808, 464] on td at bounding box center [1342, 499] width 1093 height 70
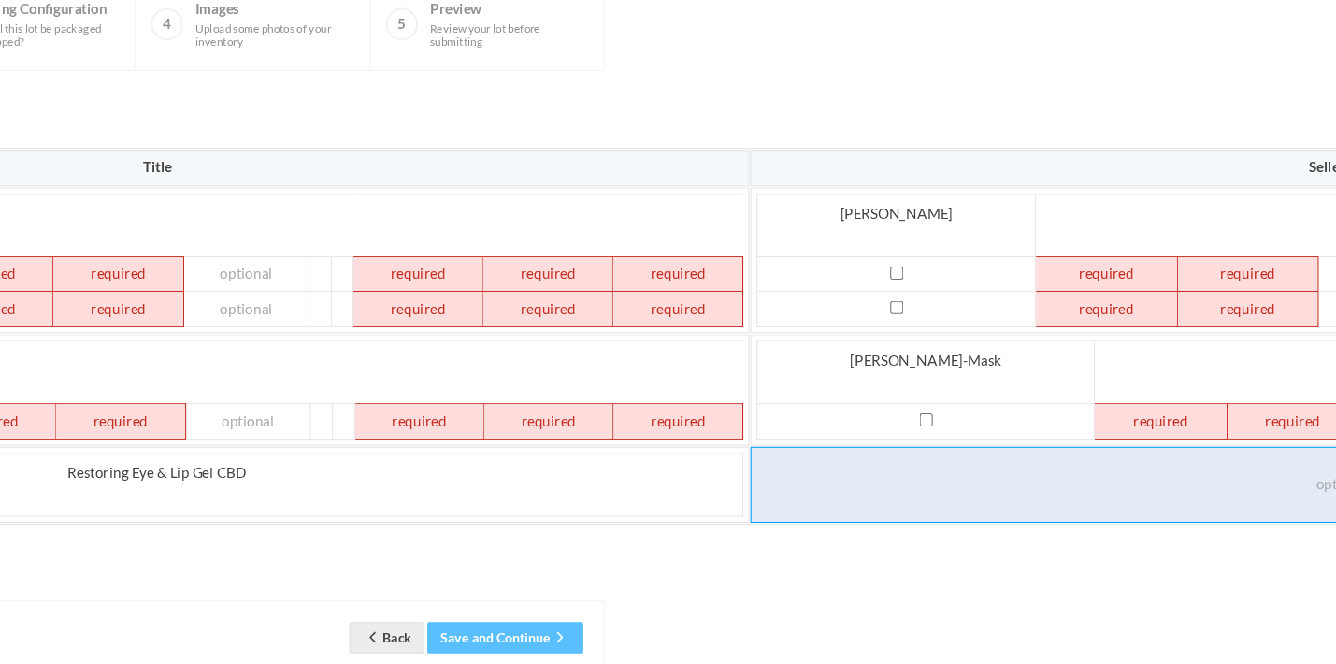
paste td
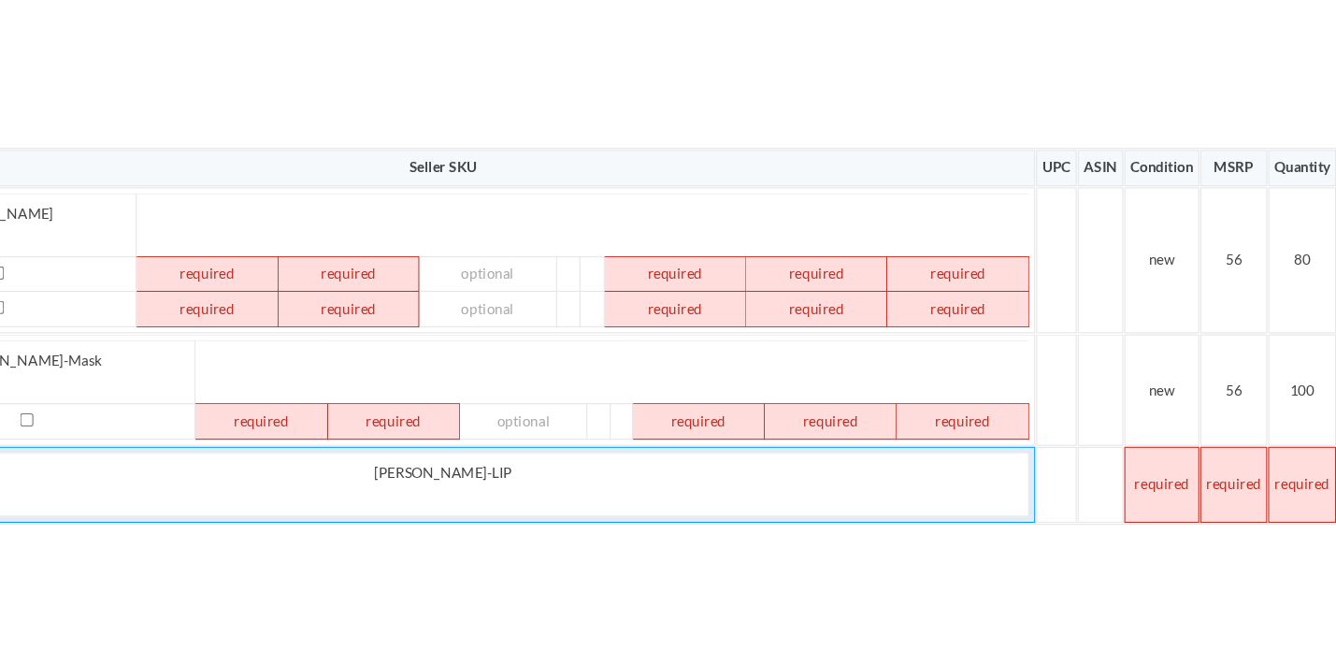
scroll to position [150, 1486]
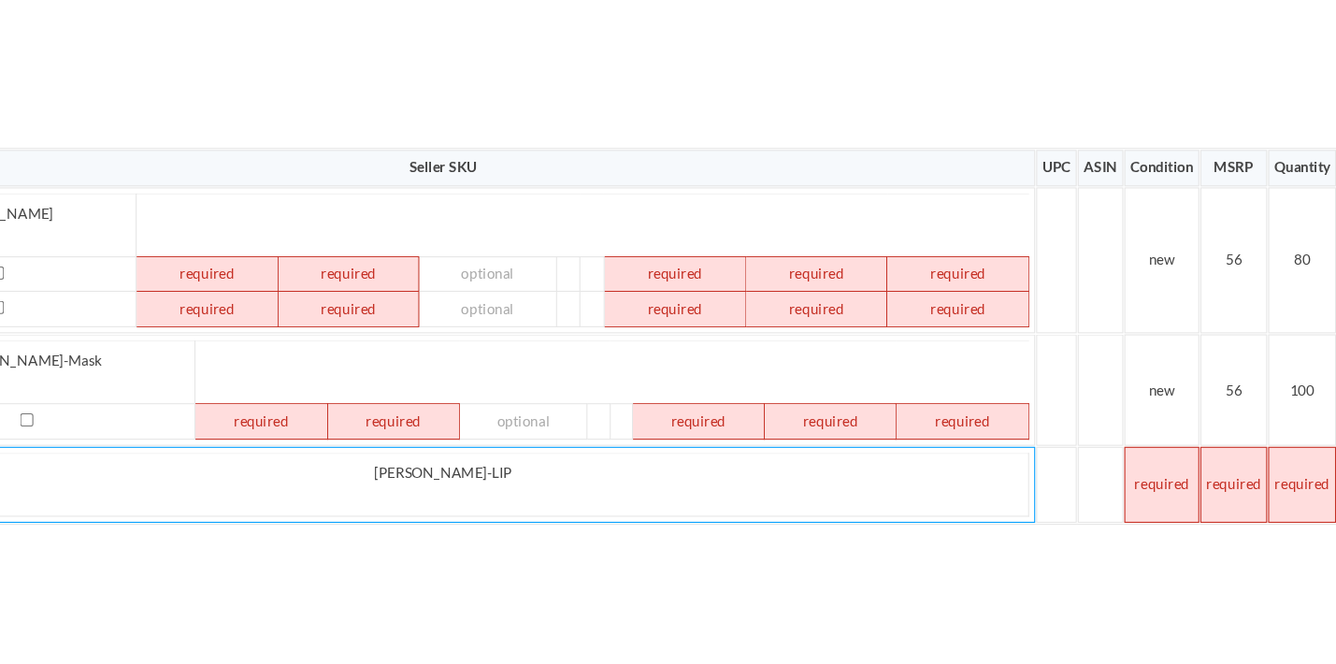
click at [1140, 464] on td at bounding box center [1174, 499] width 69 height 70
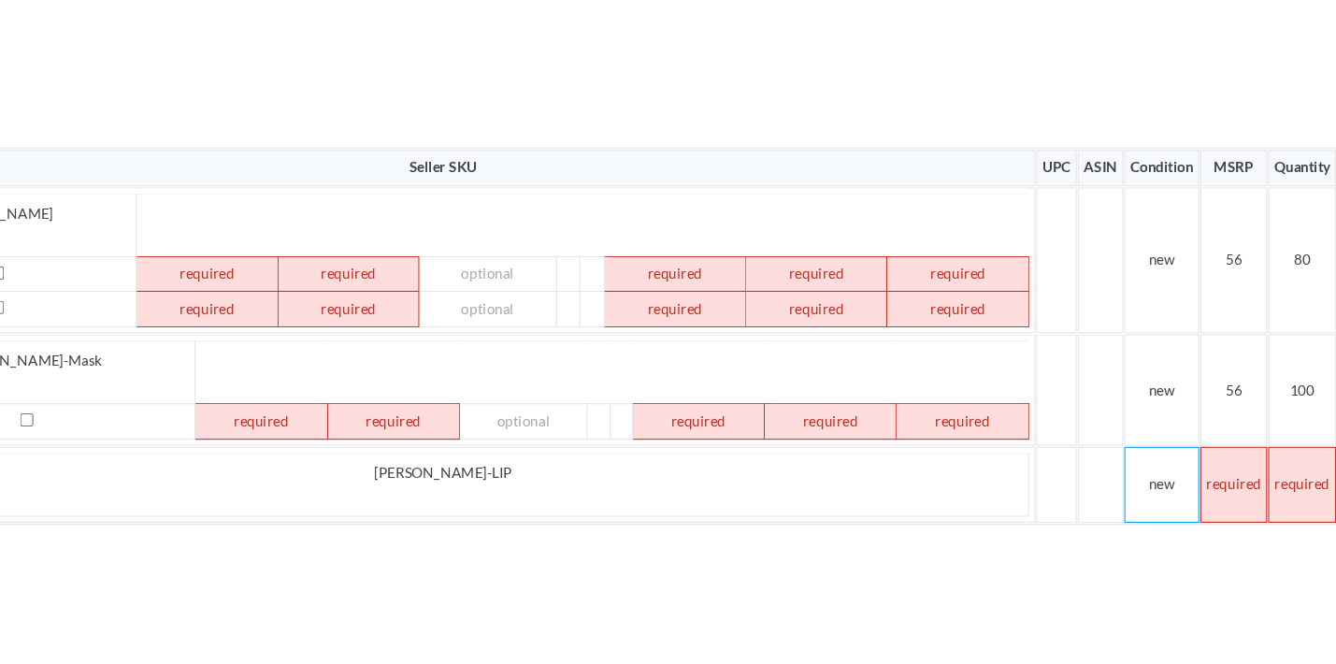
click at [1211, 464] on td at bounding box center [1242, 499] width 62 height 70
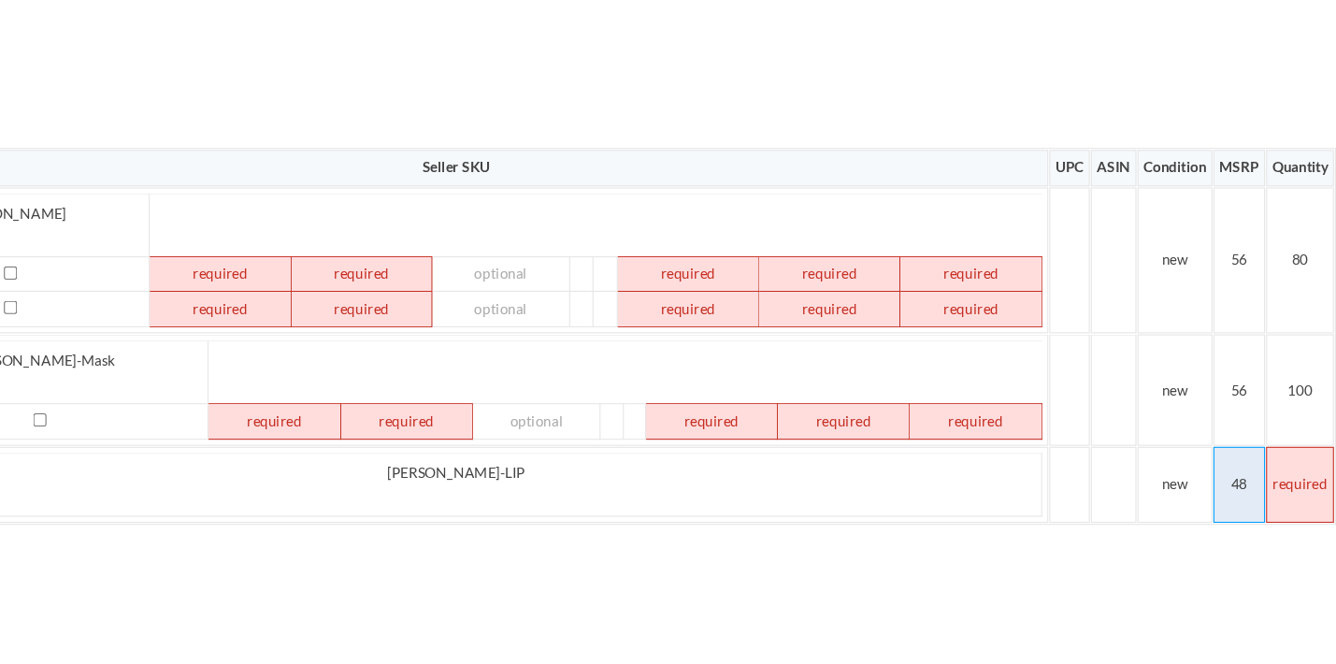
scroll to position [150, 1472]
click at [1273, 464] on td at bounding box center [1304, 499] width 63 height 70
drag, startPoint x: 1161, startPoint y: 468, endPoint x: 1083, endPoint y: 496, distance: 83.4
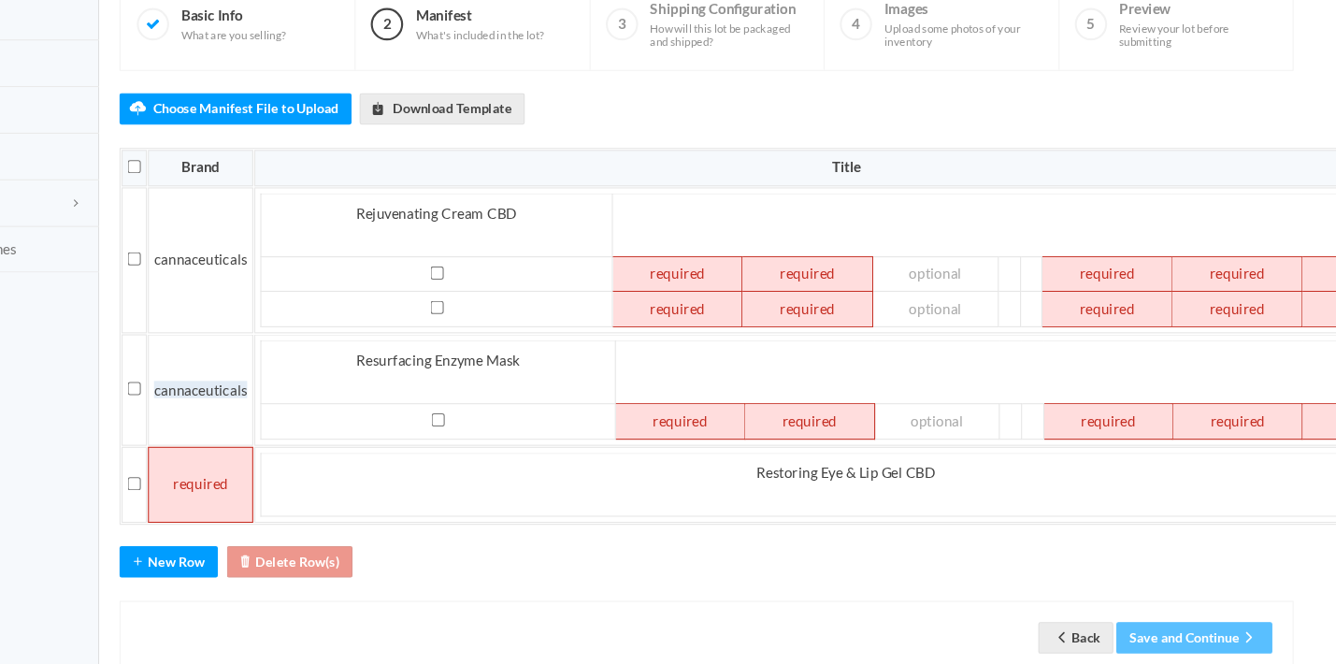
scroll to position [150, 122]
click at [187, 366] on td "cannaceuticals" at bounding box center [185, 411] width 97 height 103
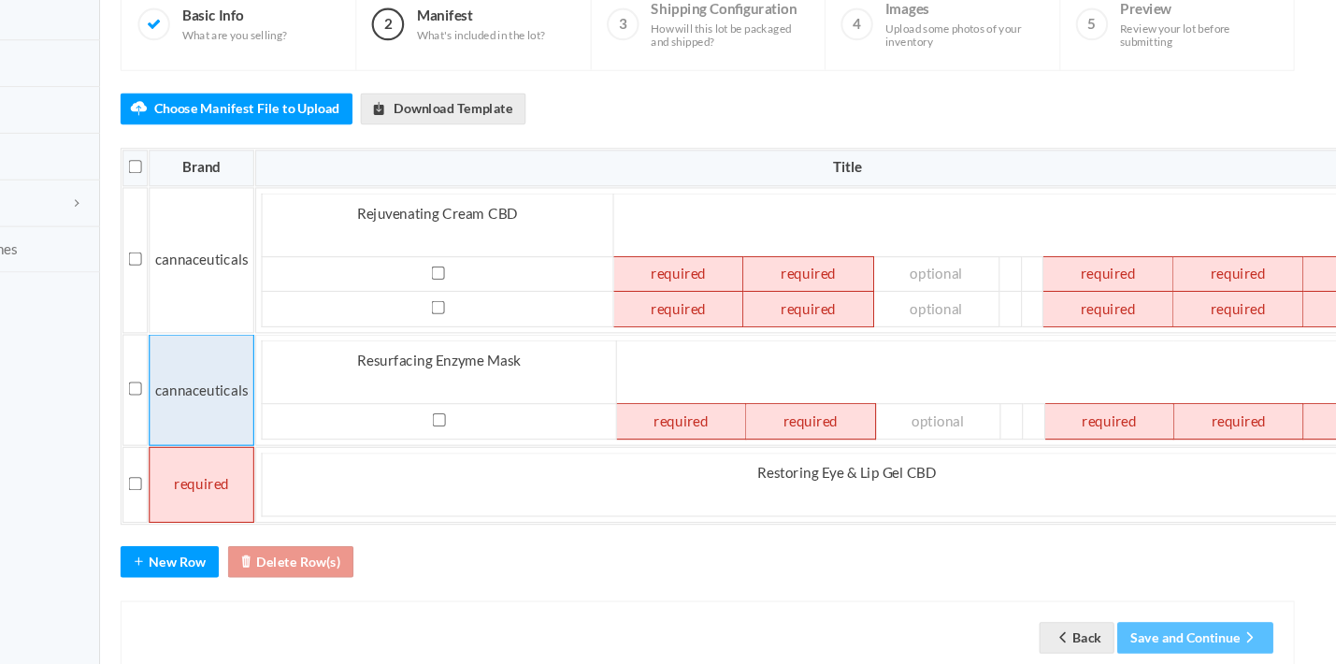
click at [187, 366] on td "cannaceuticals" at bounding box center [185, 411] width 97 height 103
copy span "cannaceuticals"
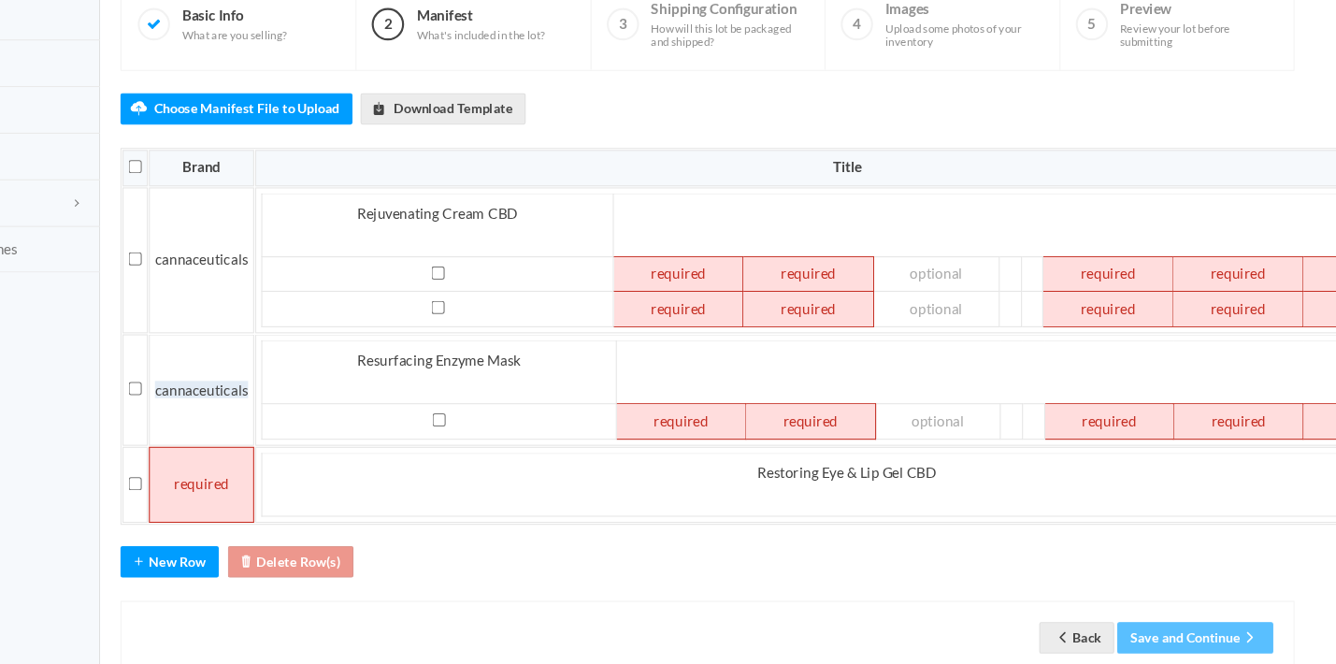
click at [183, 464] on td at bounding box center [185, 499] width 97 height 70
paste td
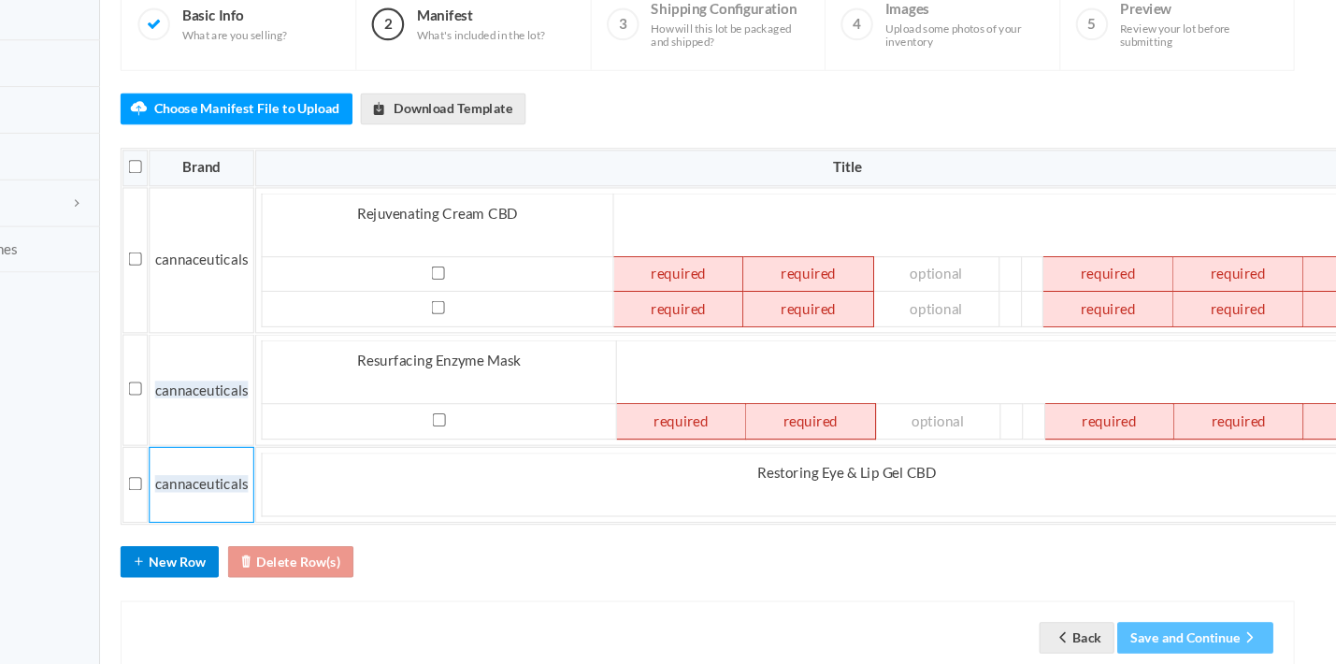
click at [163, 489] on div "Choose Manifest File to Upload Download Template Brand Title Seller SKU UPC ASI…" at bounding box center [652, 395] width 1083 height 557
click at [159, 555] on button "New Row" at bounding box center [156, 569] width 91 height 29
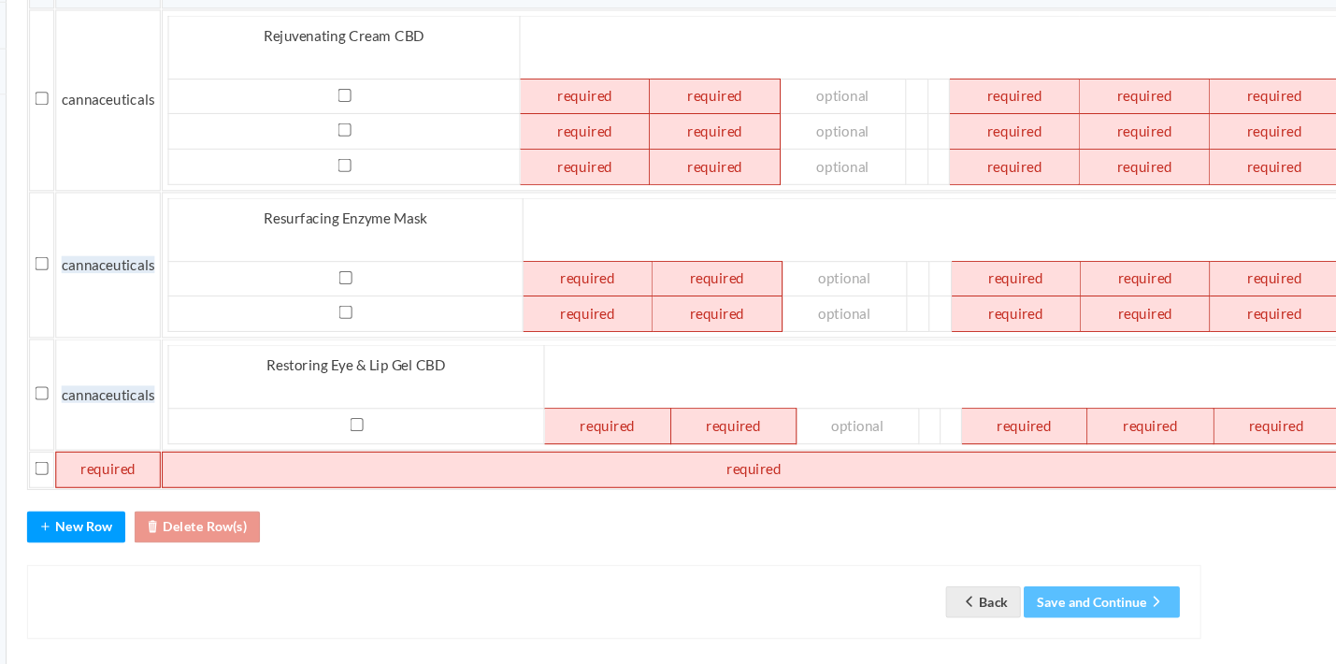
click at [312, 467] on td at bounding box center [782, 484] width 1093 height 34
paste td
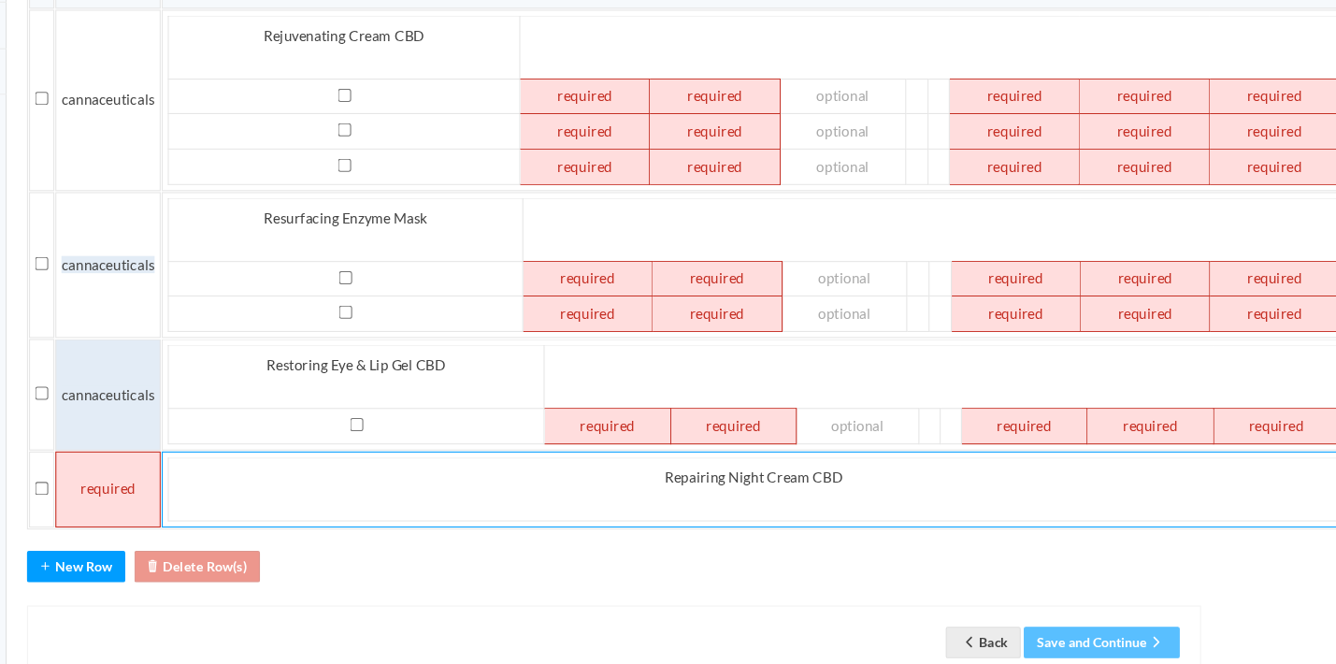
click at [143, 407] on span "cannaceuticals" at bounding box center [186, 415] width 86 height 16
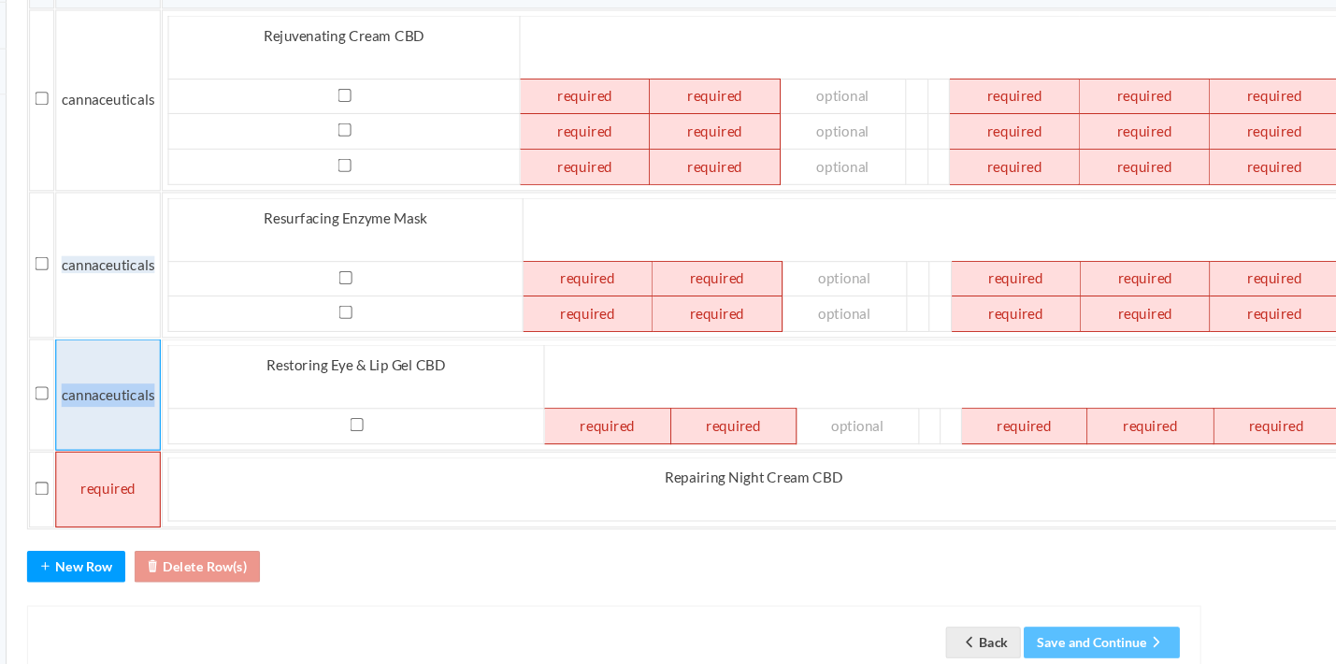
click at [143, 407] on span "cannaceuticals" at bounding box center [186, 415] width 86 height 16
copy span "cannaceuticals"
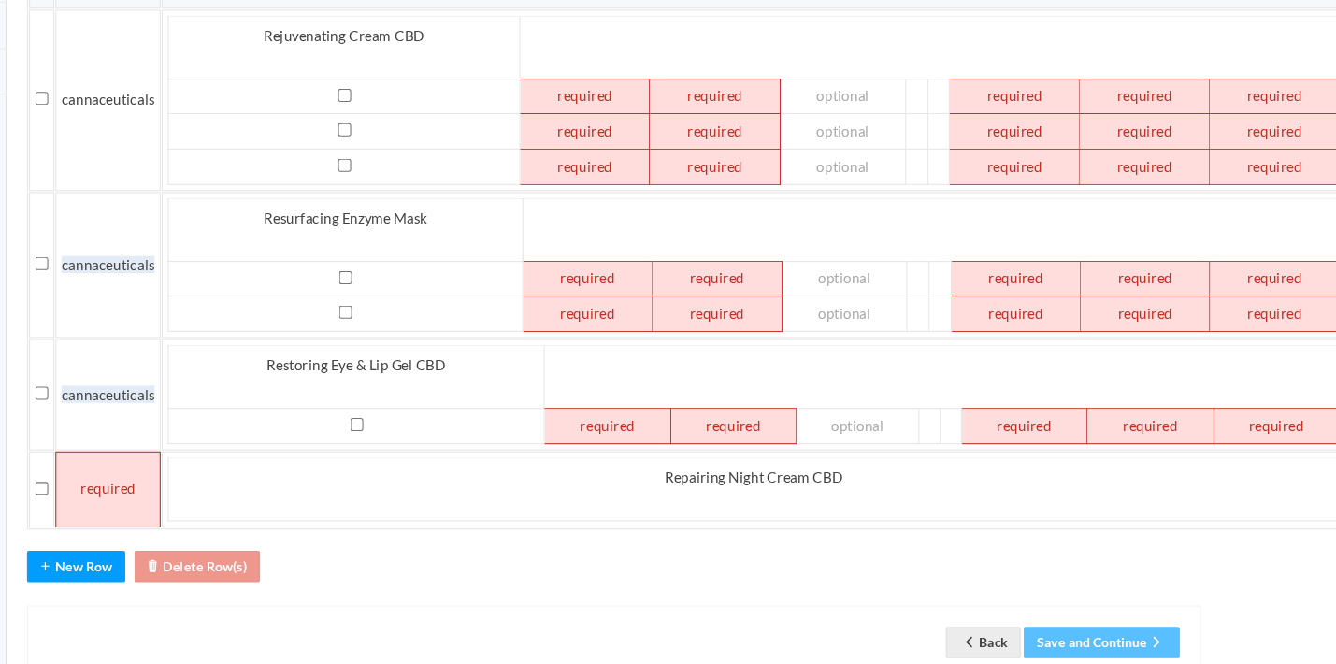
click at [137, 467] on td at bounding box center [185, 502] width 97 height 70
paste td
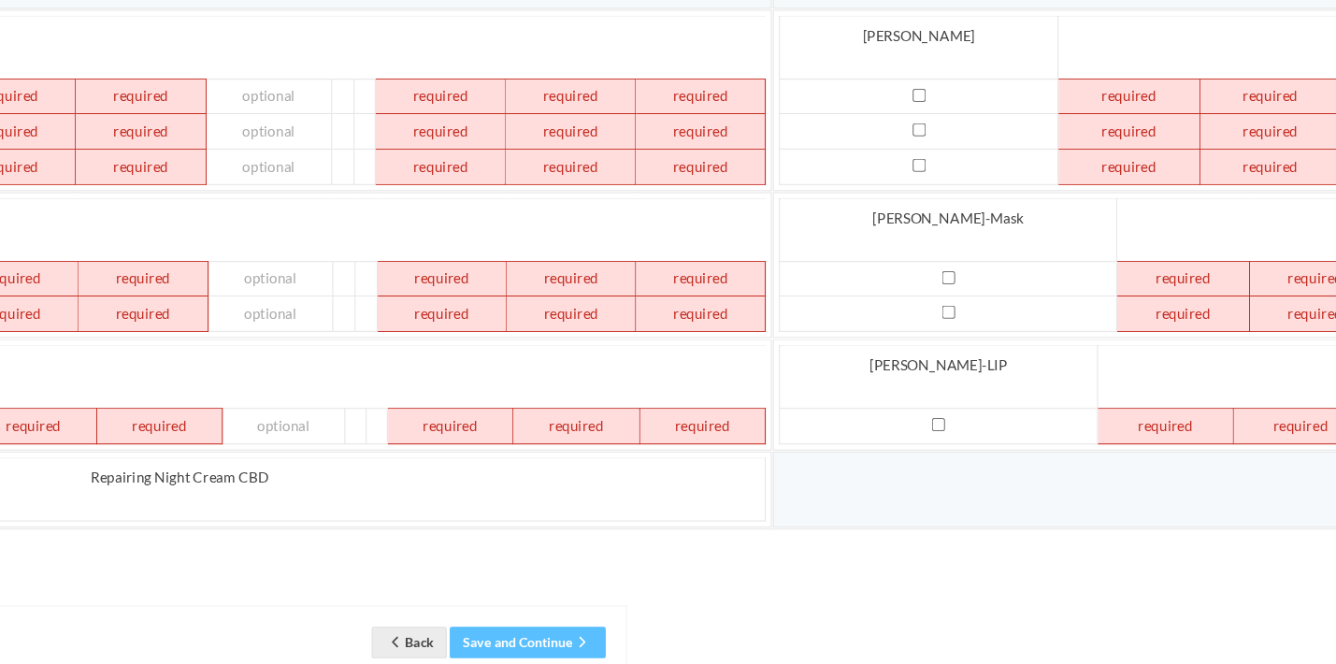
scroll to position [314, 663]
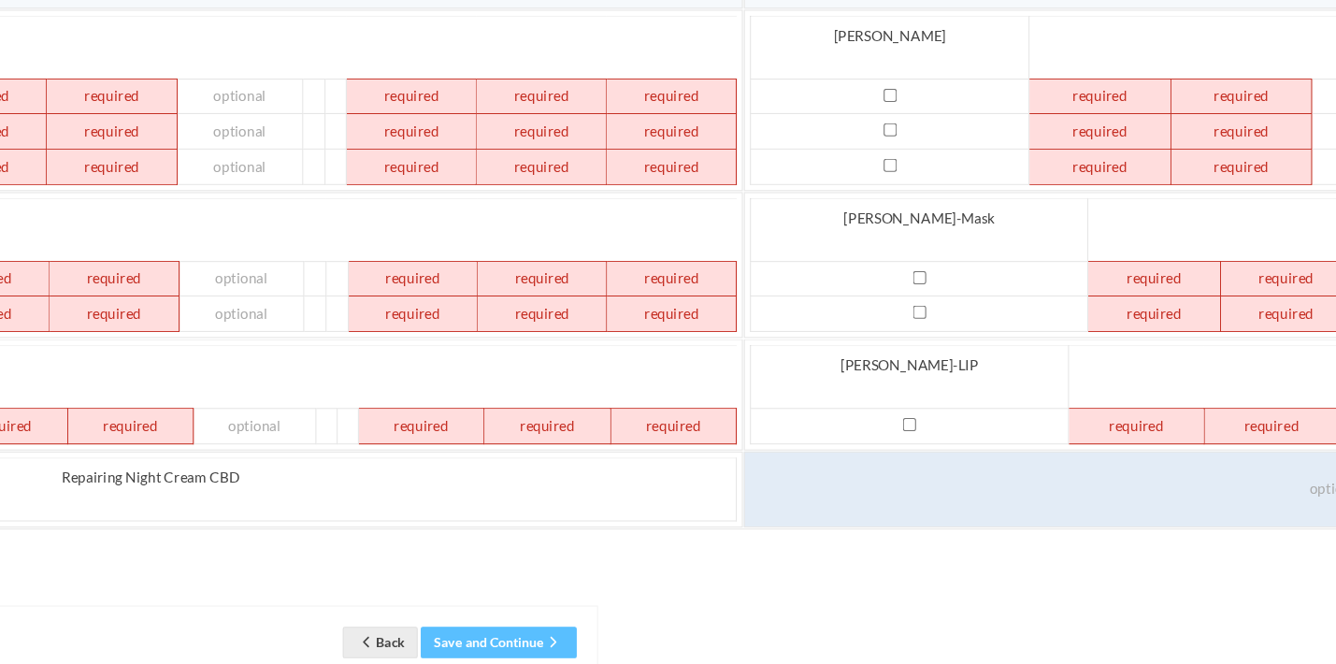
click at [827, 467] on td at bounding box center [1335, 502] width 1093 height 70
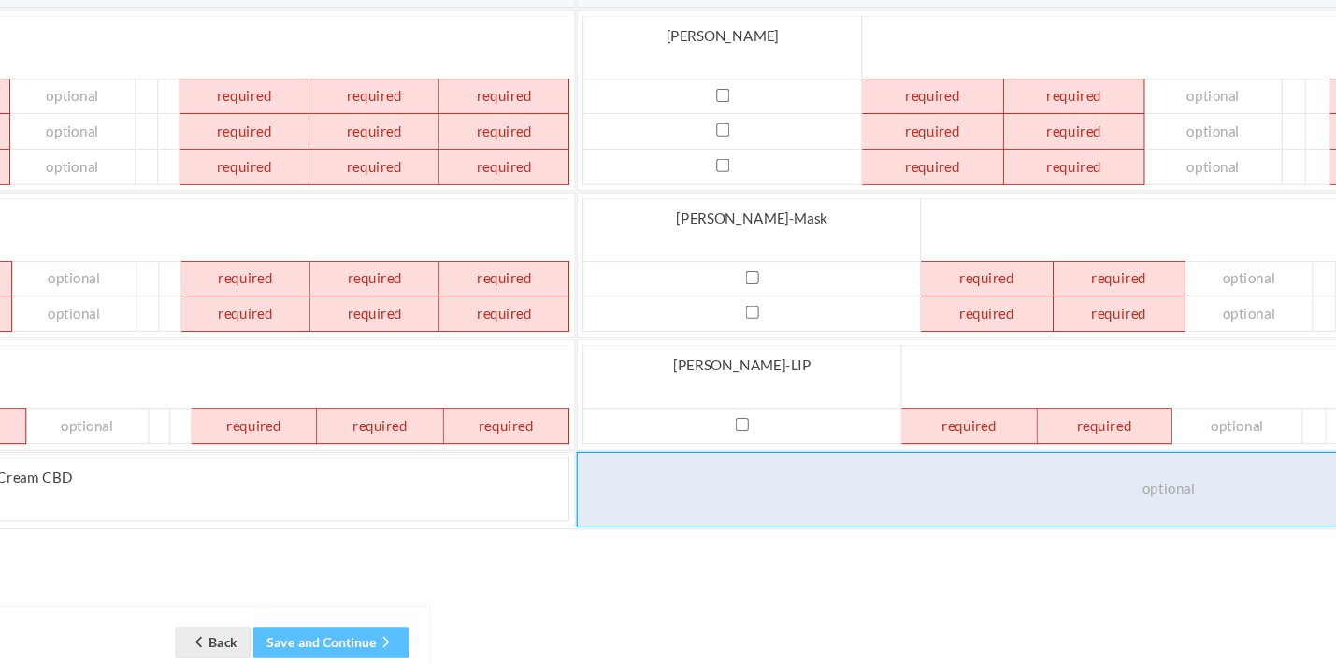
scroll to position [314, 819]
paste td
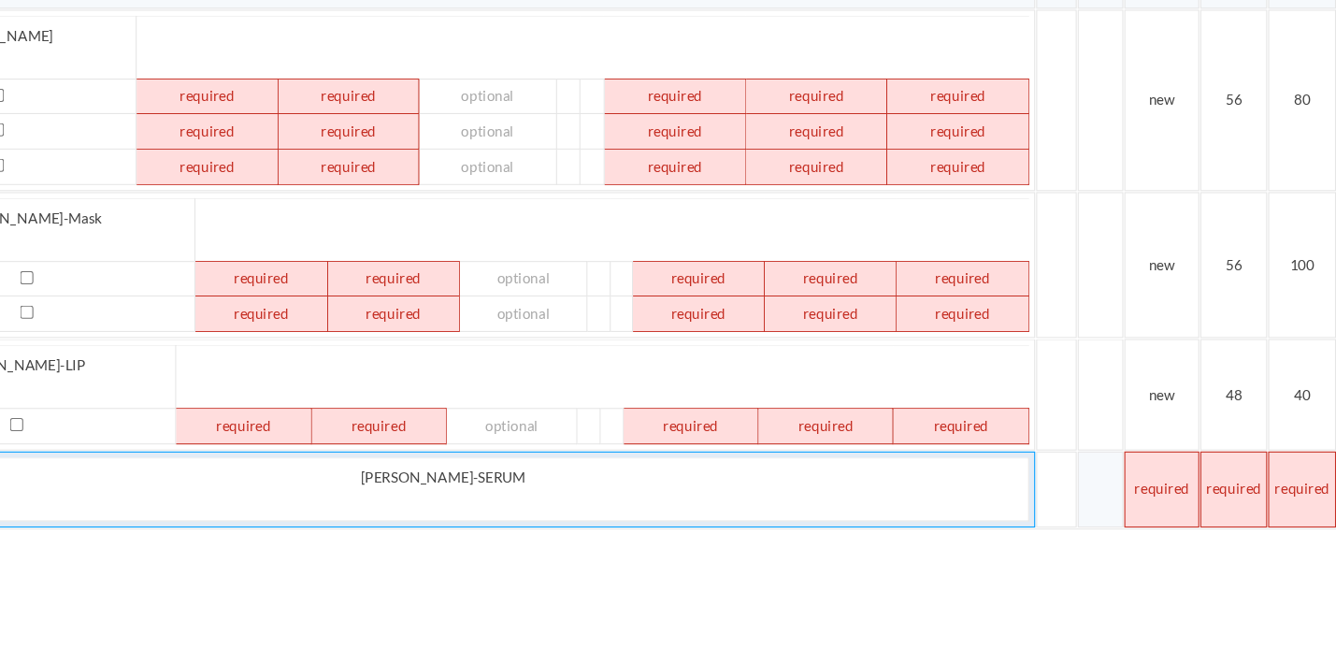
scroll to position [314, 1486]
click at [1140, 467] on td at bounding box center [1174, 502] width 69 height 70
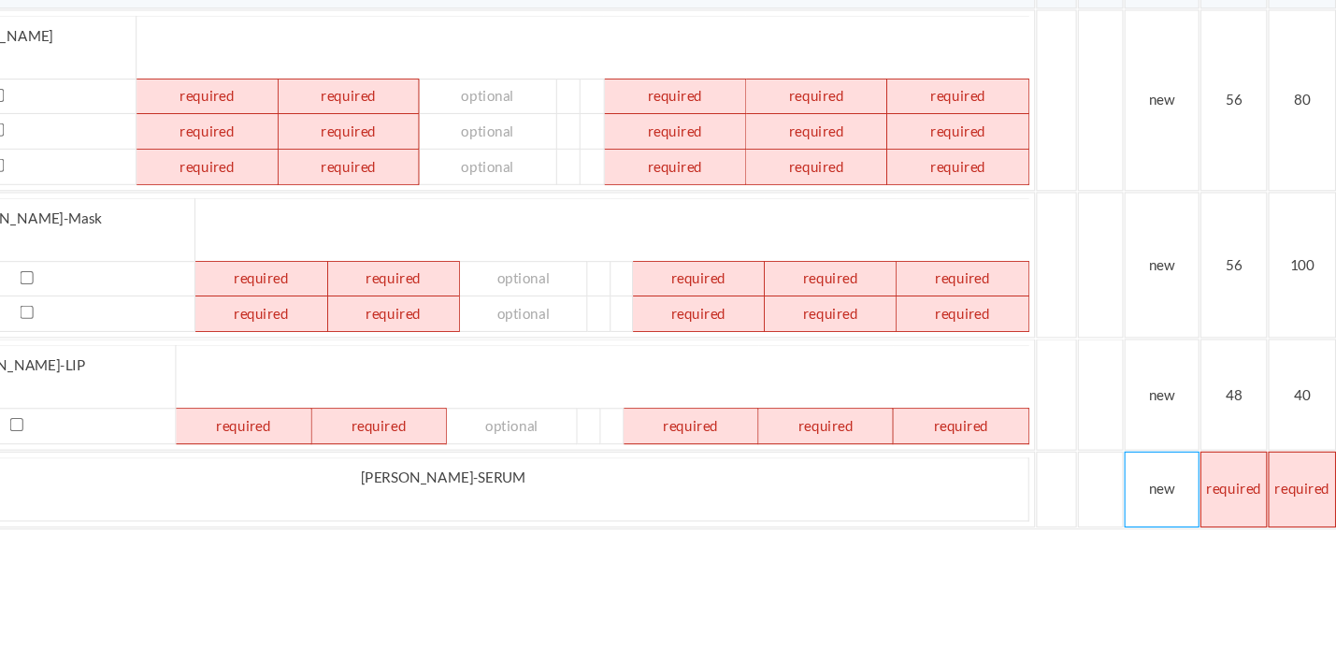
click at [1211, 467] on td at bounding box center [1242, 502] width 62 height 70
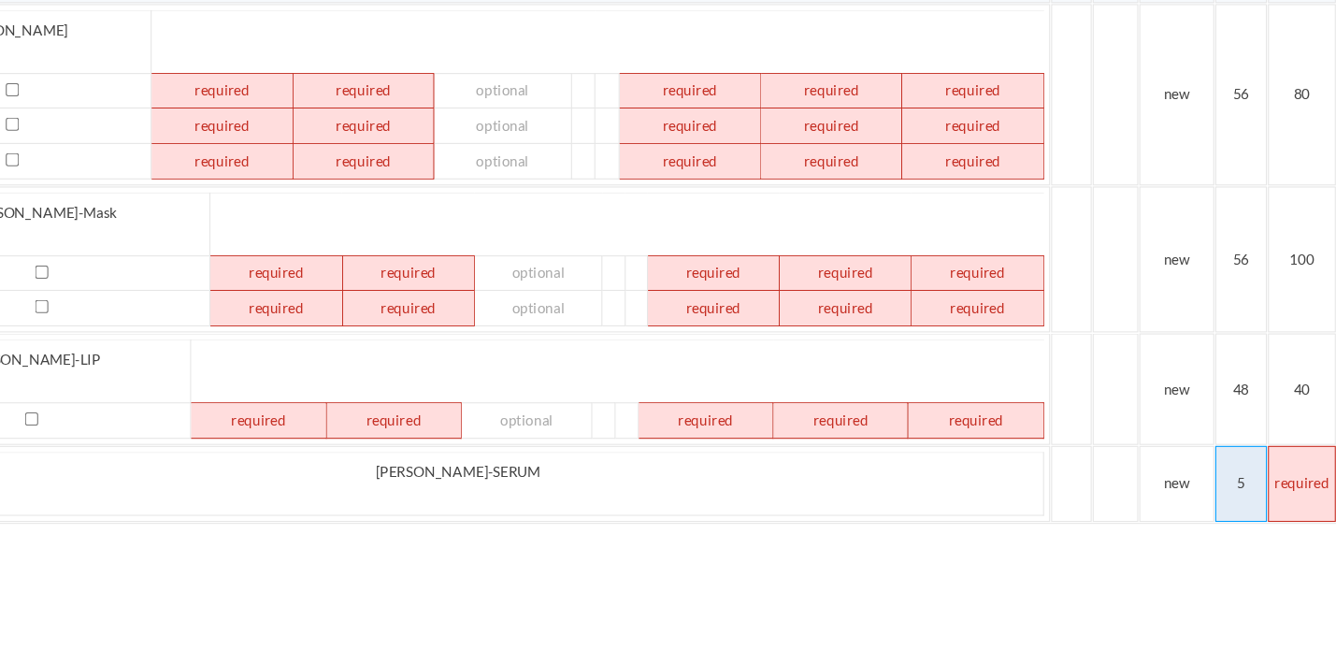
scroll to position [319, 1472]
click at [1273, 463] on td at bounding box center [1304, 498] width 63 height 70
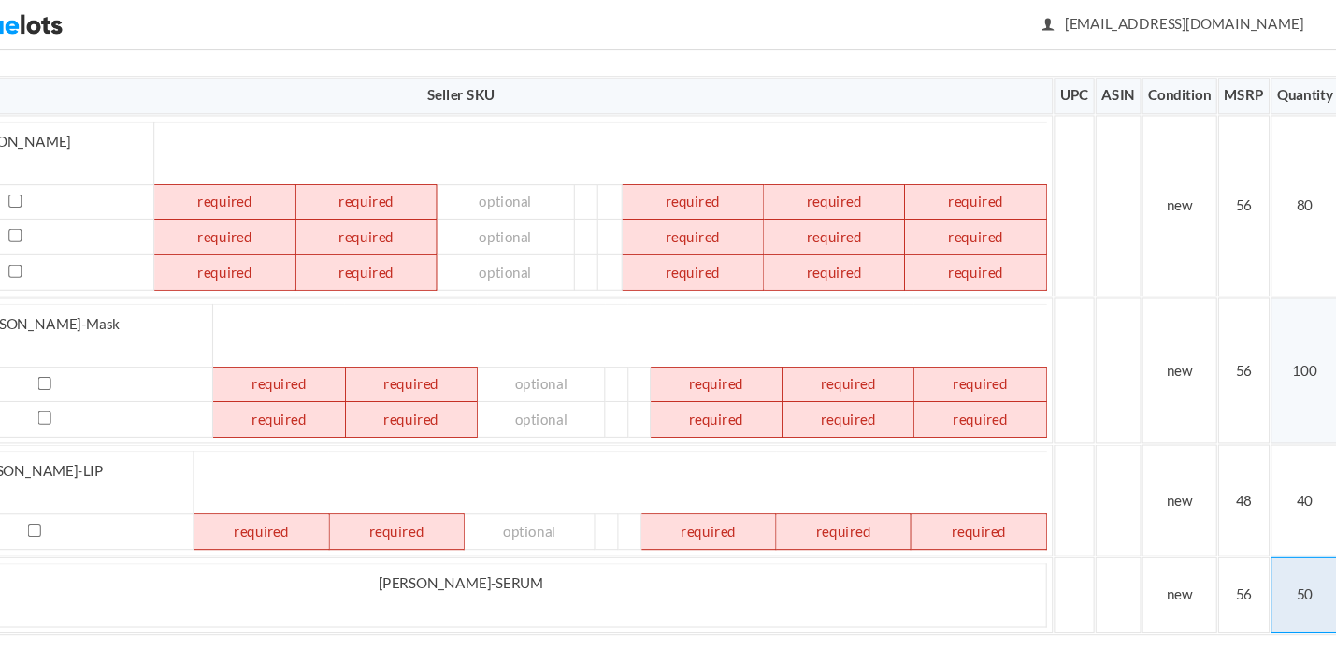
scroll to position [262, 1472]
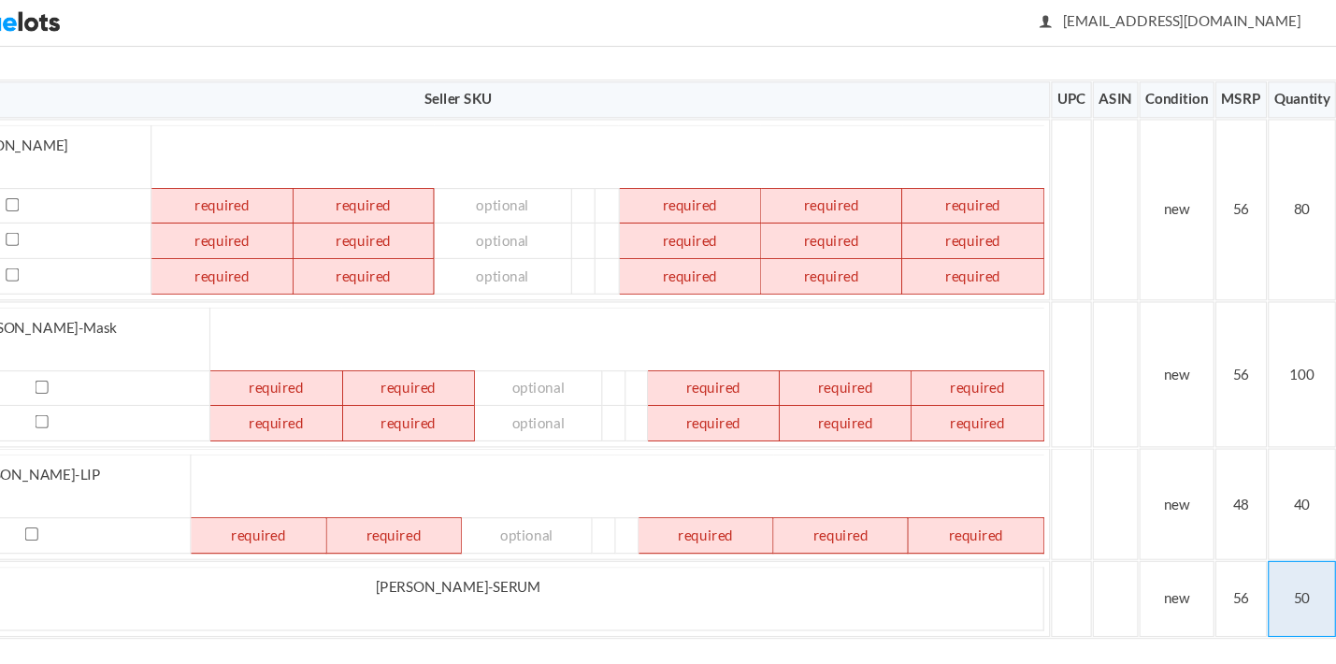
click at [1273, 537] on td "50" at bounding box center [1304, 555] width 63 height 70
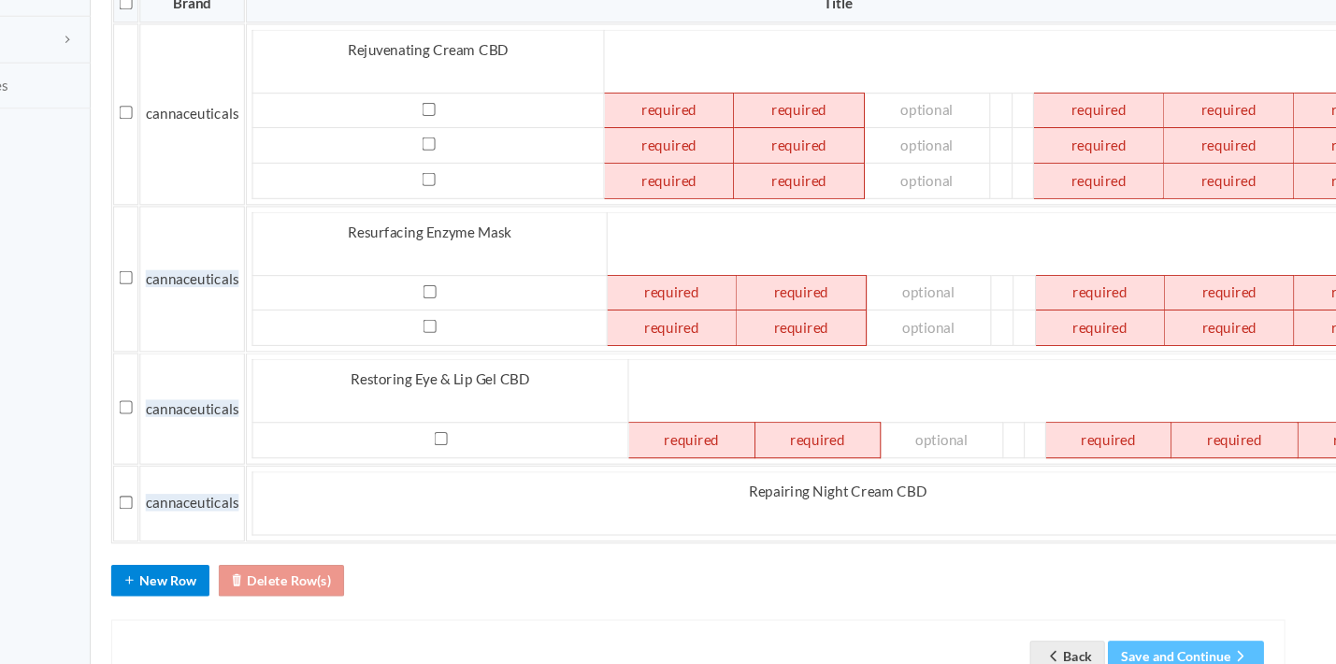
click at [180, 572] on button "New Row" at bounding box center [148, 586] width 91 height 29
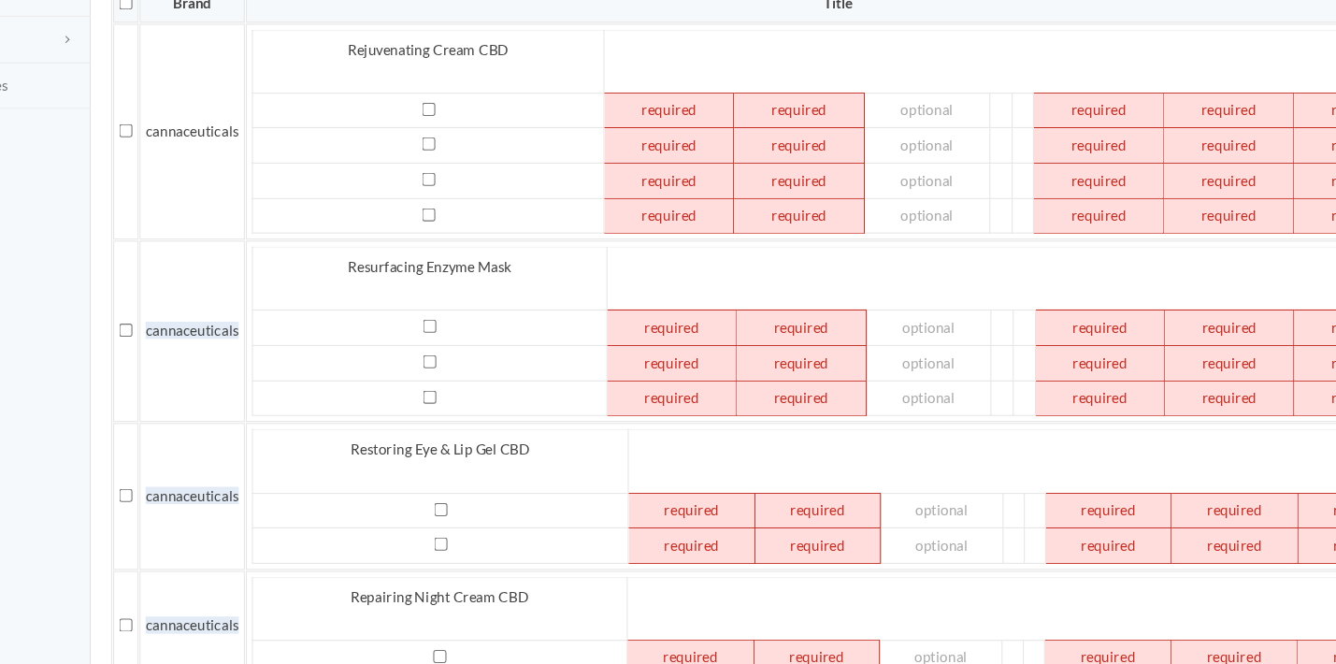
scroll to position [475, 131]
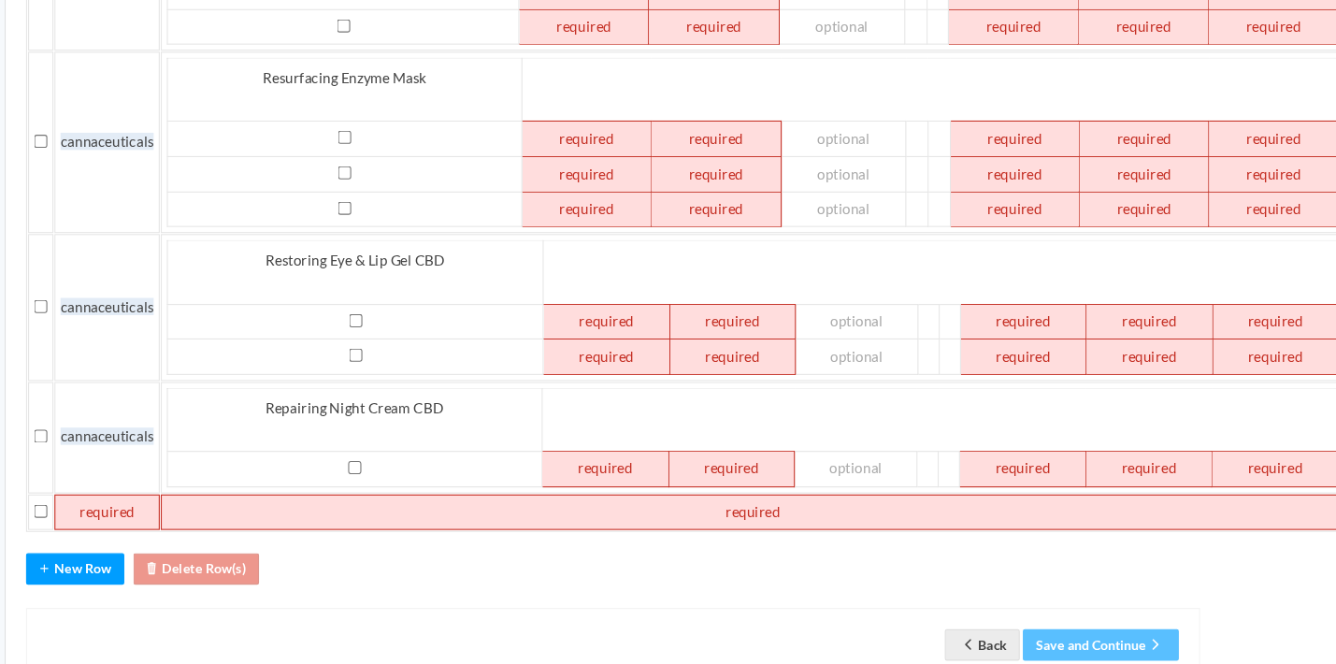
click at [296, 508] on td at bounding box center [773, 525] width 1093 height 34
paste td
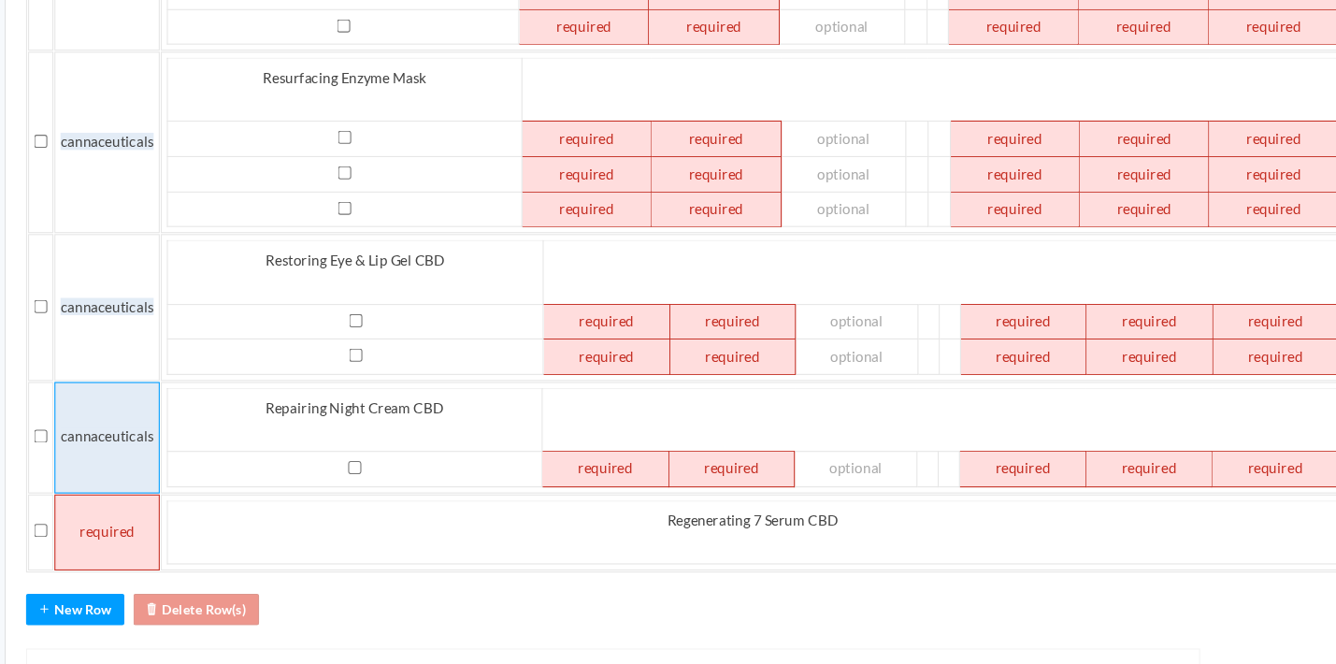
click at [135, 446] on span "cannaceuticals" at bounding box center [178, 454] width 86 height 16
copy span "cannaceuticals"
click at [129, 508] on td at bounding box center [177, 543] width 97 height 70
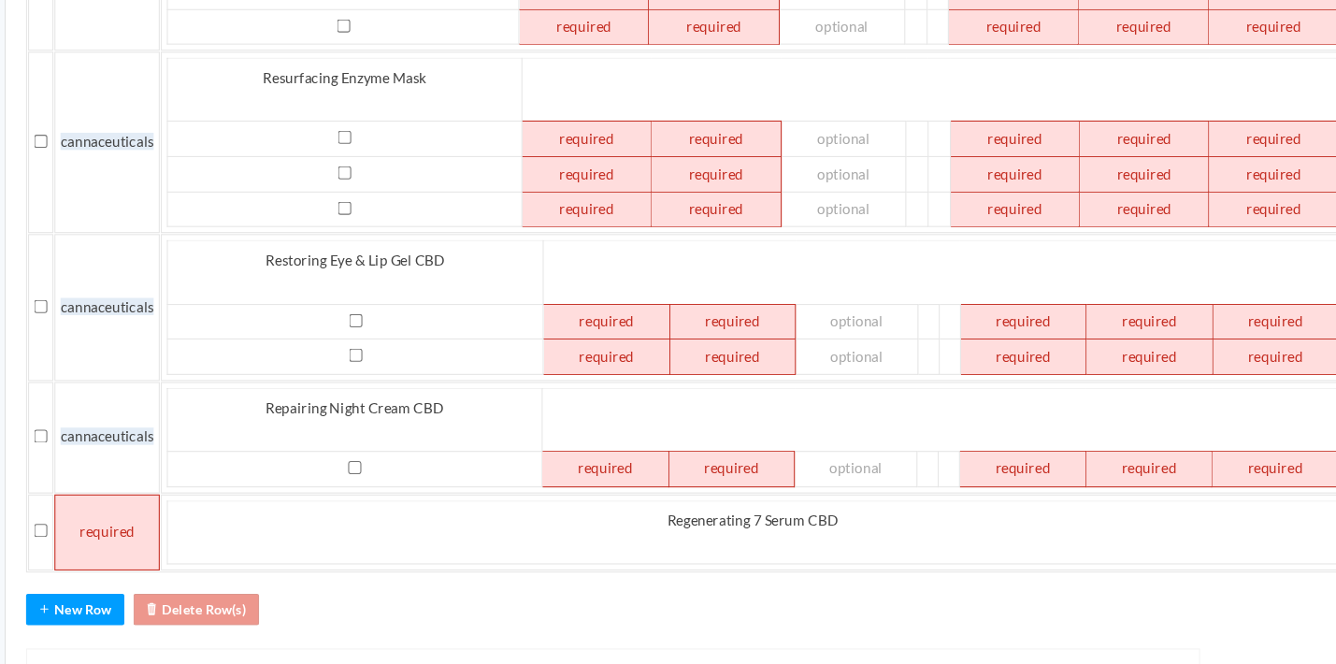
paste td
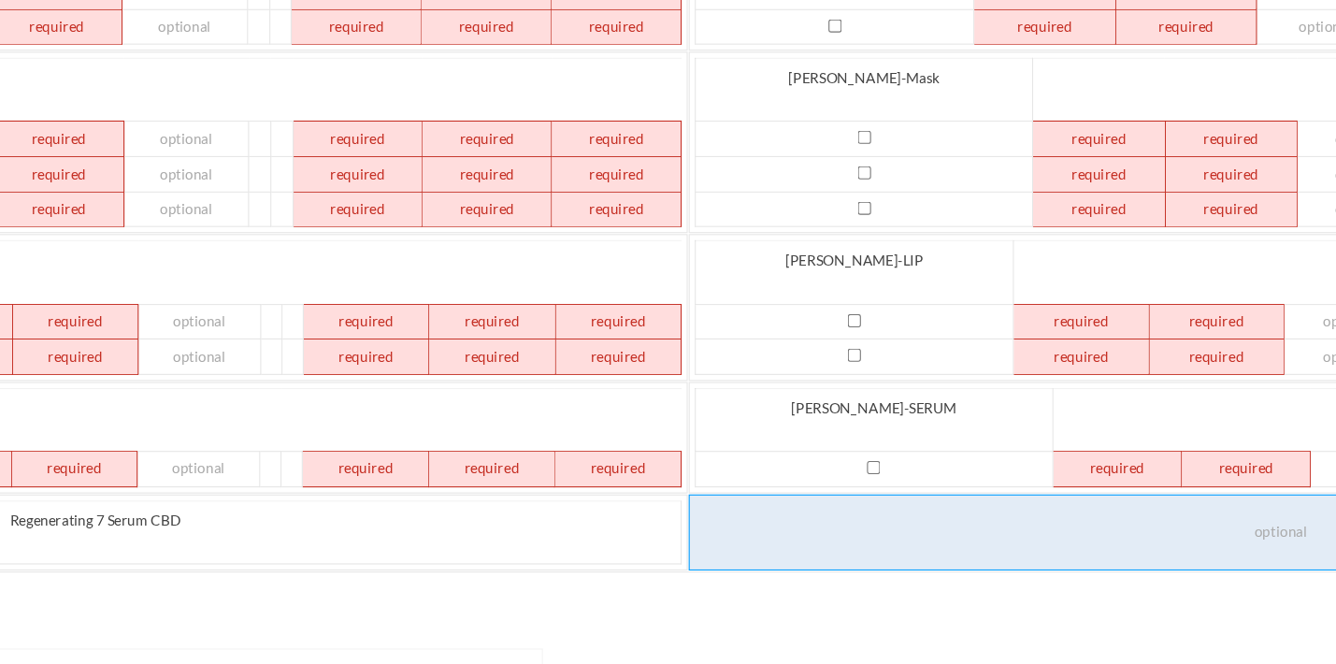
click at [739, 508] on td at bounding box center [1285, 543] width 1093 height 70
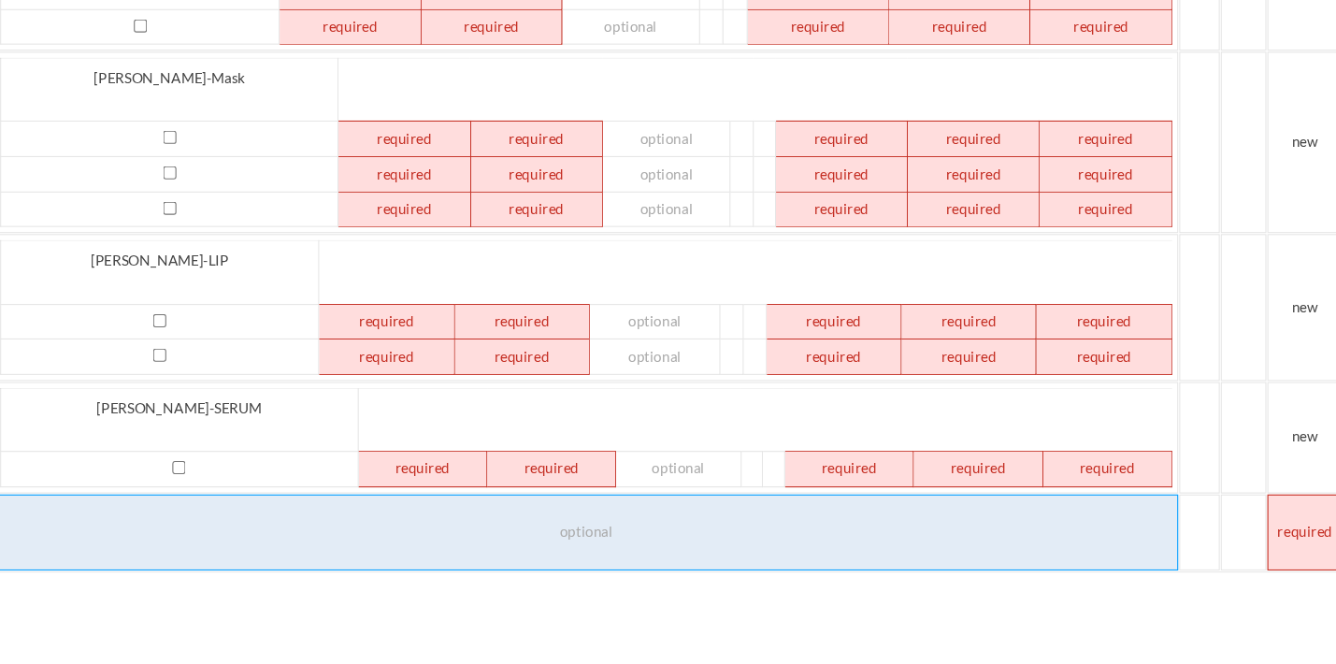
scroll to position [475, 1391]
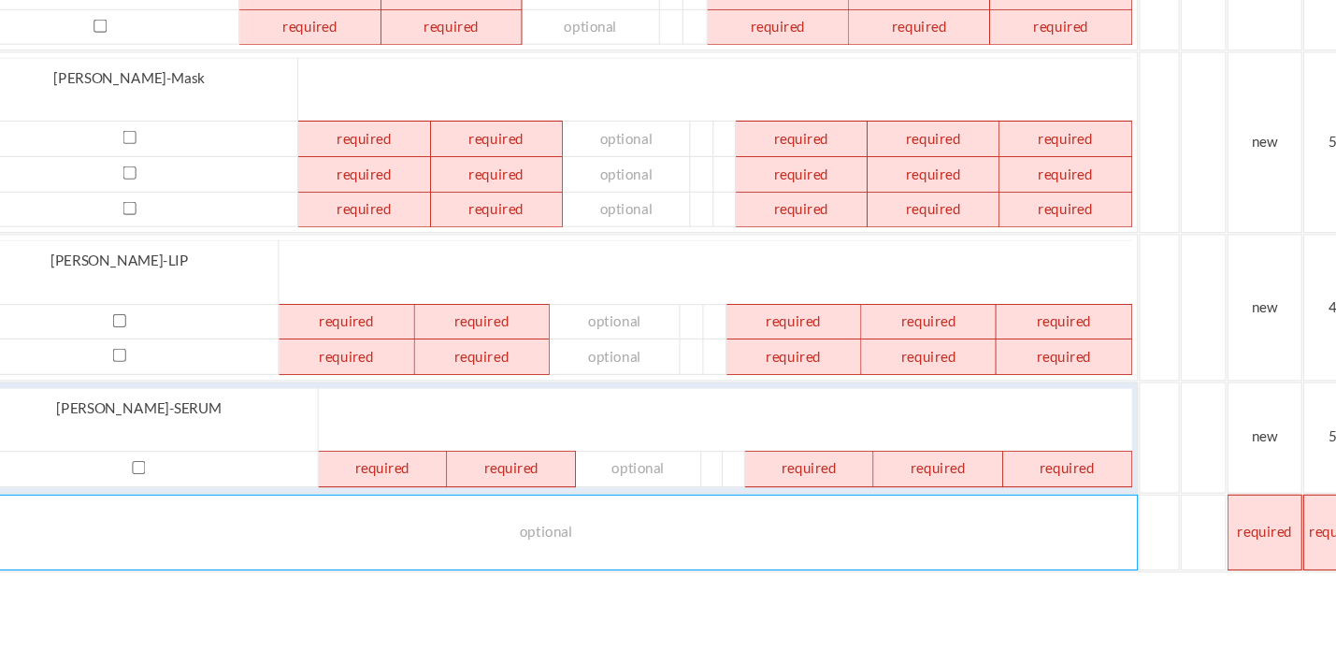
click at [790, 467] on td at bounding box center [849, 483] width 119 height 33
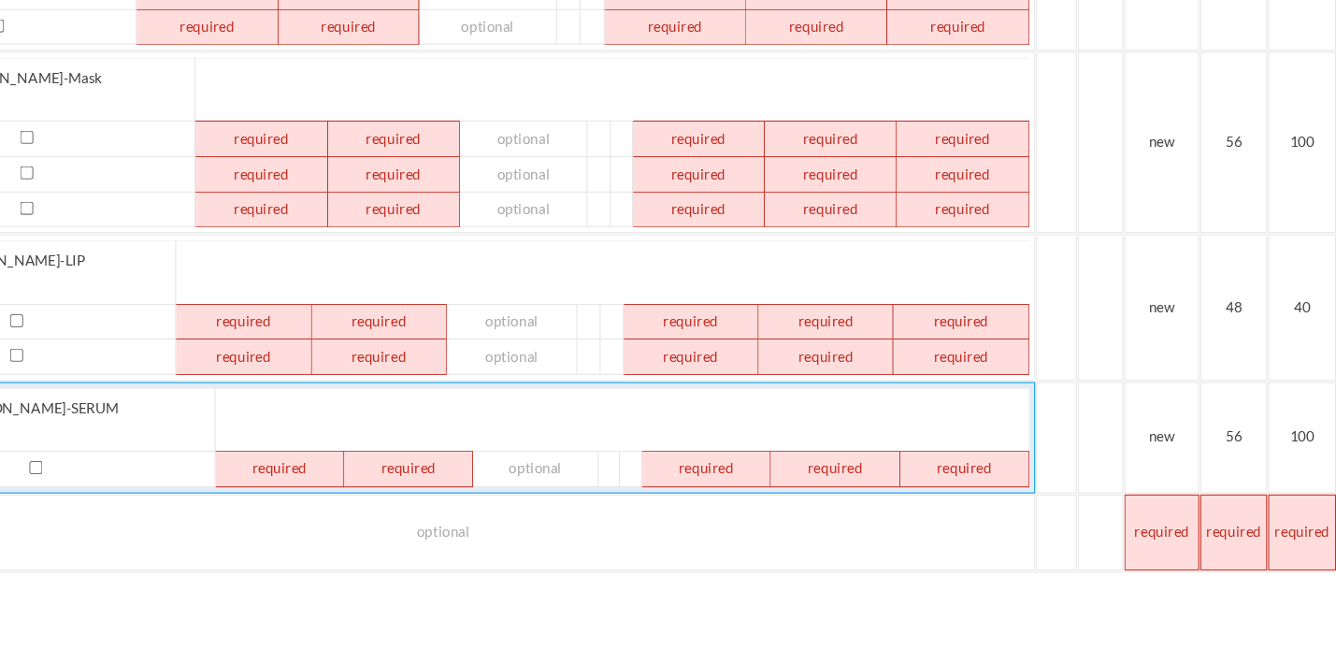
scroll to position [475, 1486]
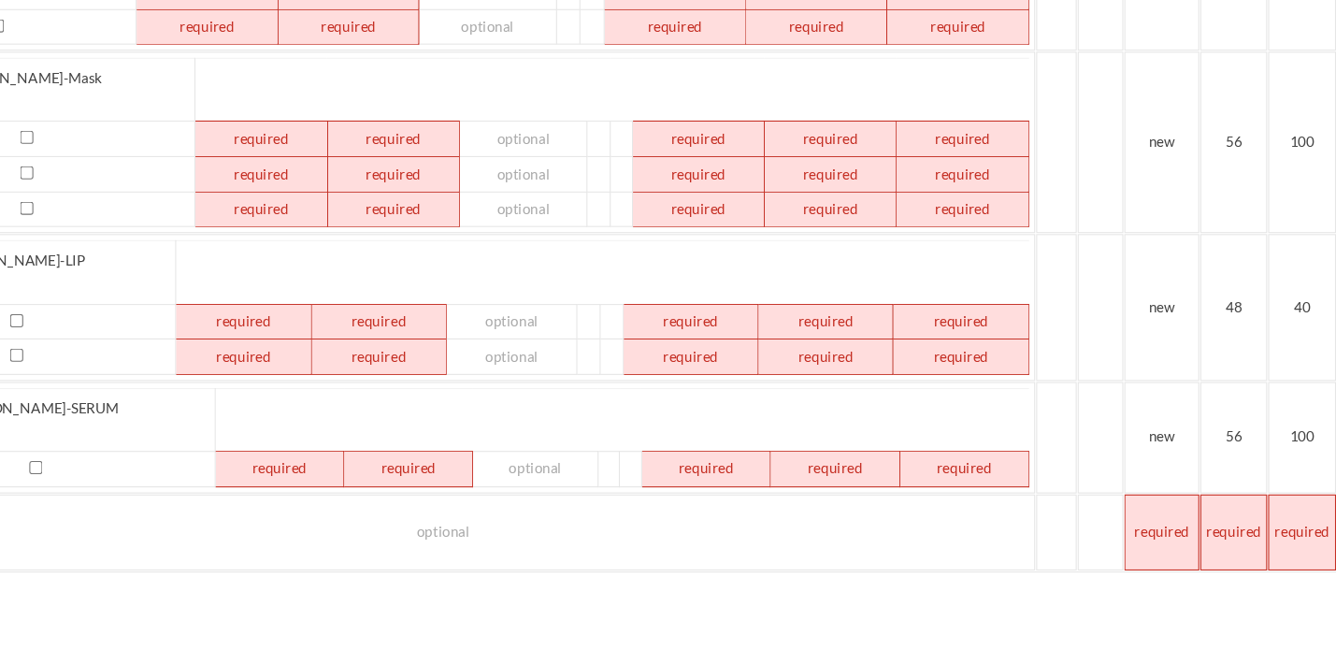
click at [1140, 508] on td at bounding box center [1174, 543] width 69 height 70
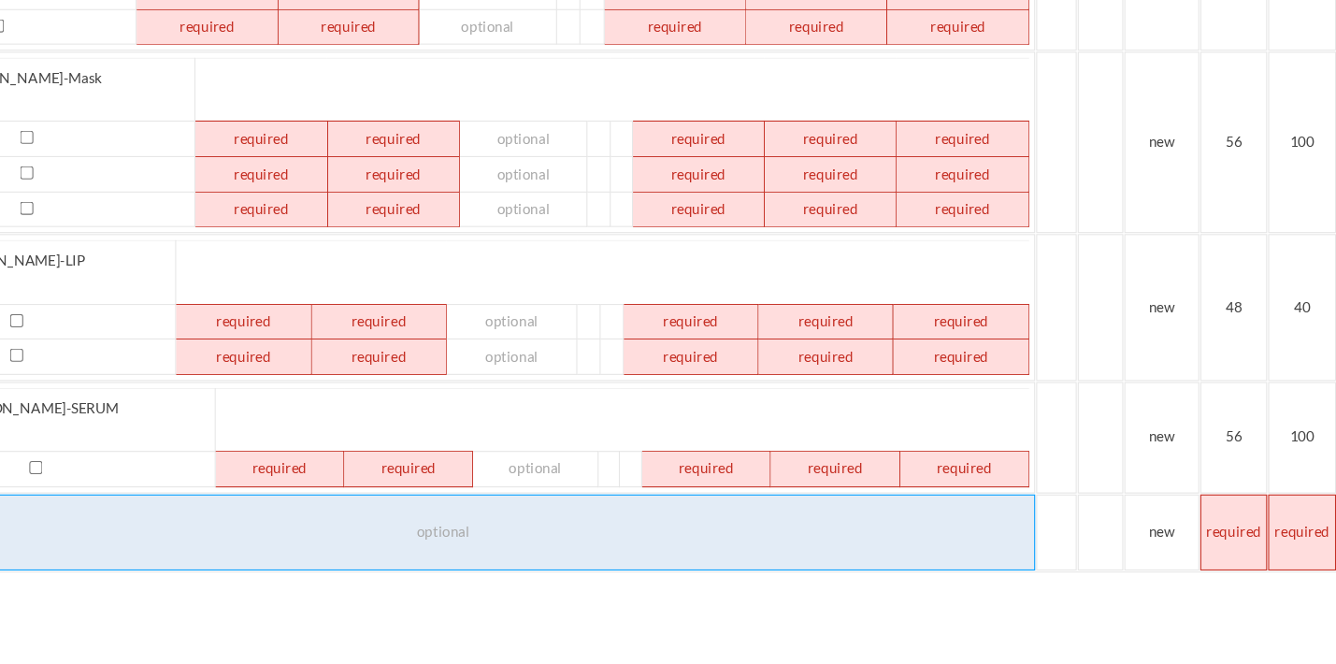
click at [413, 508] on td at bounding box center [511, 543] width 1093 height 70
paste td
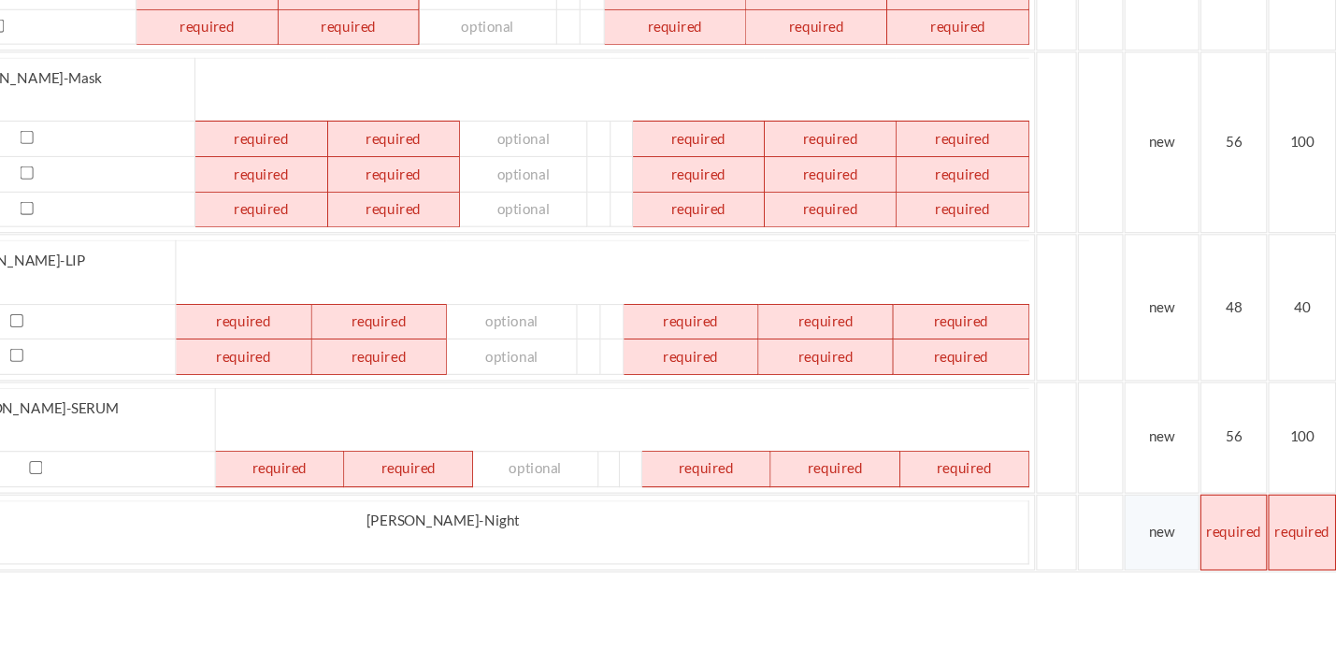
drag, startPoint x: 1121, startPoint y: 480, endPoint x: 1097, endPoint y: 479, distance: 24.4
click at [1211, 508] on td at bounding box center [1242, 543] width 62 height 70
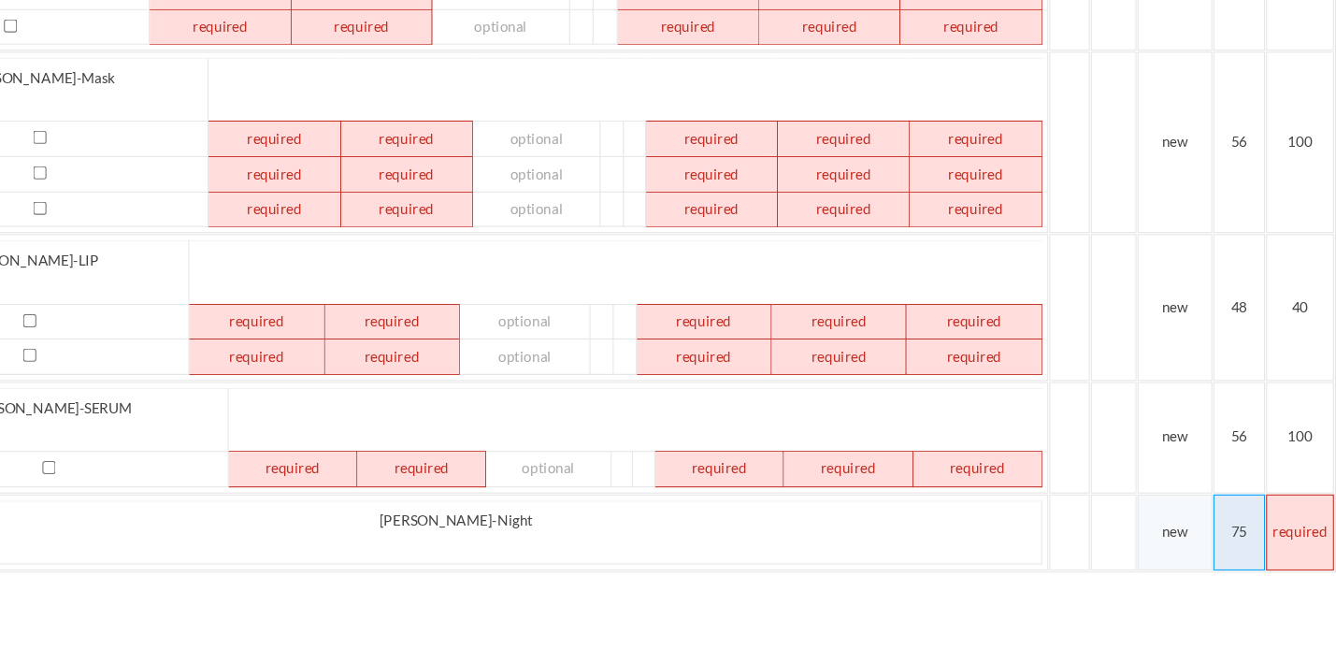
scroll to position [475, 1472]
click at [1273, 508] on td at bounding box center [1304, 543] width 63 height 70
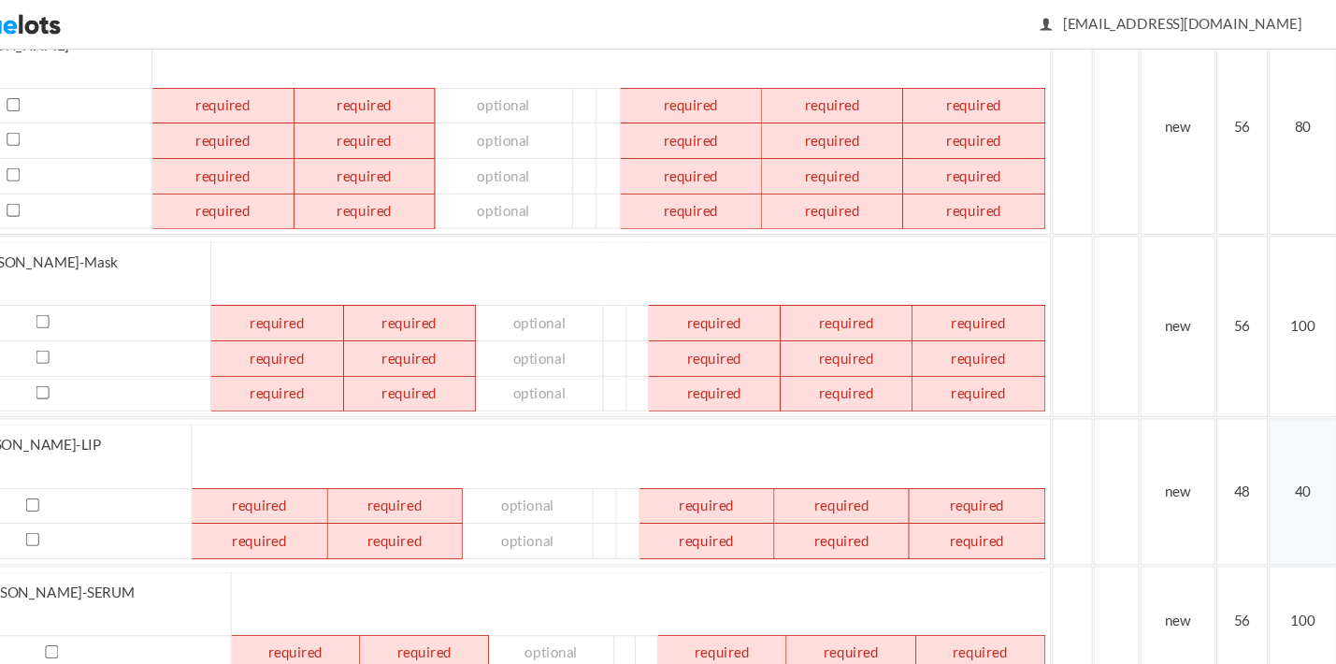
scroll to position [349, 1472]
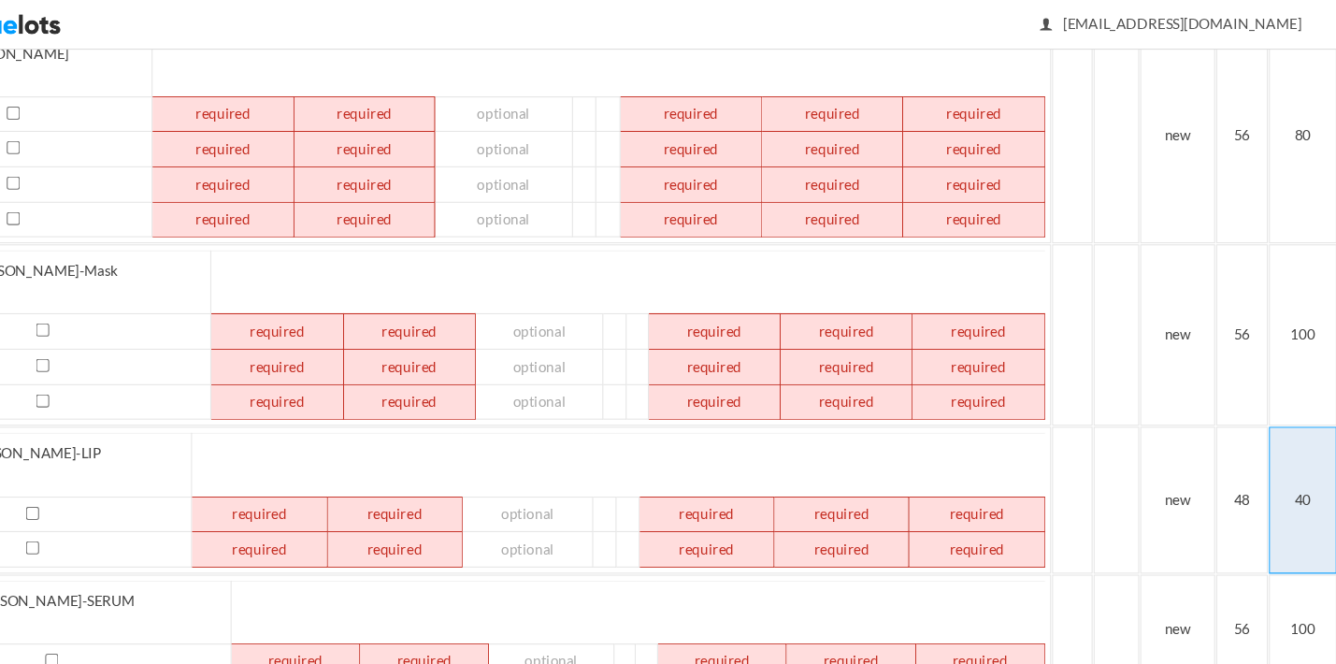
click at [1273, 449] on td "40" at bounding box center [1304, 461] width 63 height 135
click at [1273, 450] on td "40" at bounding box center [1304, 461] width 63 height 135
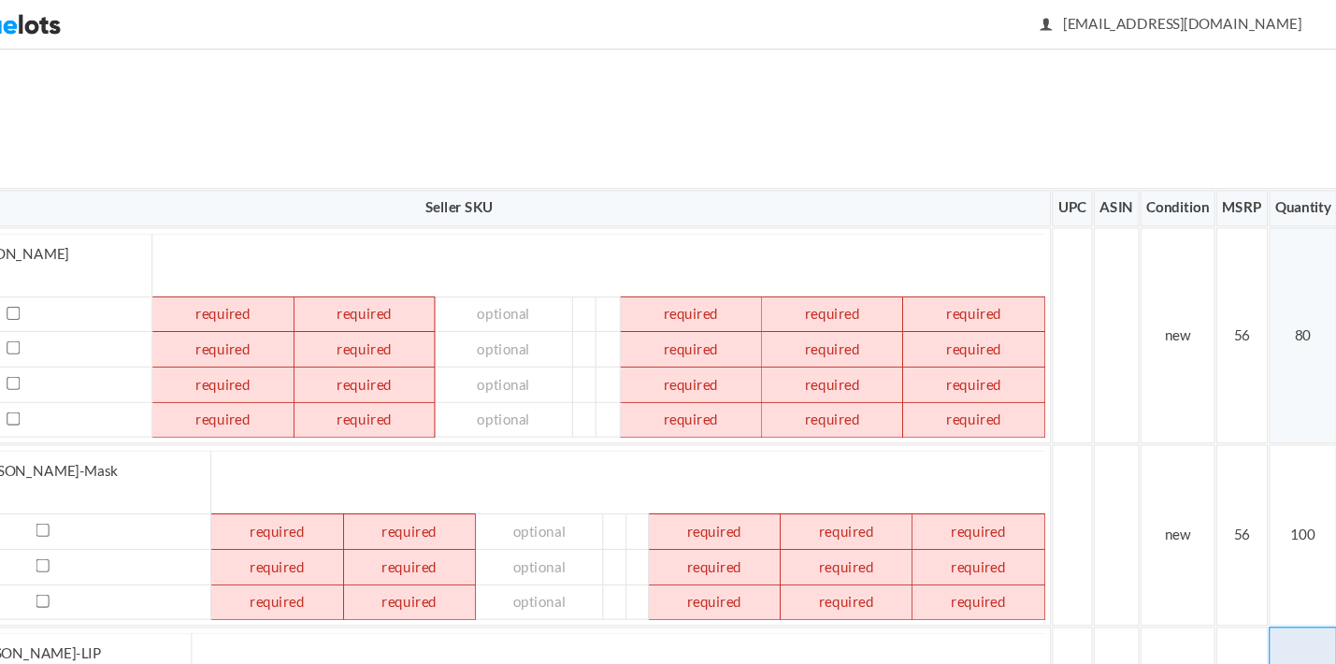
scroll to position [163, 1472]
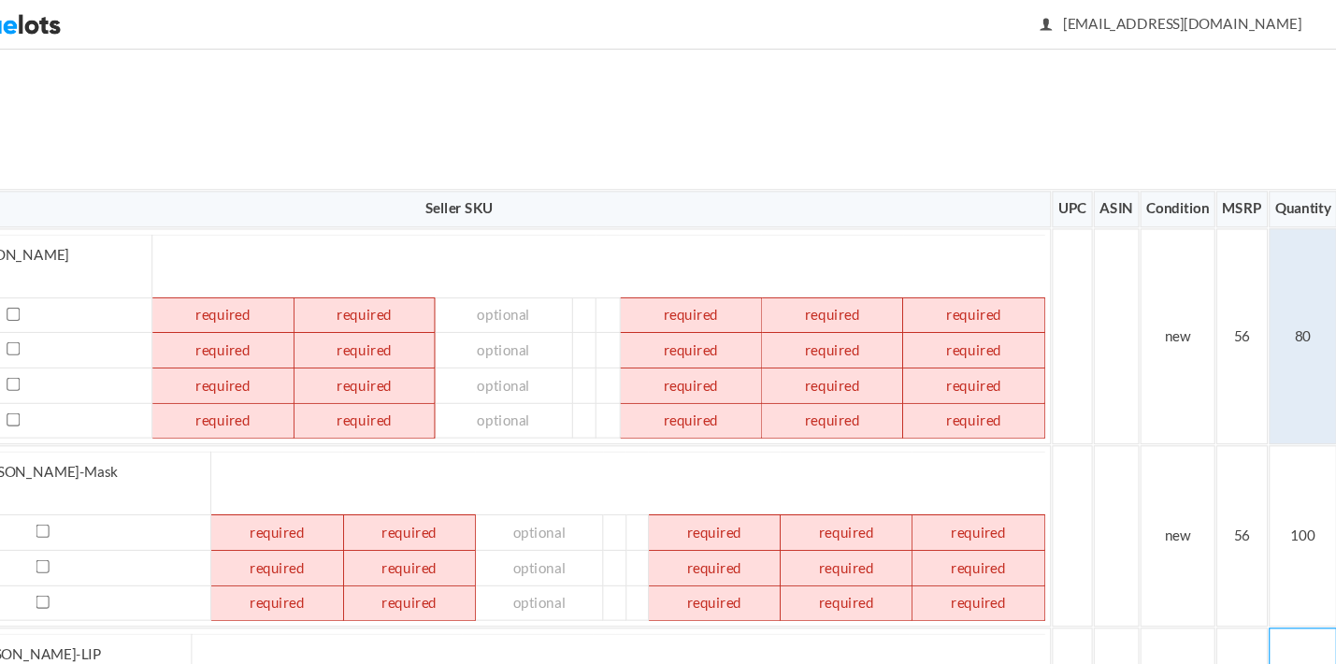
click at [1273, 323] on td "80" at bounding box center [1304, 311] width 63 height 200
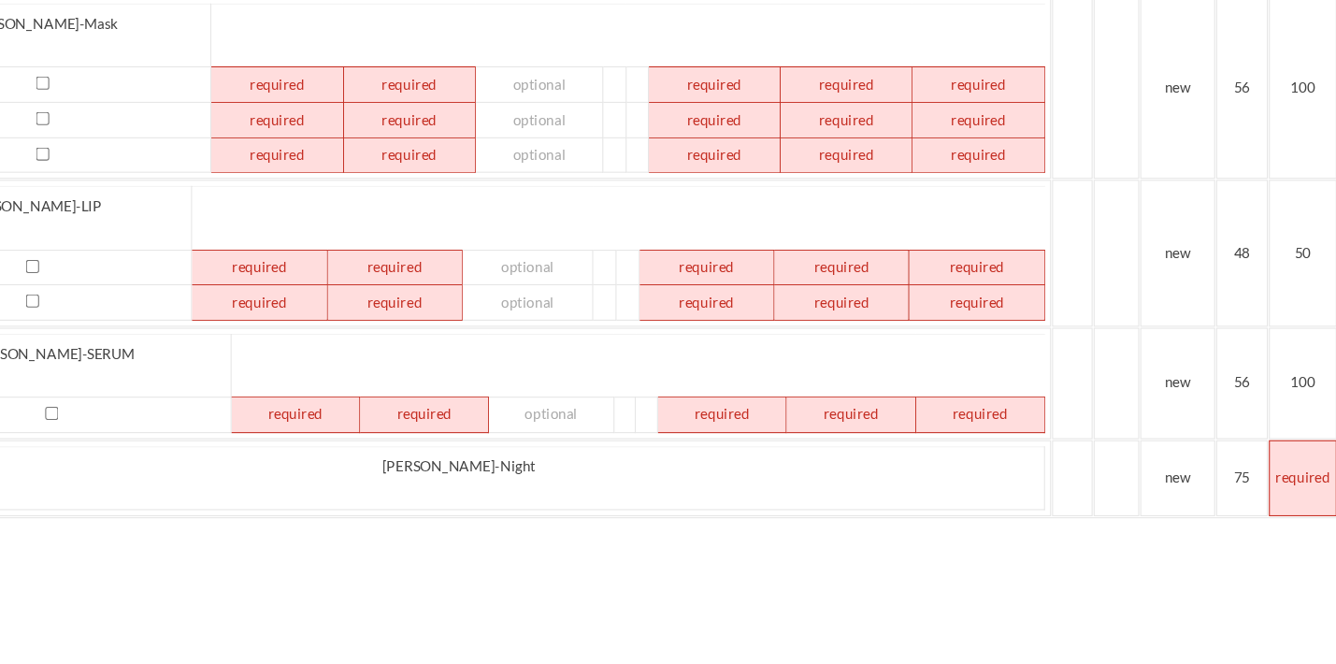
scroll to position [526, 1472]
click at [1273, 456] on td at bounding box center [1304, 491] width 63 height 70
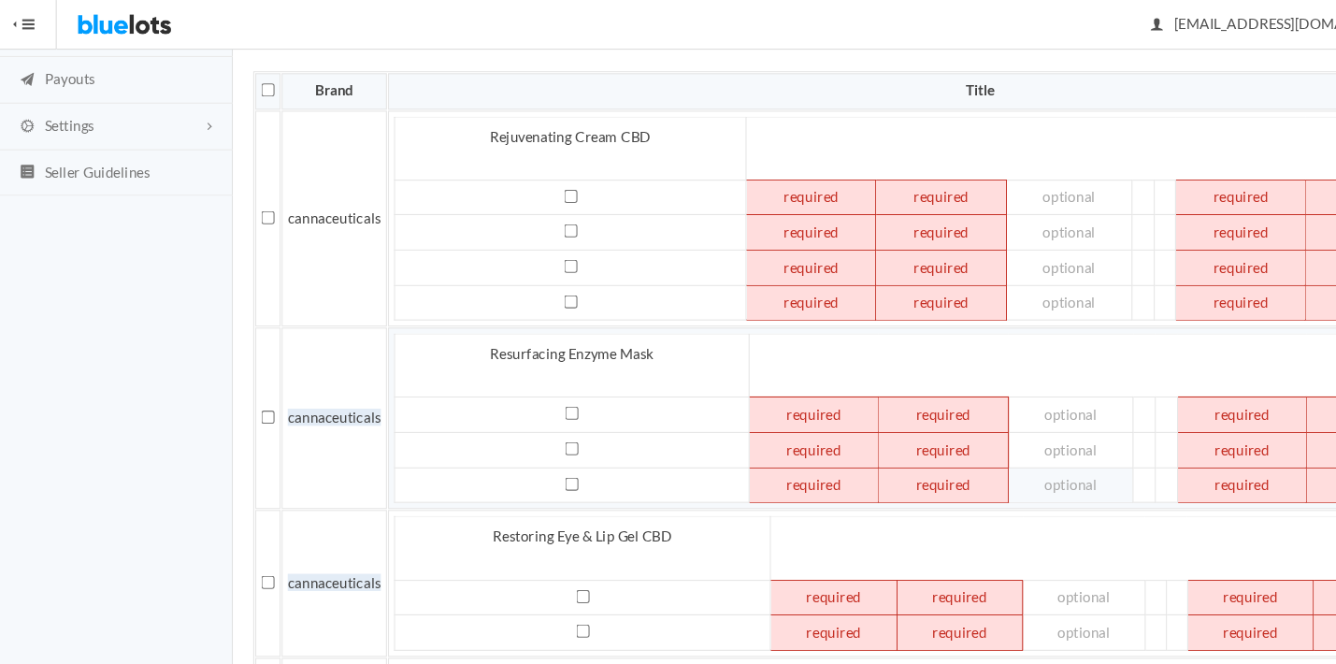
scroll to position [219, 0]
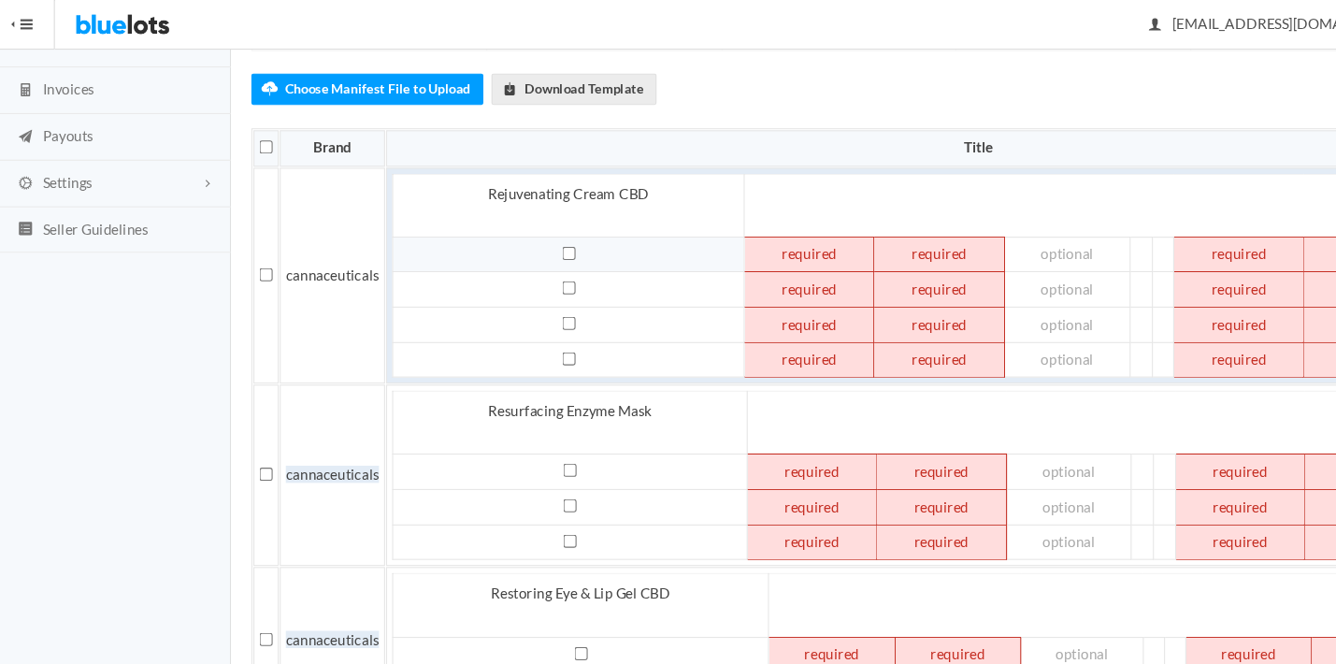
click at [524, 233] on input "checkbox" at bounding box center [527, 234] width 12 height 12
checkbox input "true"
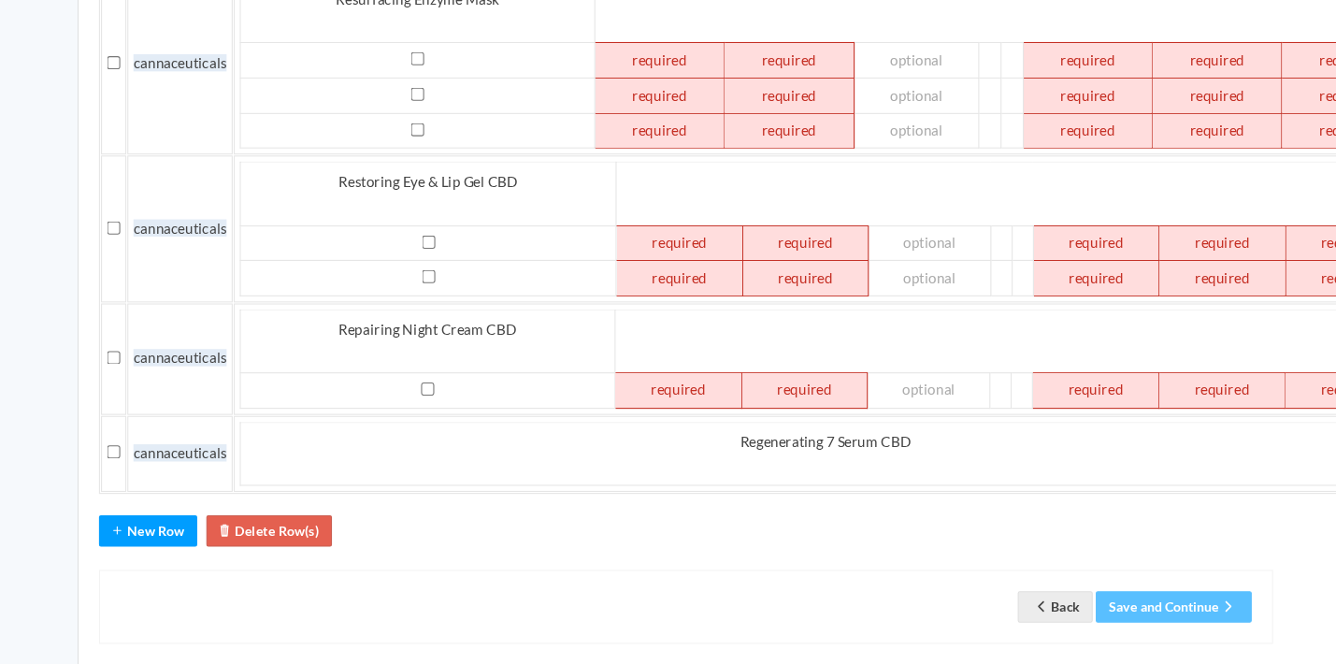
scroll to position [548, 41]
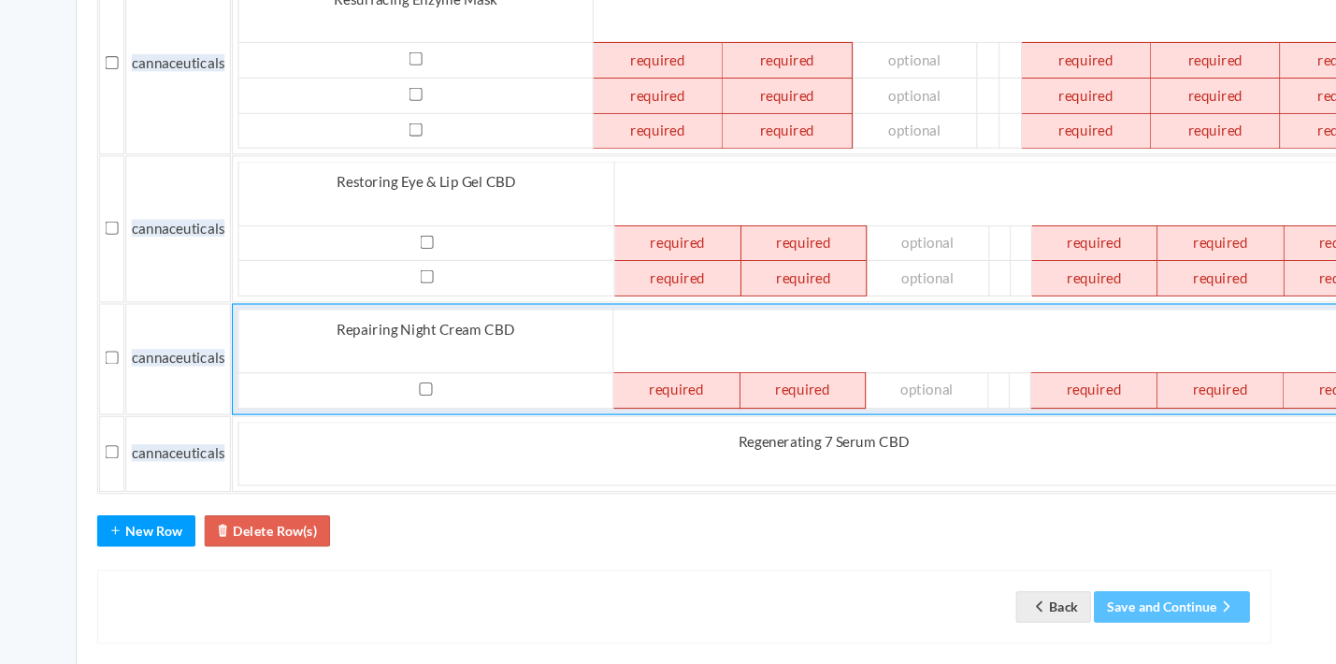
click at [668, 394] on td at bounding box center [726, 410] width 117 height 33
click at [756, 394] on td at bounding box center [817, 410] width 122 height 33
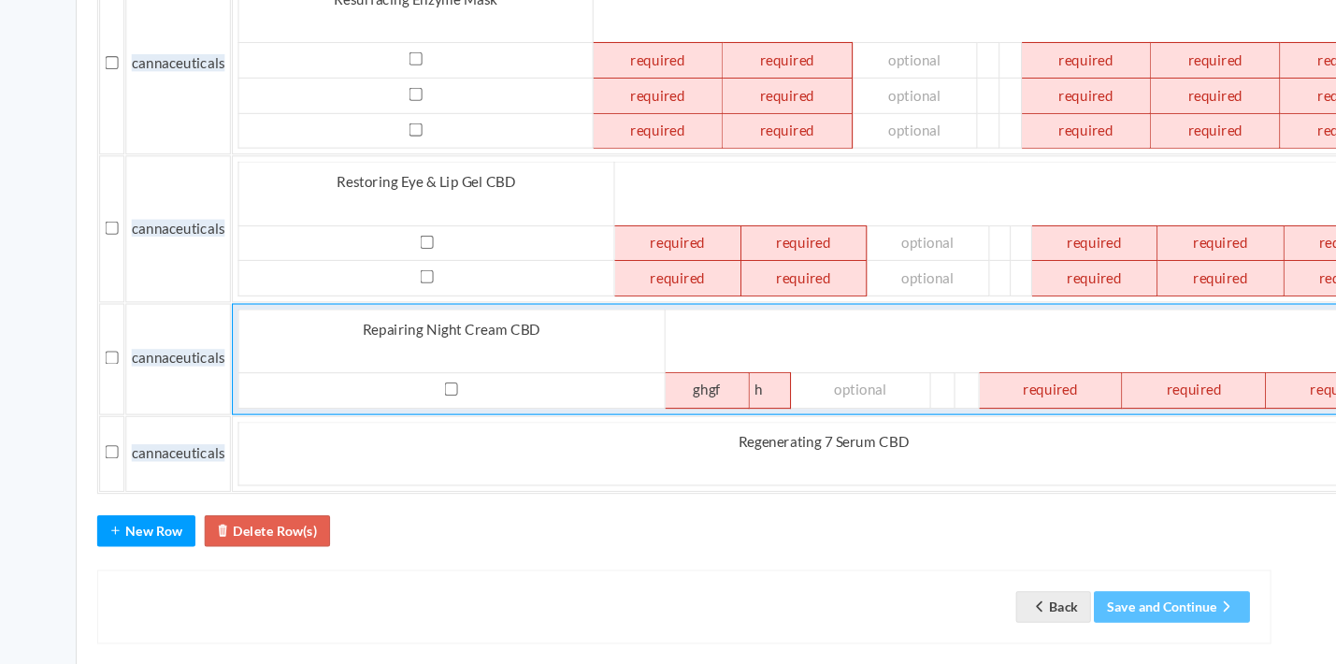
click at [716, 394] on td "ghgf" at bounding box center [755, 410] width 78 height 33
click at [473, 337] on td "Repairing Night Cream CBD" at bounding box center [520, 366] width 394 height 58
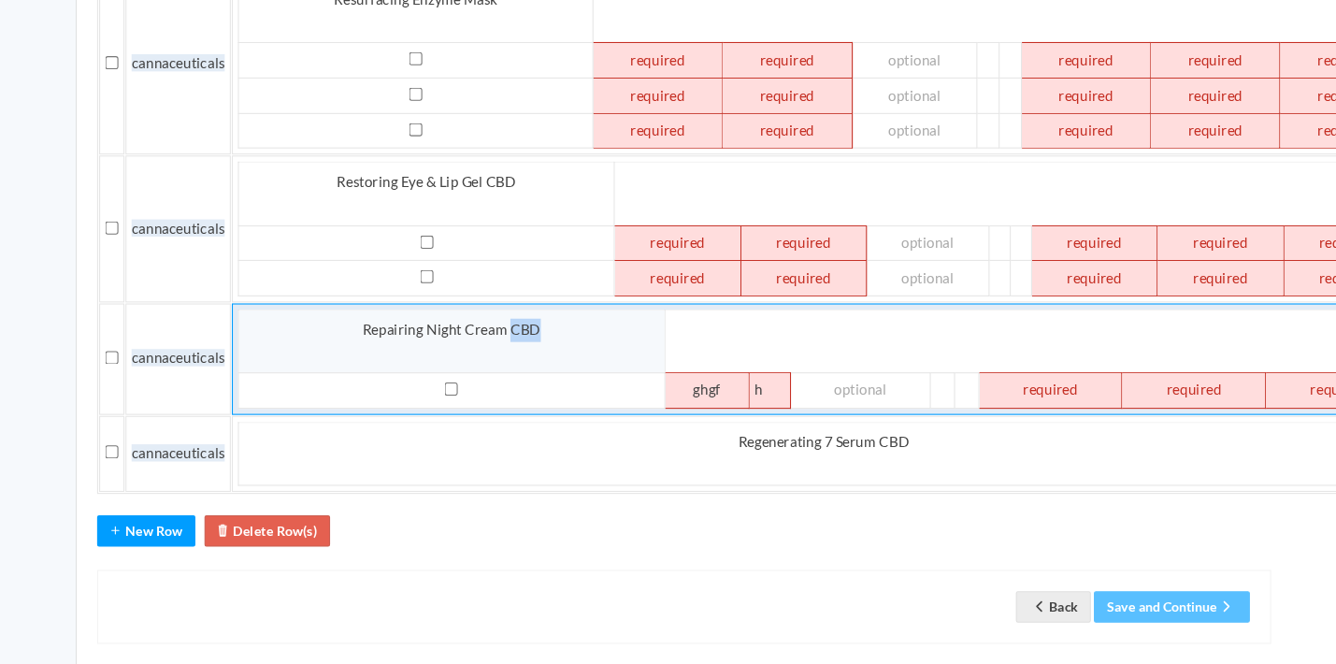
click at [473, 337] on td "Repairing Night Cream CBD" at bounding box center [520, 366] width 394 height 58
copy td "Repairing Night Cream CBD"
click at [716, 394] on td "ghgf" at bounding box center [755, 410] width 78 height 33
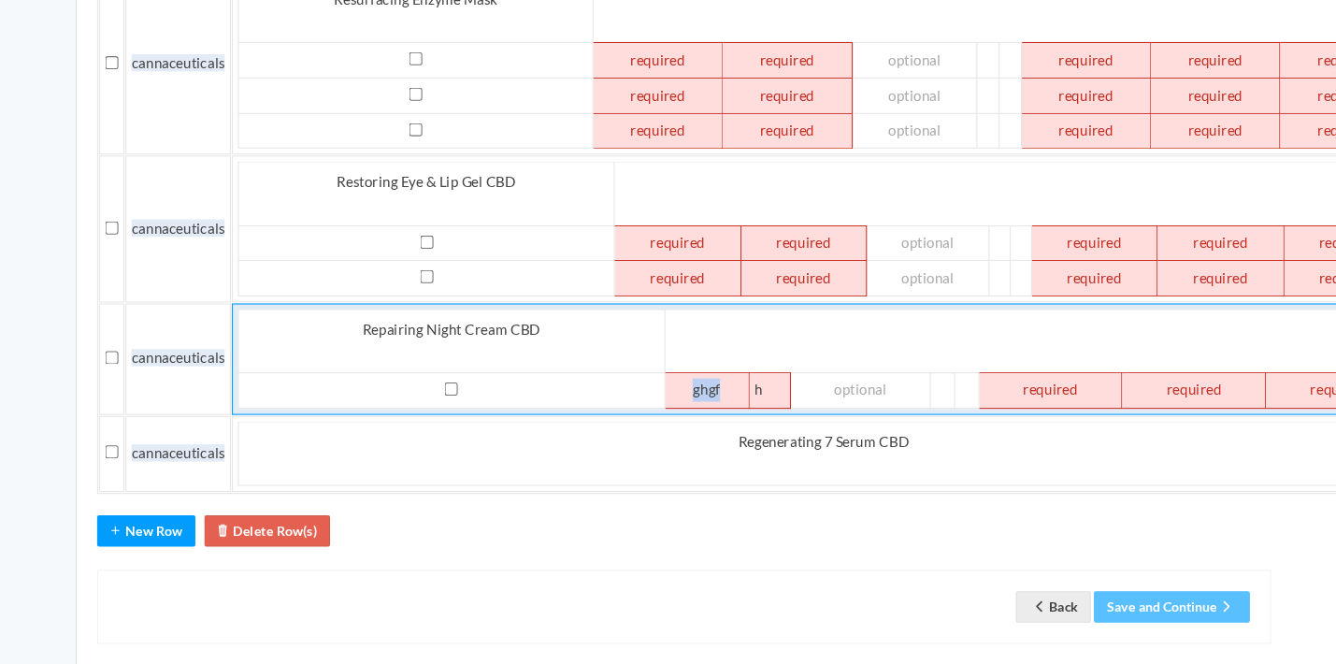
click at [716, 394] on td "ghgf" at bounding box center [755, 410] width 78 height 33
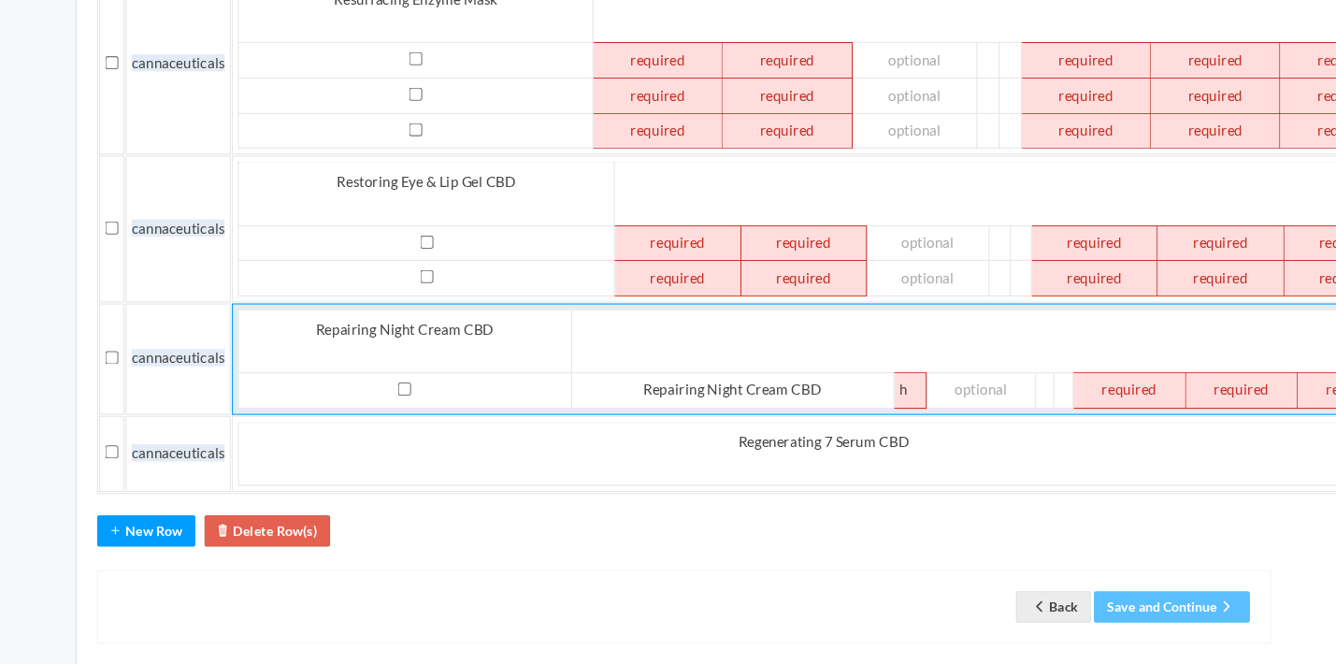
click at [927, 394] on td "h" at bounding box center [942, 410] width 30 height 33
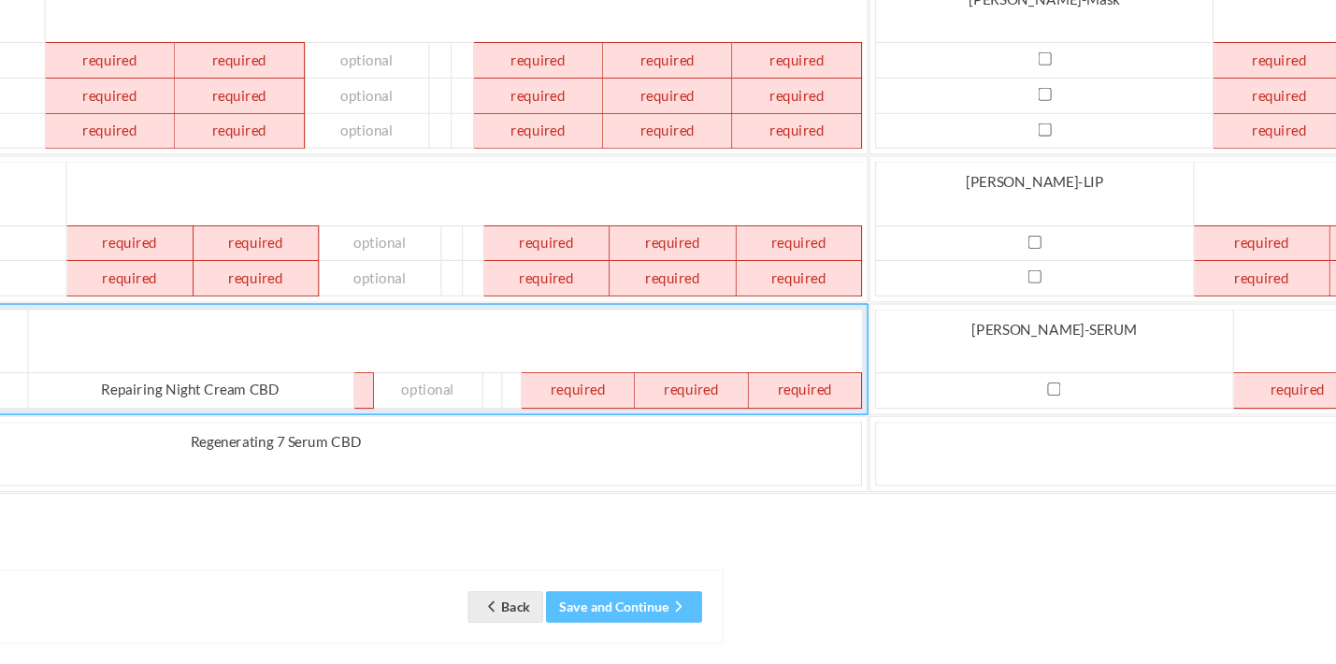
scroll to position [548, 639]
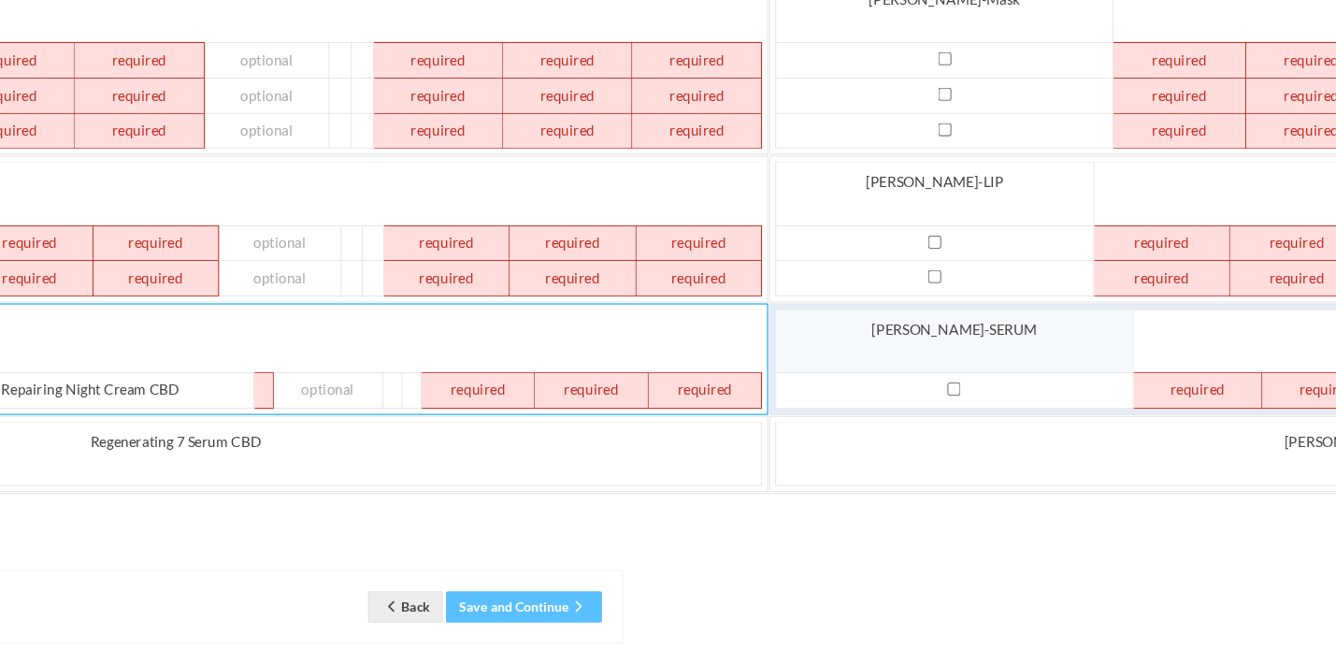
click at [819, 337] on td "CANN-SERUM" at bounding box center [984, 366] width 330 height 58
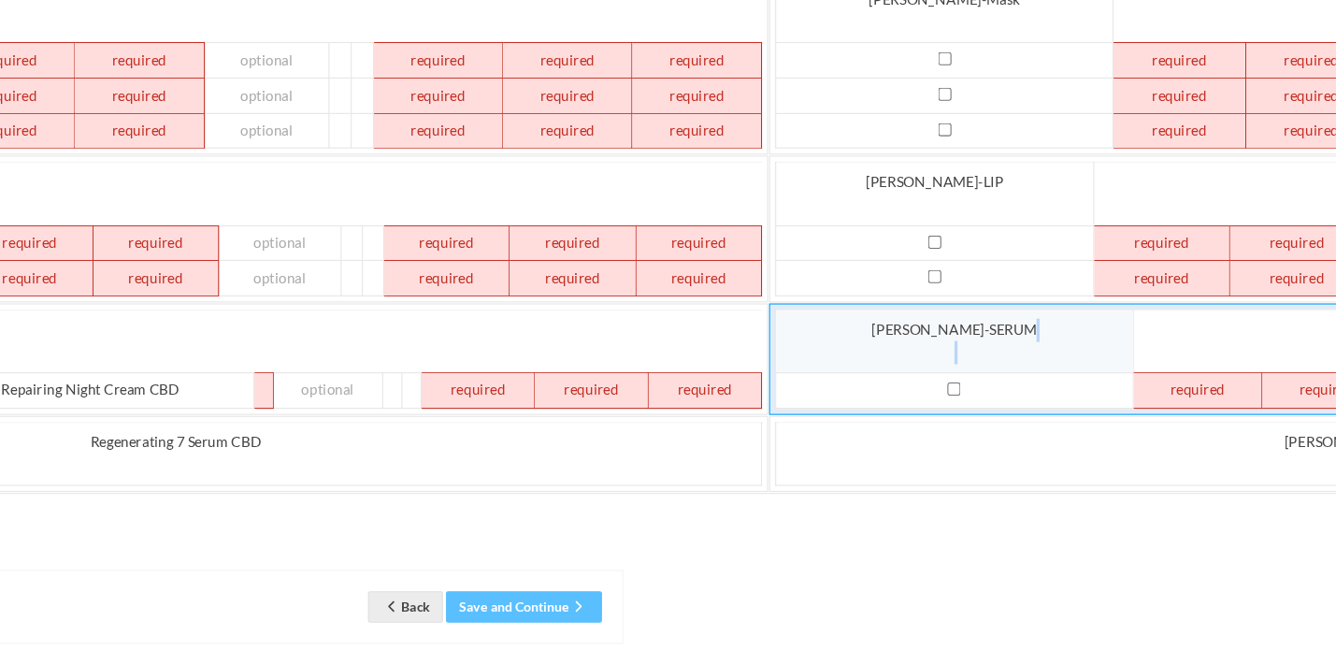
click at [819, 337] on td "CANN-SERUM" at bounding box center [984, 366] width 330 height 58
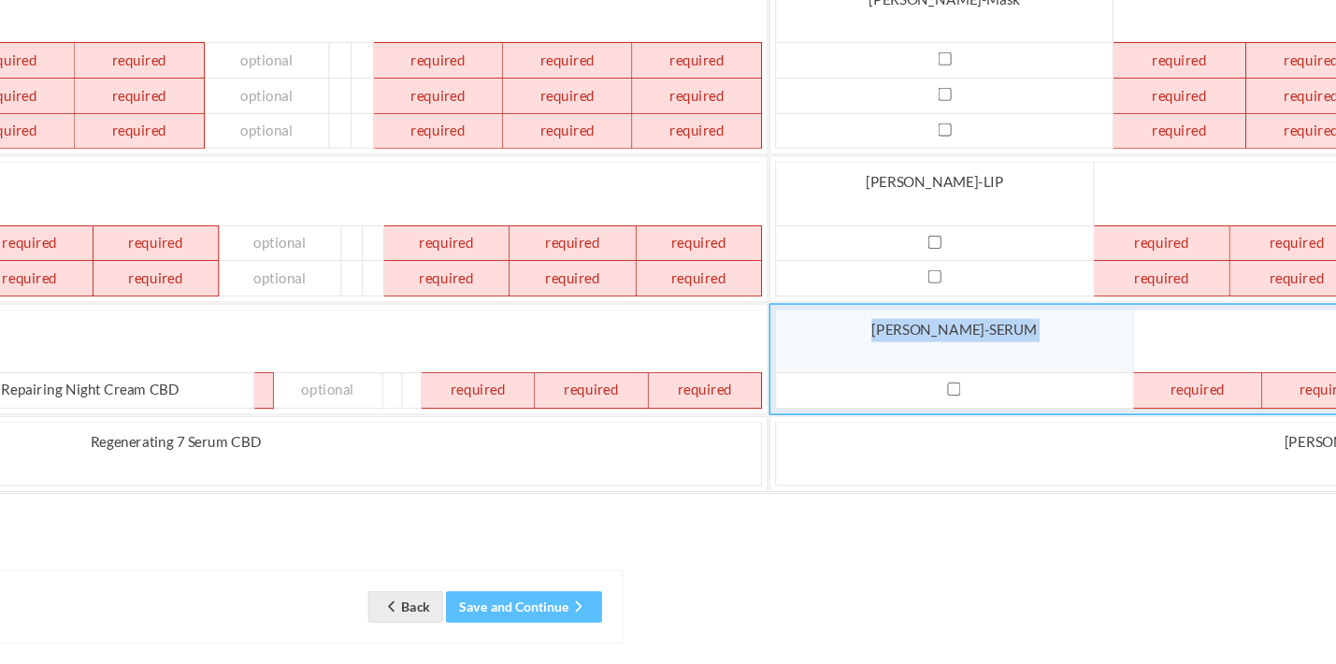
copy td "CANN-SERUM"
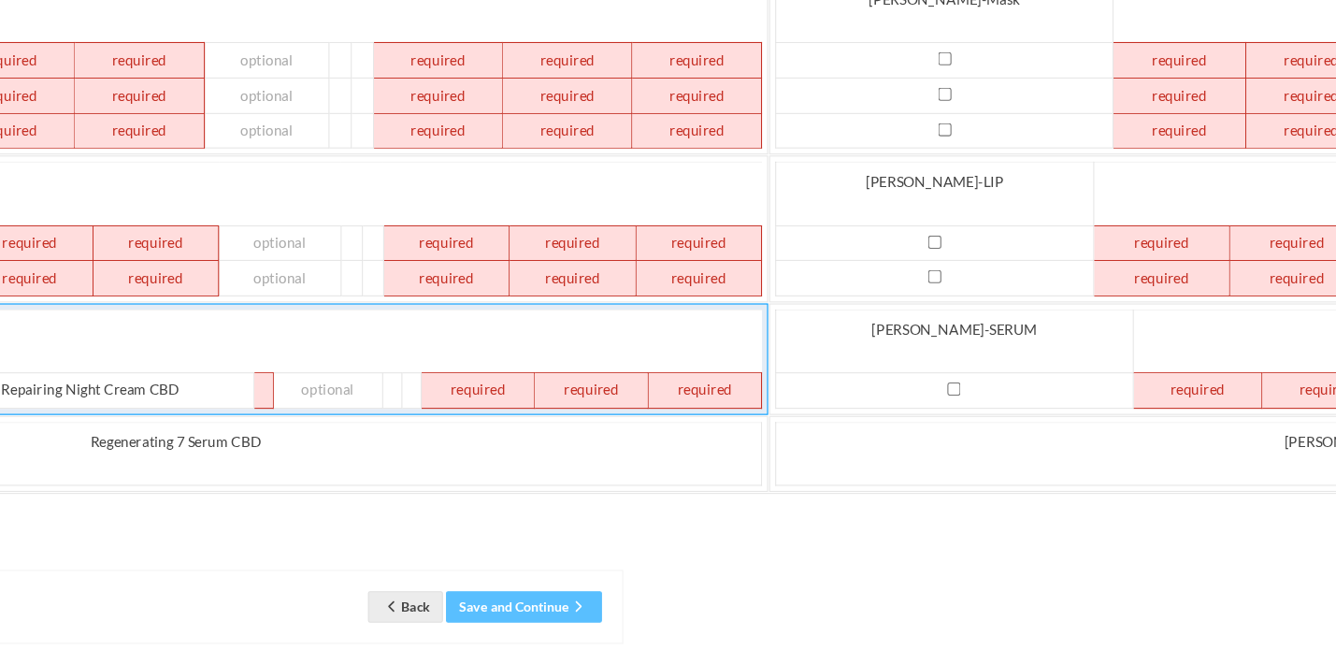
click at [337, 394] on td at bounding box center [346, 410] width 18 height 33
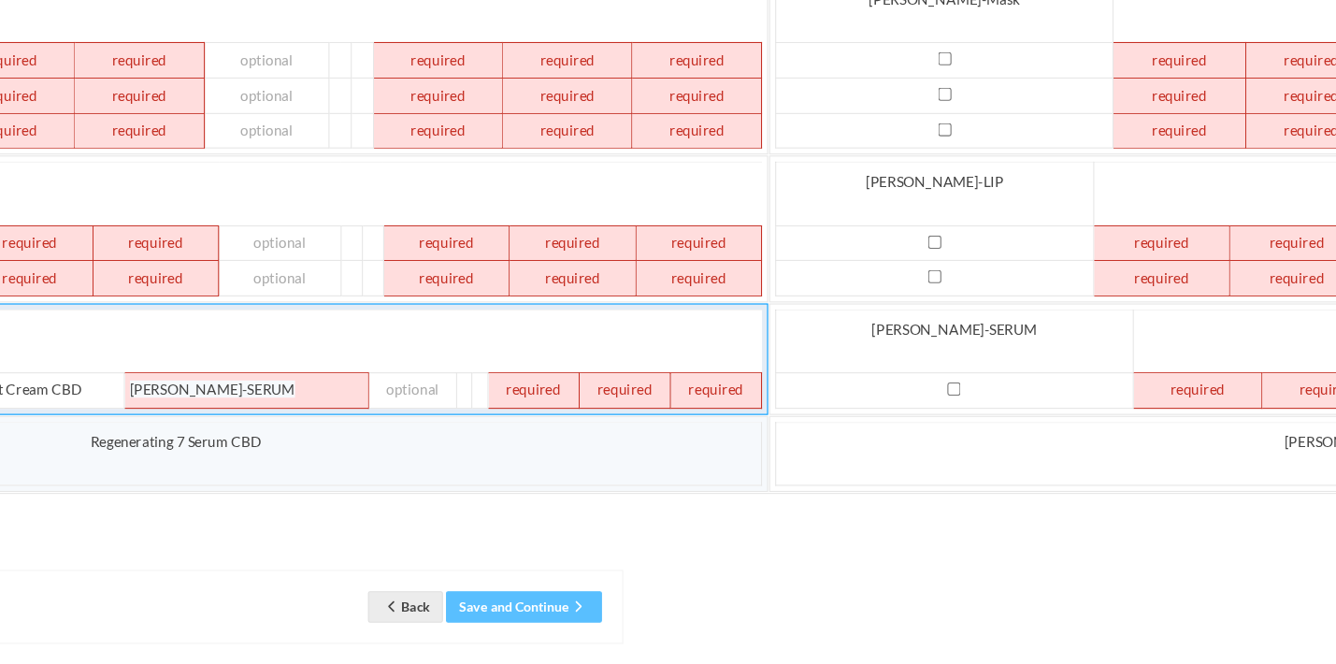
drag, startPoint x: 556, startPoint y: 363, endPoint x: 555, endPoint y: 373, distance: 10.3
click at [556, 363] on td "Repairing Night Cream CBD Repairing Night Cream CBD CANN-SERUM" at bounding box center [265, 382] width 1093 height 103
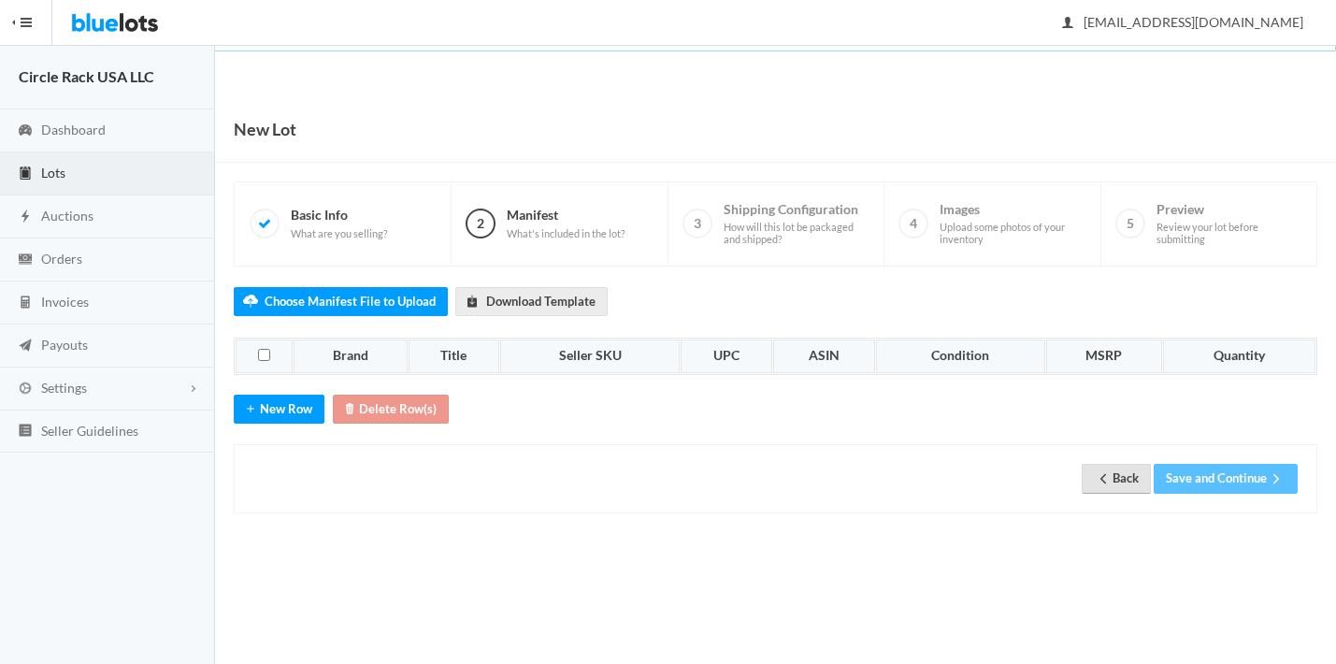
click at [1103, 471] on icon "arrow back" at bounding box center [1103, 478] width 19 height 15
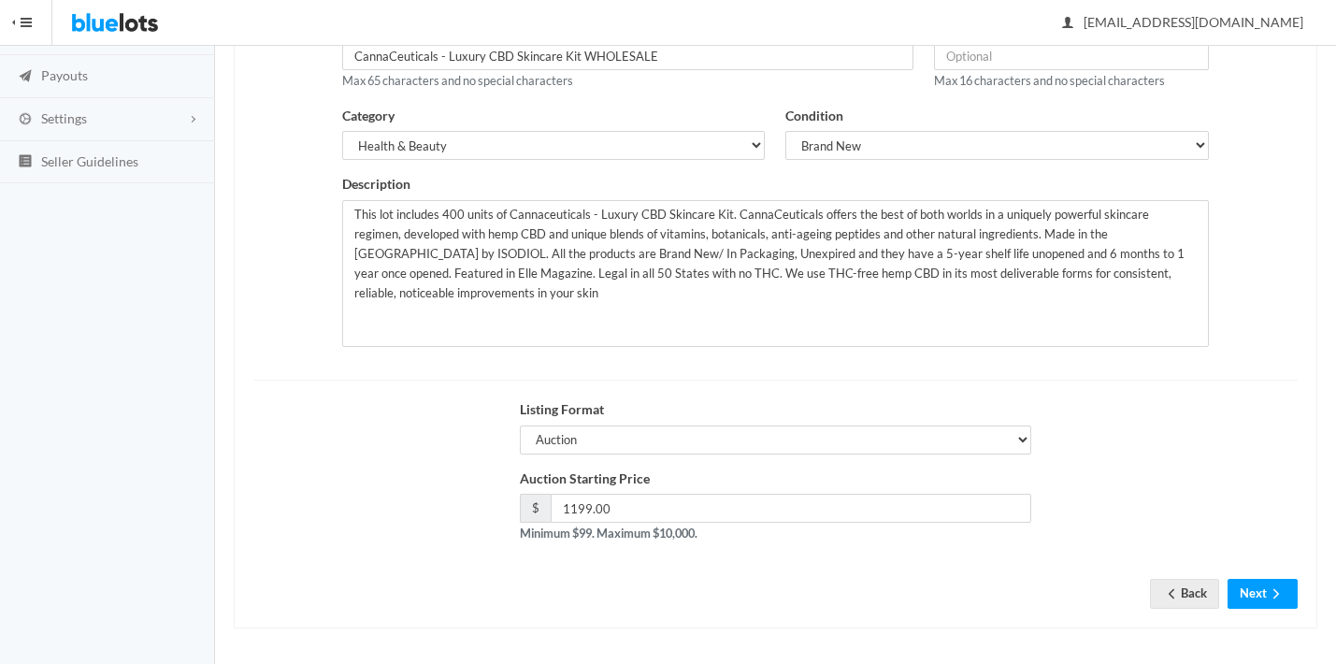
scroll to position [265, 0]
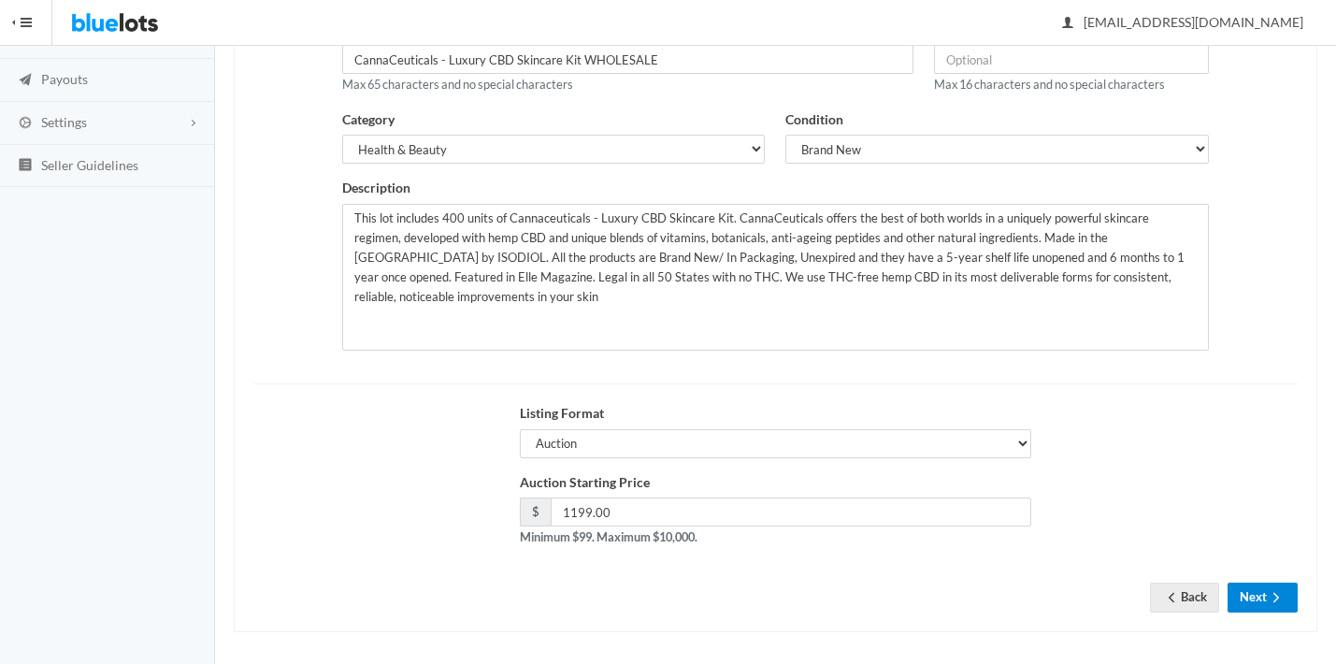
click at [1261, 584] on button "Next" at bounding box center [1262, 596] width 70 height 29
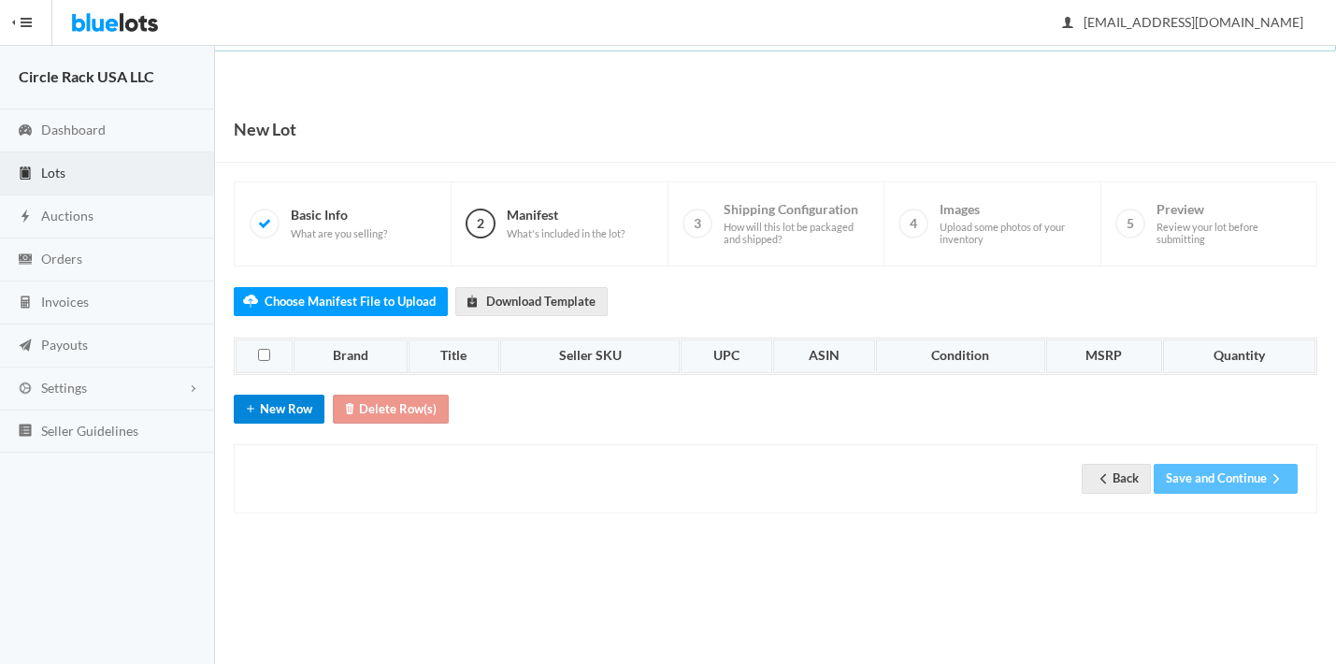
click at [280, 403] on button "New Row" at bounding box center [279, 408] width 91 height 29
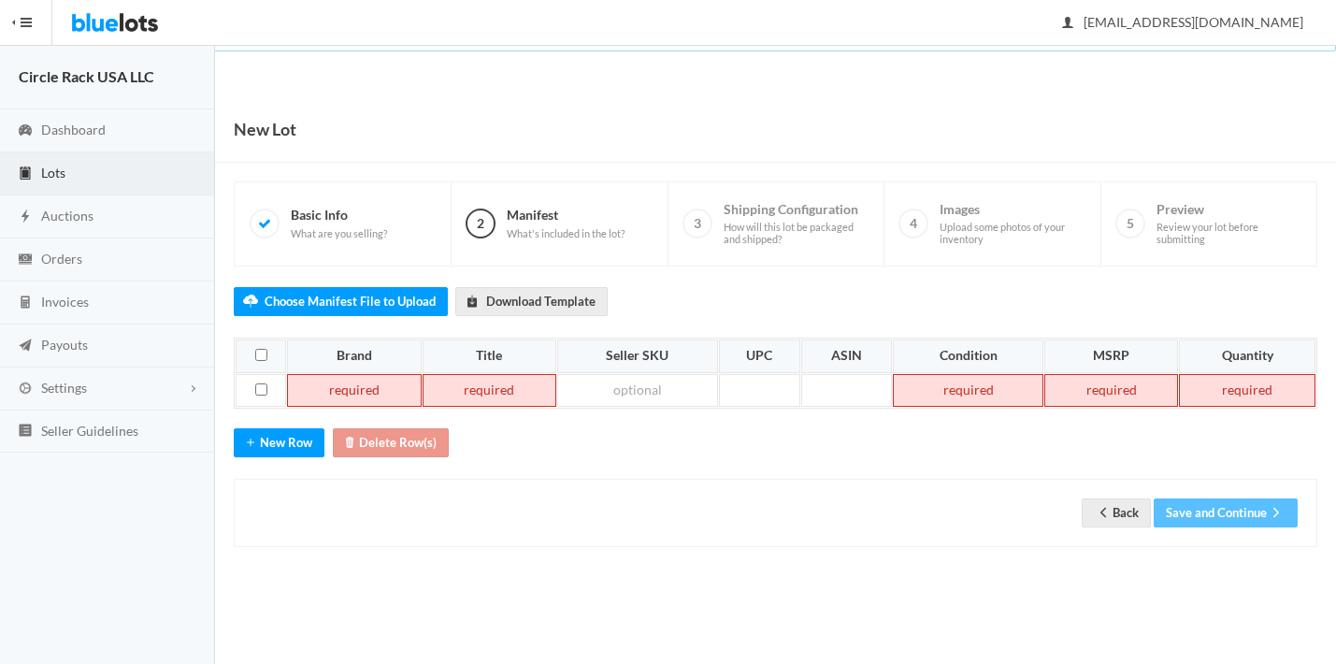
click at [371, 387] on td at bounding box center [354, 391] width 134 height 34
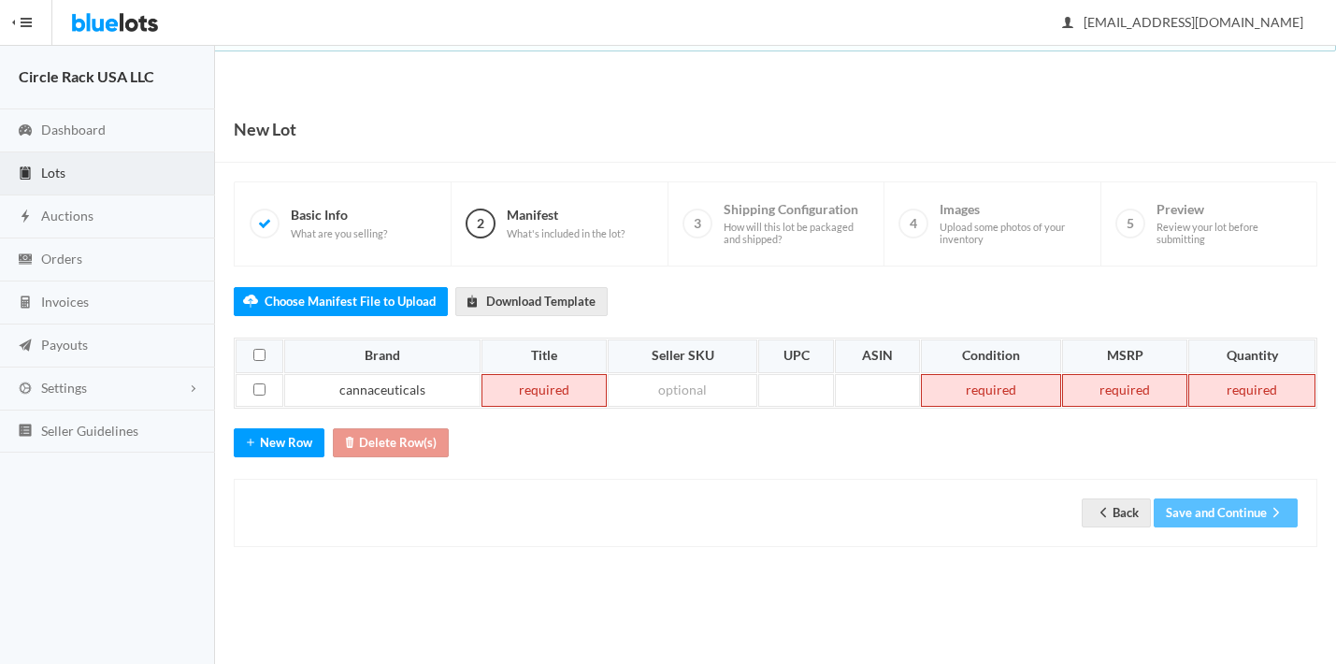
click at [510, 389] on td at bounding box center [543, 391] width 125 height 34
paste td
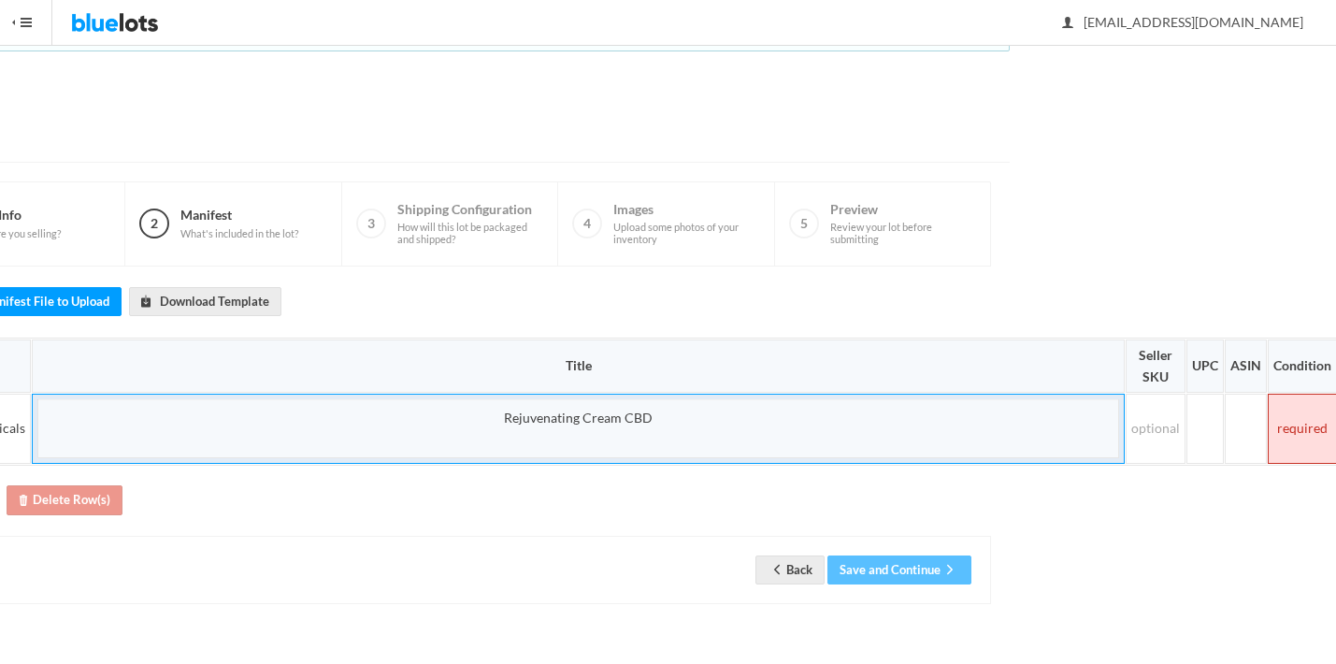
scroll to position [0, 444]
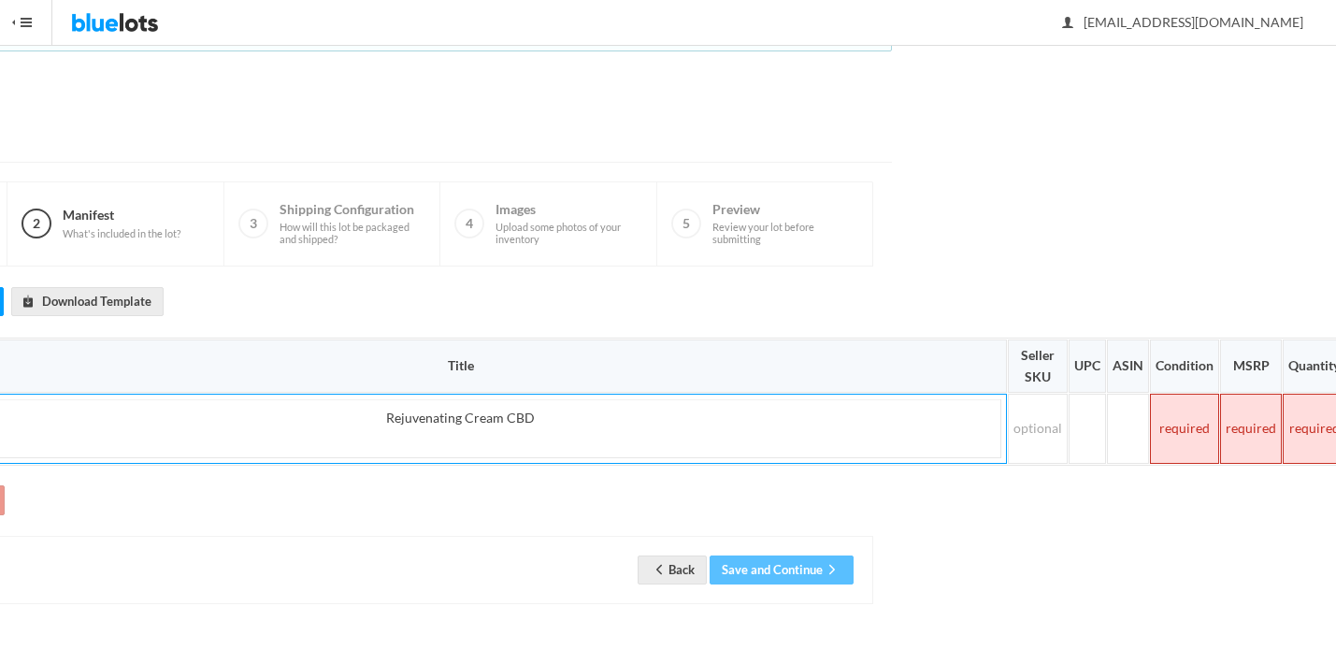
click at [1193, 433] on td at bounding box center [1184, 429] width 69 height 70
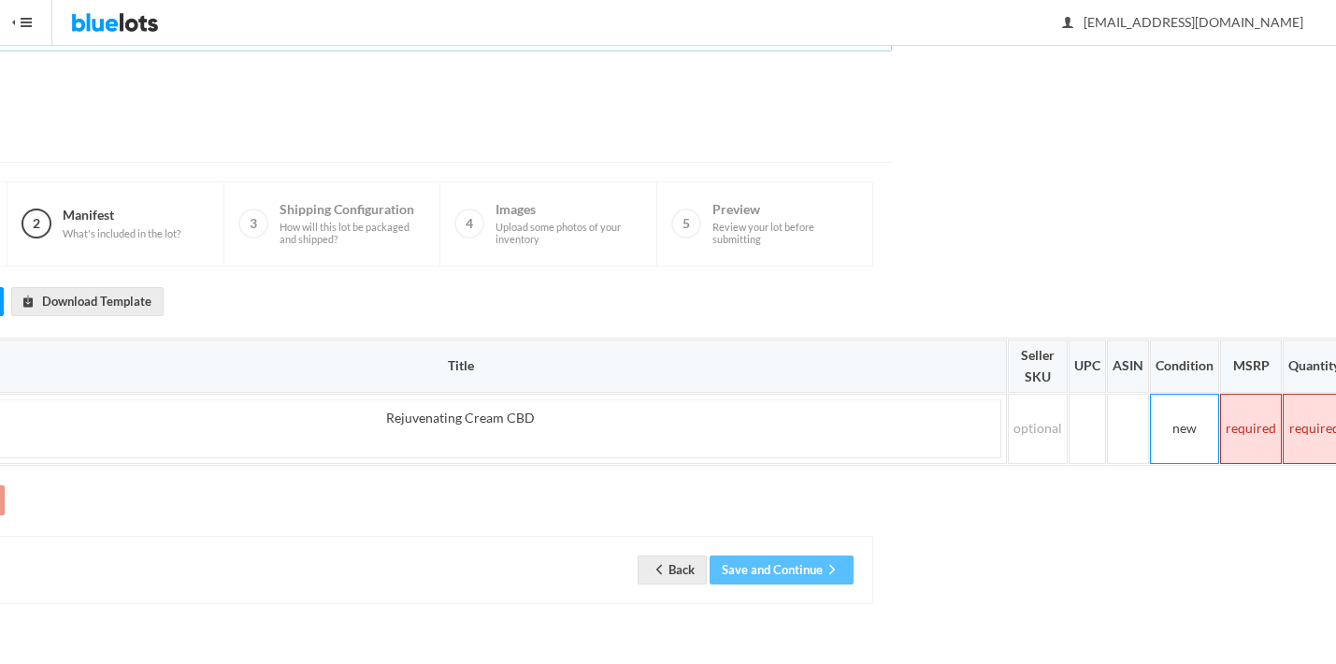
drag, startPoint x: 1249, startPoint y: 428, endPoint x: 1234, endPoint y: 434, distance: 16.0
click at [1249, 428] on td at bounding box center [1251, 429] width 62 height 70
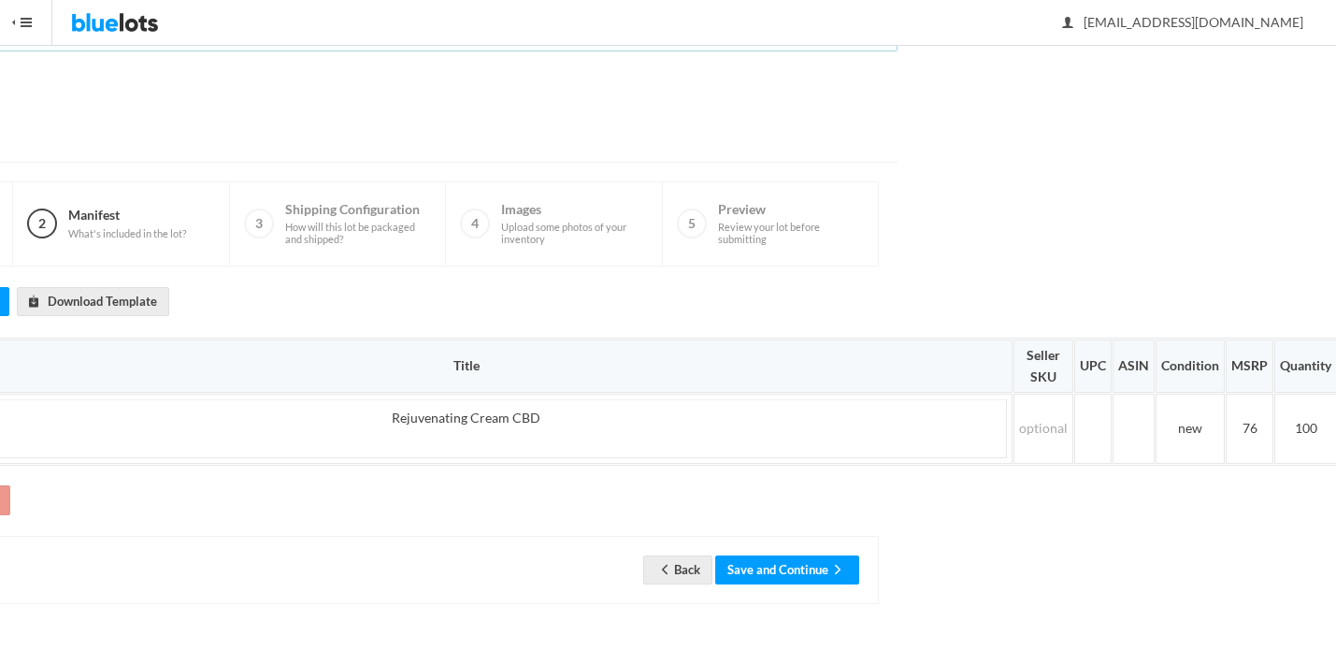
click at [575, 483] on div "Choose Manifest File to Upload Download Template Brand Title Seller SKU UPC ASI…" at bounding box center [336, 435] width 1083 height 338
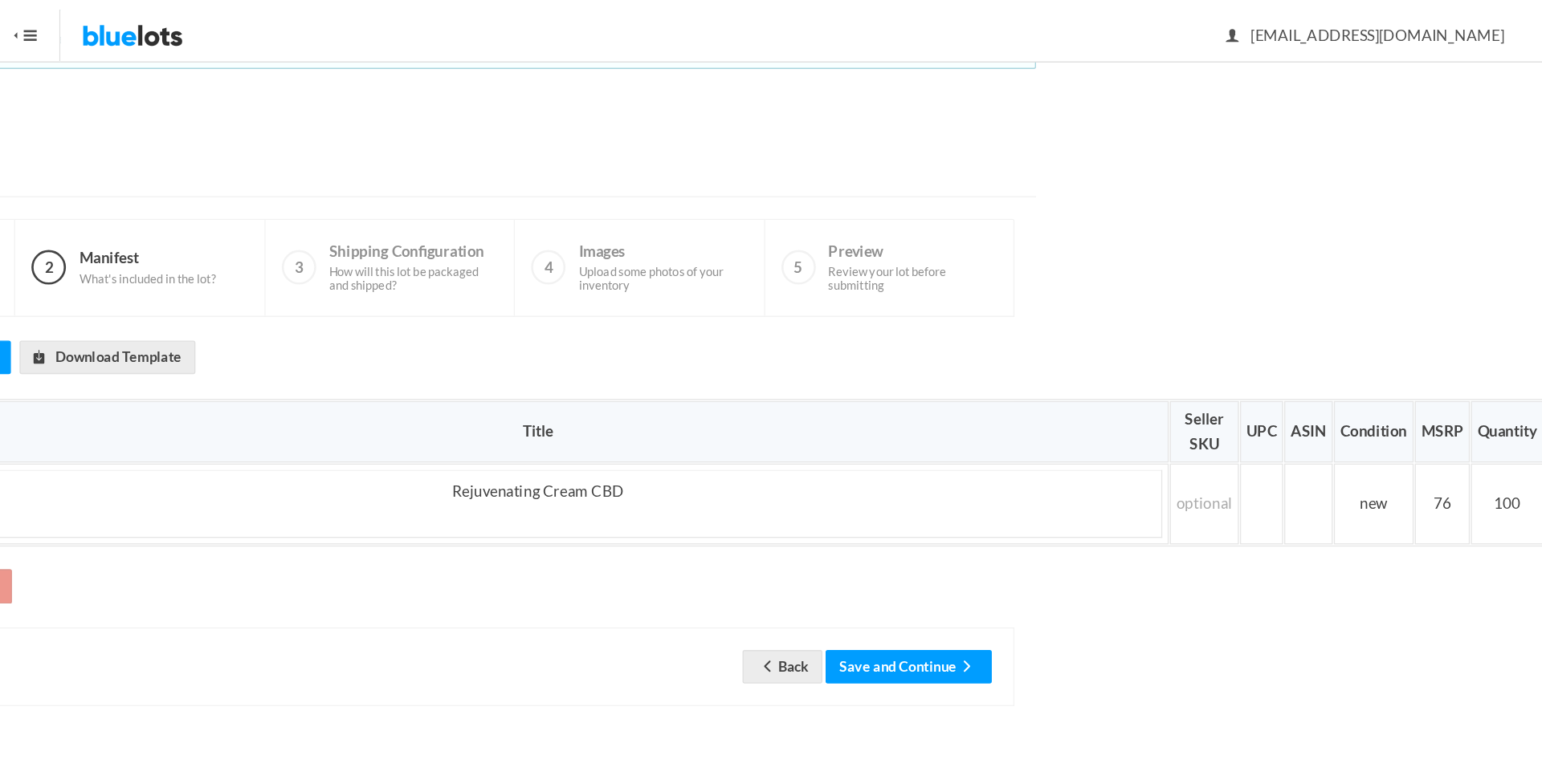
scroll to position [0, 0]
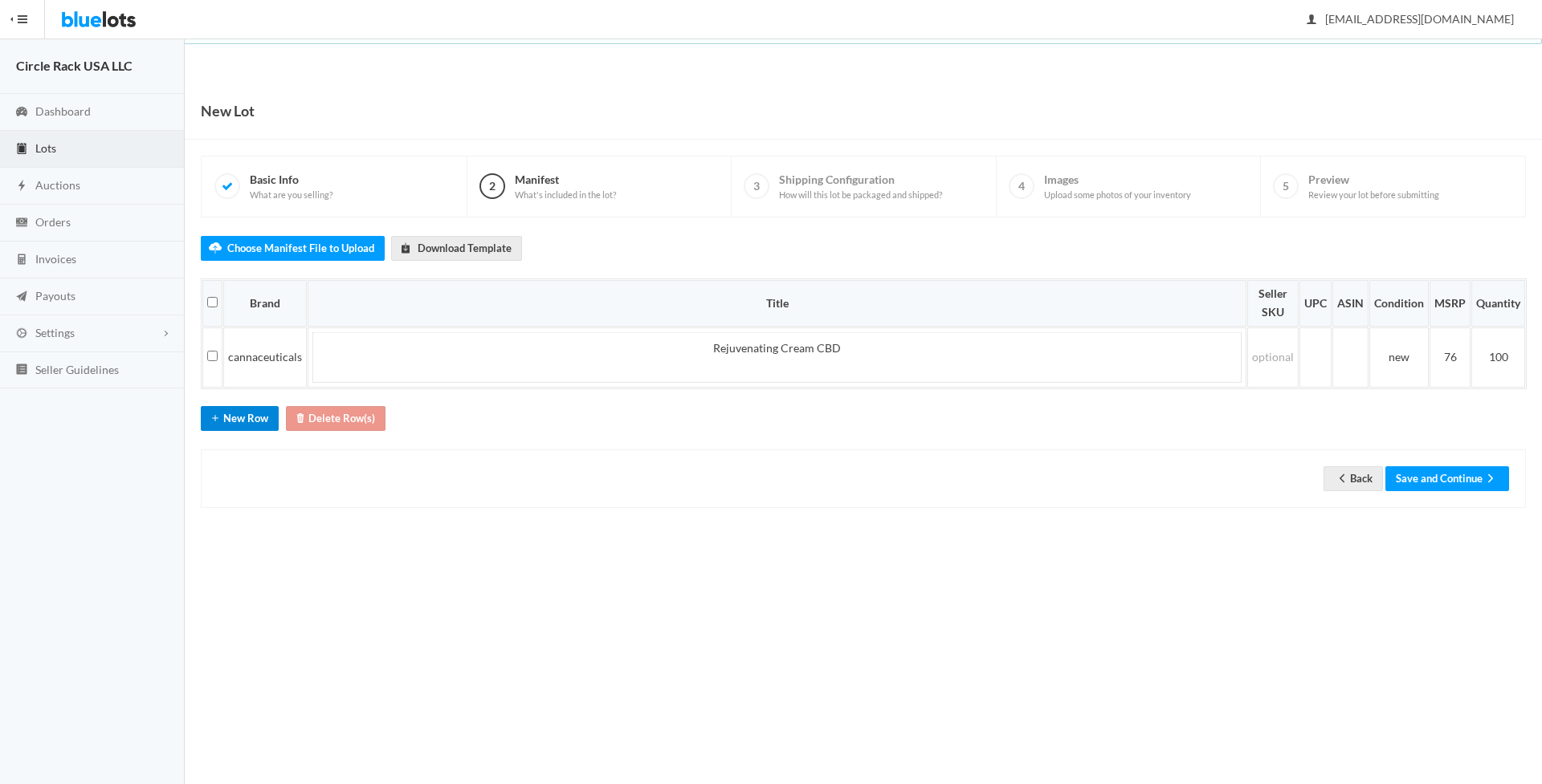
click at [237, 417] on button "New Row" at bounding box center [240, 418] width 78 height 25
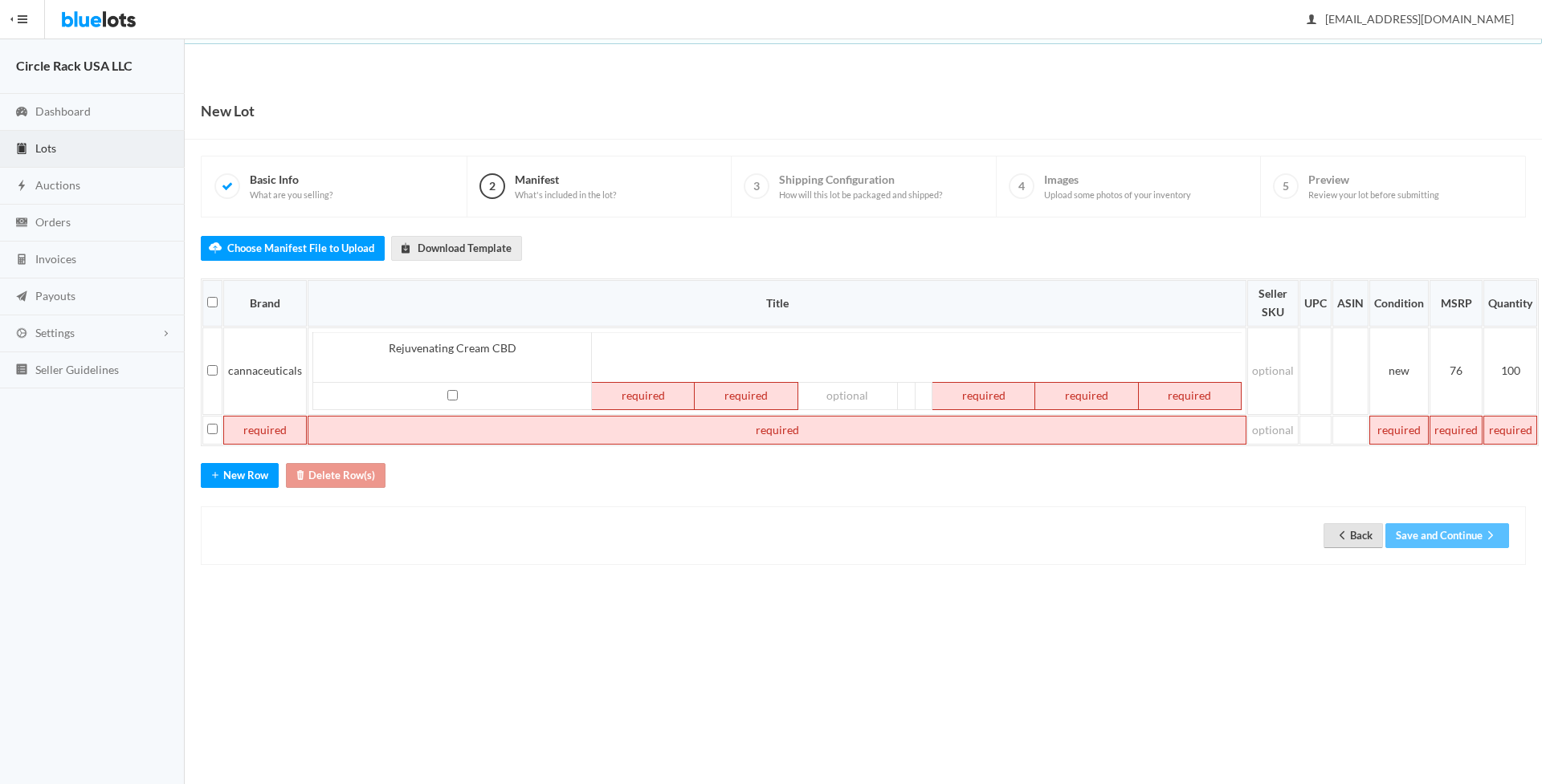
drag, startPoint x: 1413, startPoint y: 547, endPoint x: 1377, endPoint y: 538, distance: 37.1
click at [1147, 546] on div "Back Save and Continue" at bounding box center [863, 536] width 1325 height 58
click at [1147, 536] on link "Back" at bounding box center [1353, 535] width 59 height 25
